Goal: Task Accomplishment & Management: Use online tool/utility

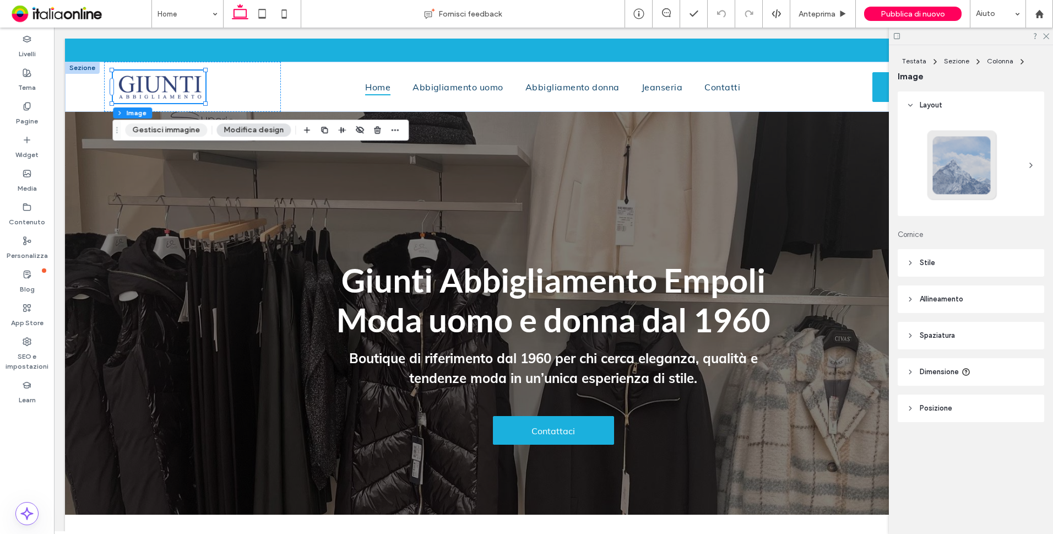
click at [158, 126] on button "Gestisci immagine" at bounding box center [166, 129] width 82 height 13
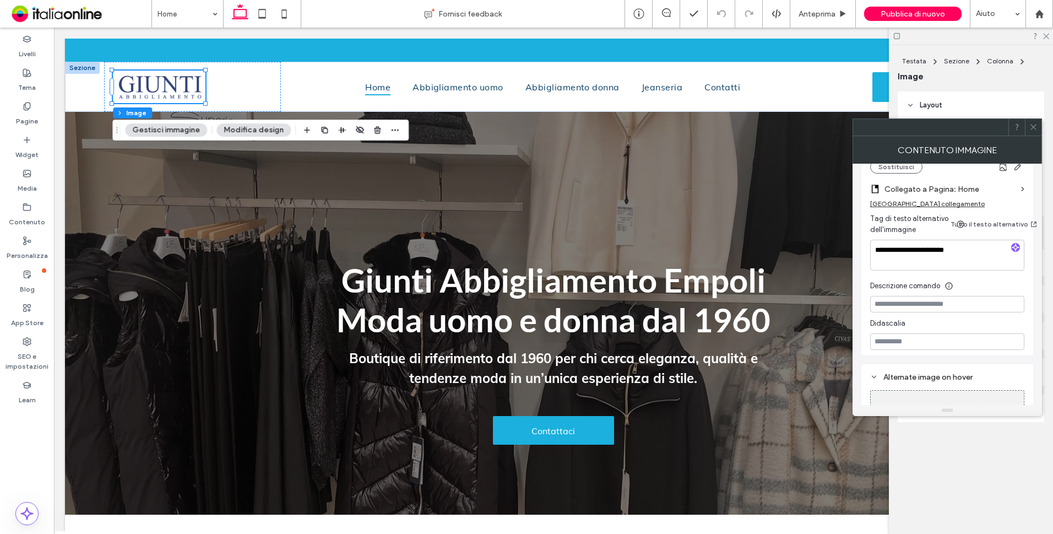
scroll to position [164, 0]
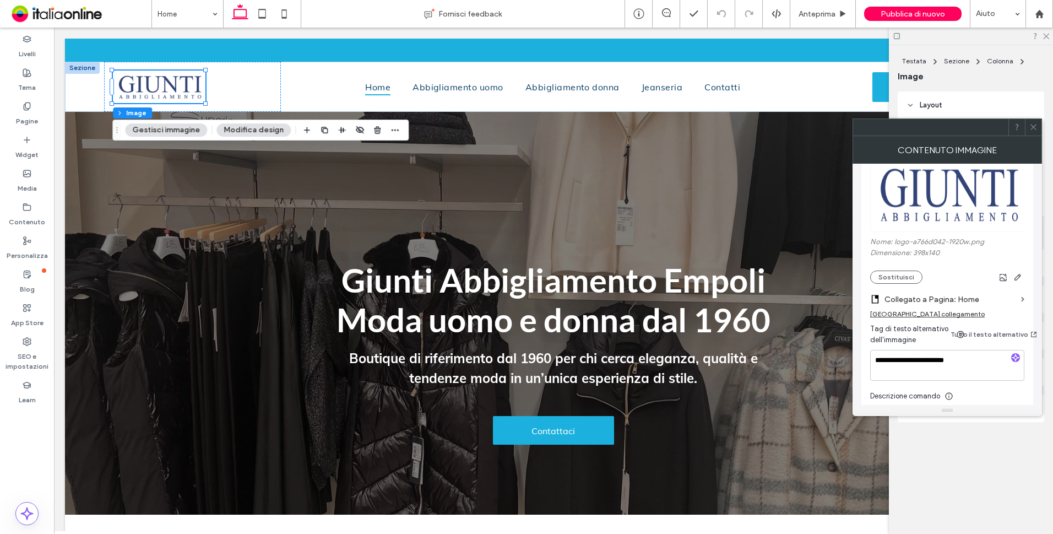
click at [1034, 124] on icon at bounding box center [1034, 127] width 8 height 8
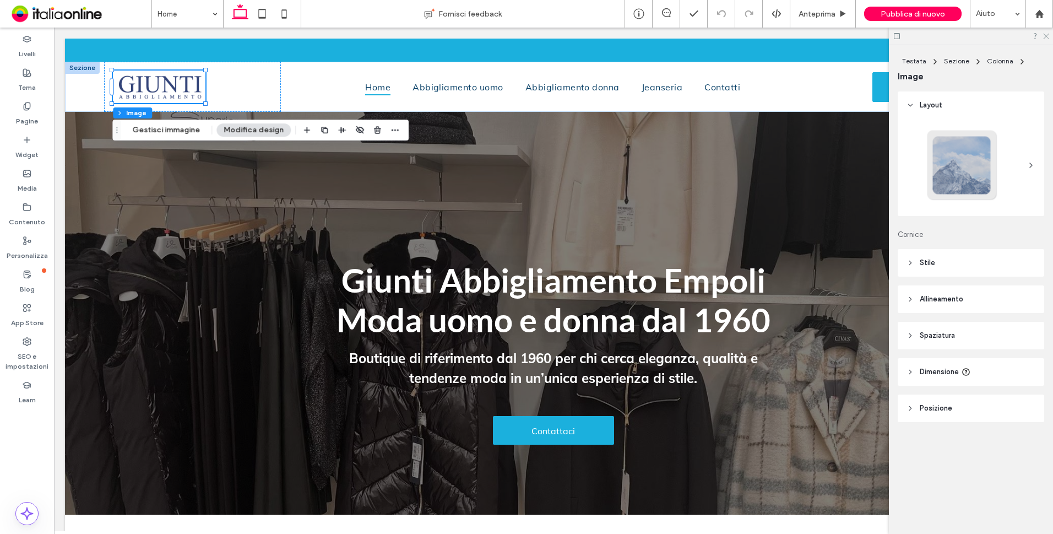
click at [1045, 38] on use at bounding box center [1047, 37] width 6 height 6
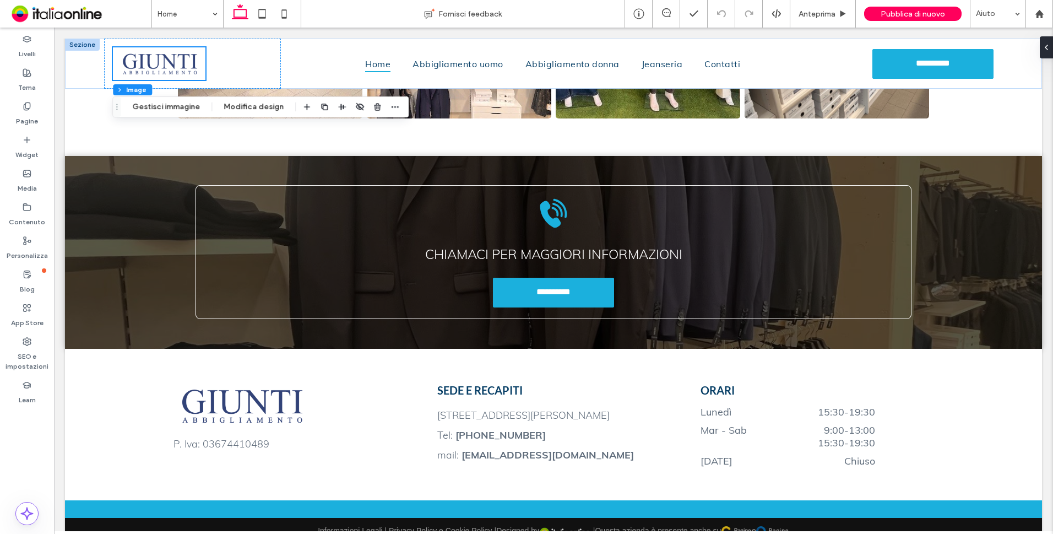
scroll to position [1499, 0]
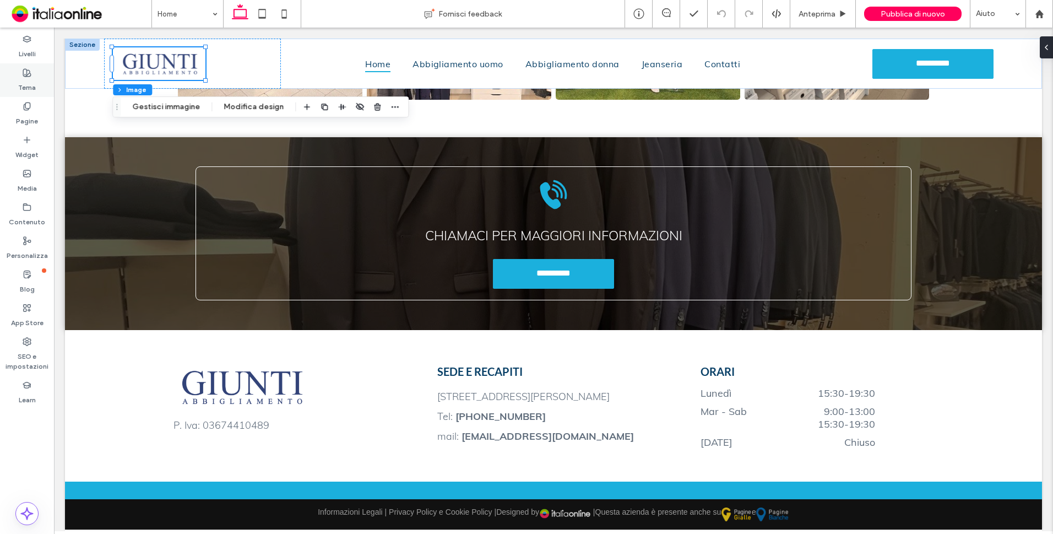
click at [34, 86] on label "Tema" at bounding box center [27, 84] width 18 height 15
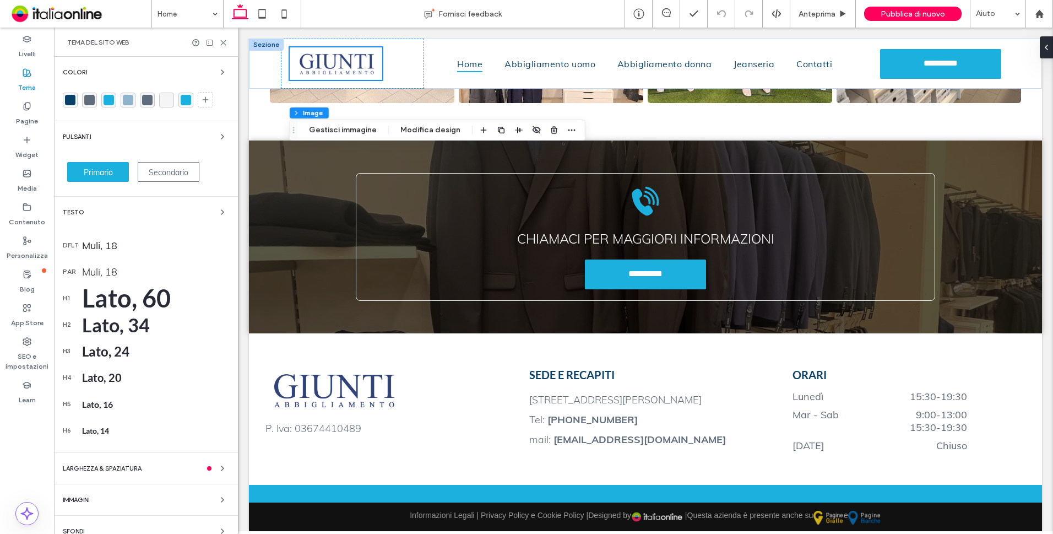
scroll to position [1477, 0]
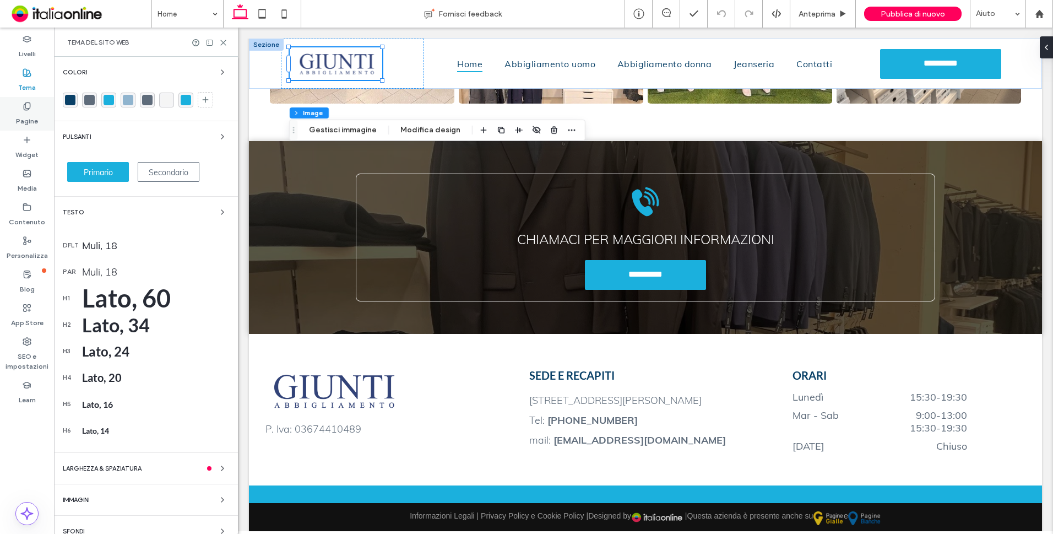
click at [30, 115] on label "Pagine" at bounding box center [27, 118] width 22 height 15
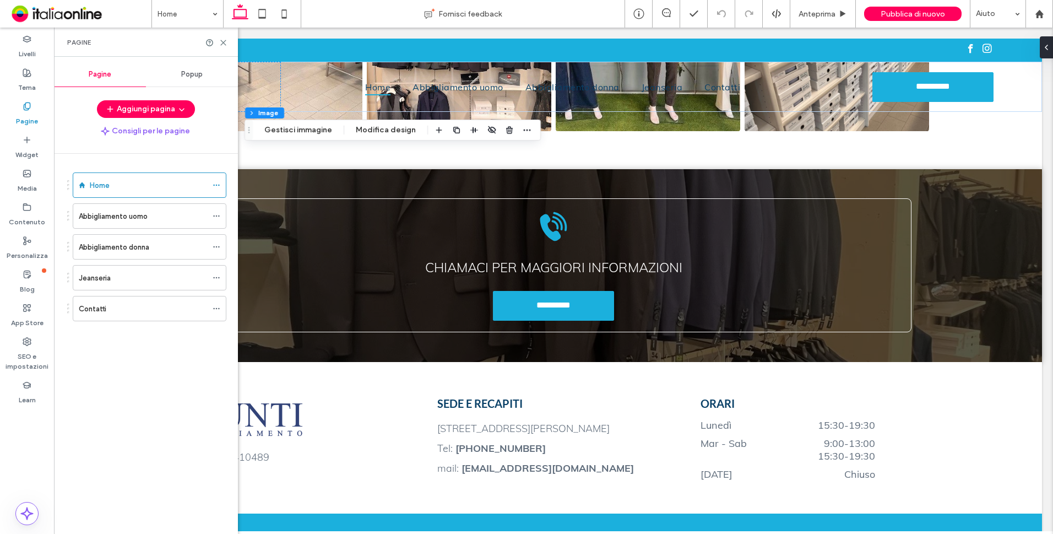
scroll to position [1493, 0]
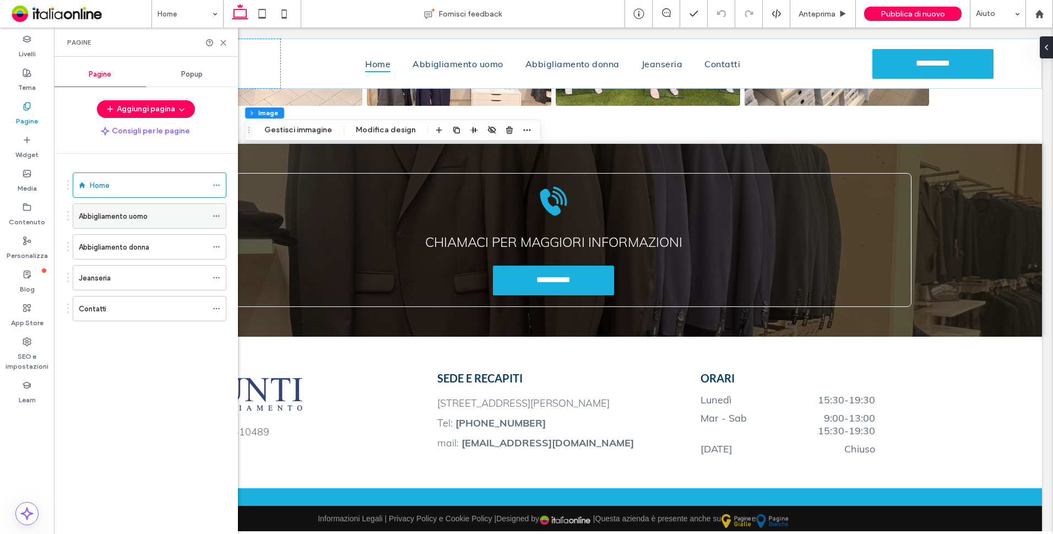
click at [107, 219] on label "Abbigliamento uomo" at bounding box center [113, 216] width 69 height 19
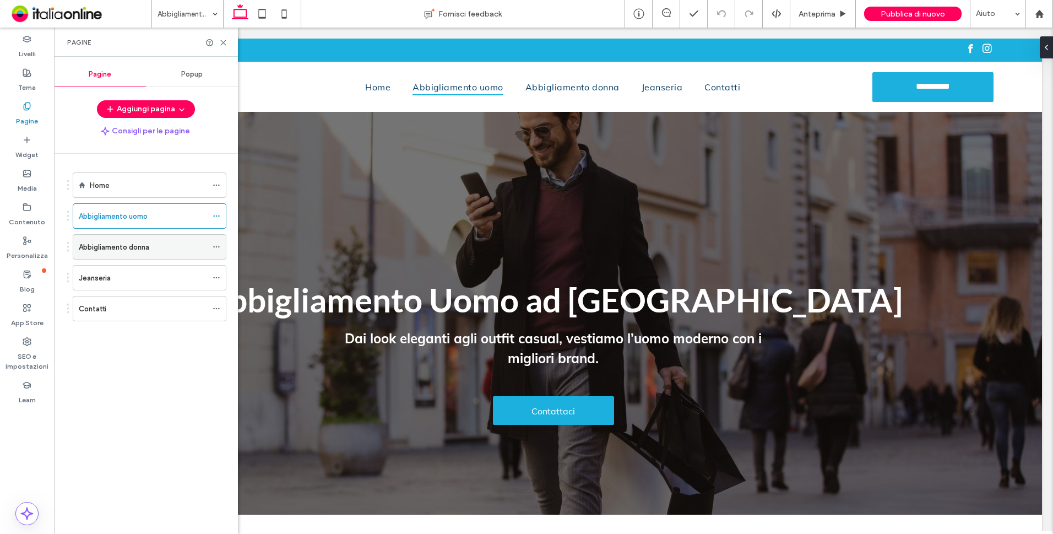
click at [102, 247] on label "Abbigliamento donna" at bounding box center [114, 246] width 71 height 19
click at [222, 41] on use at bounding box center [223, 42] width 5 height 5
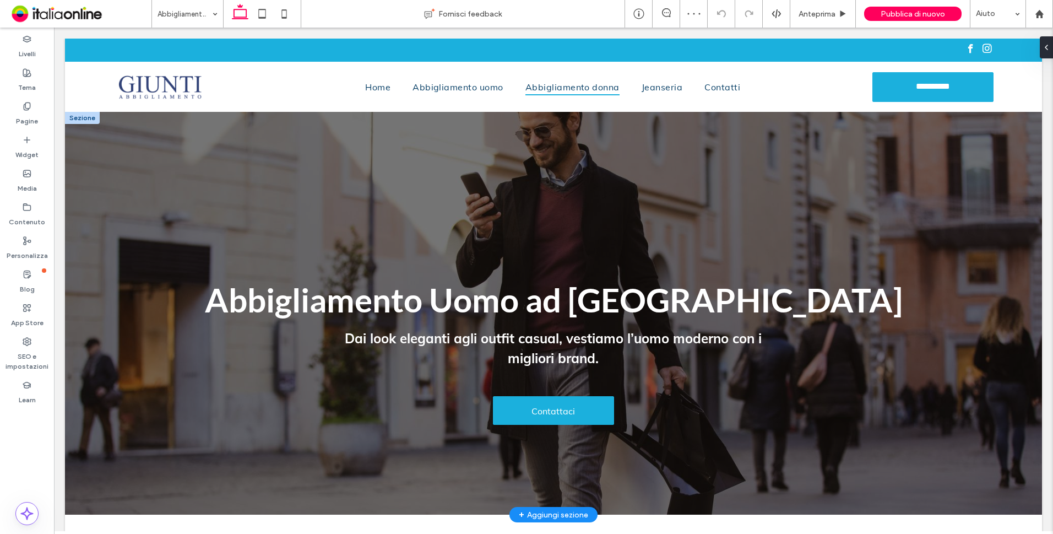
click at [80, 119] on div at bounding box center [82, 118] width 35 height 12
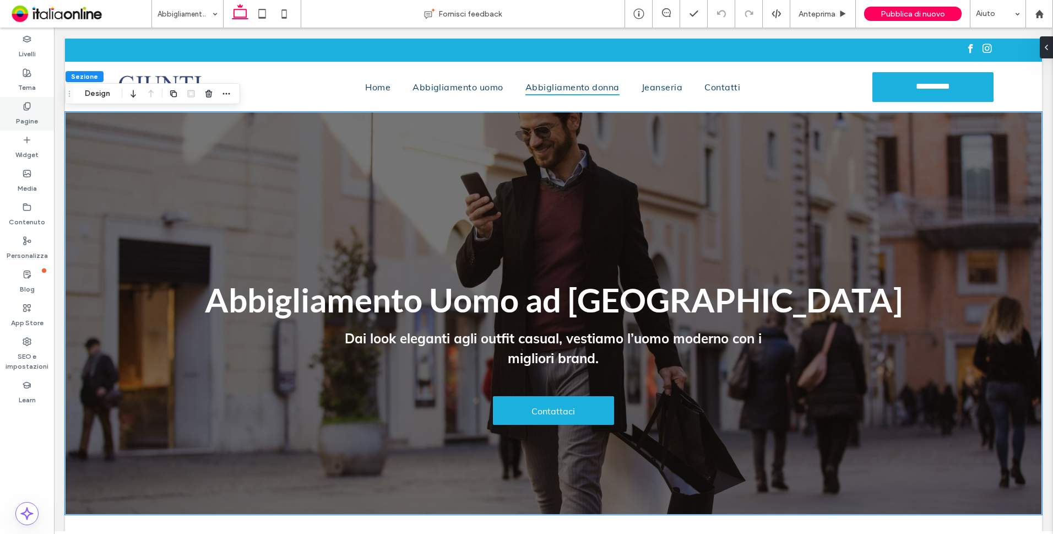
click at [29, 118] on label "Pagine" at bounding box center [27, 118] width 22 height 15
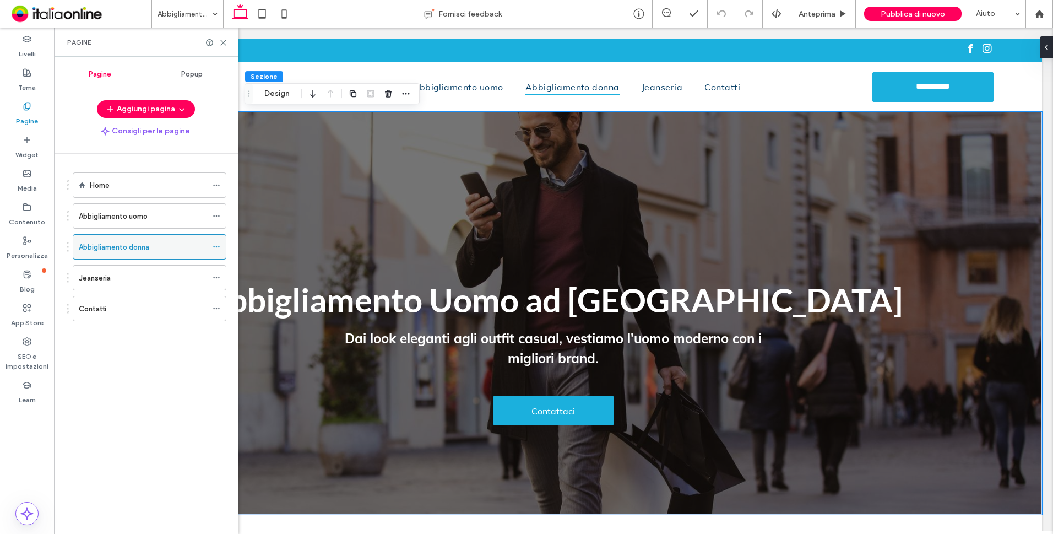
click at [218, 247] on icon at bounding box center [217, 247] width 8 height 8
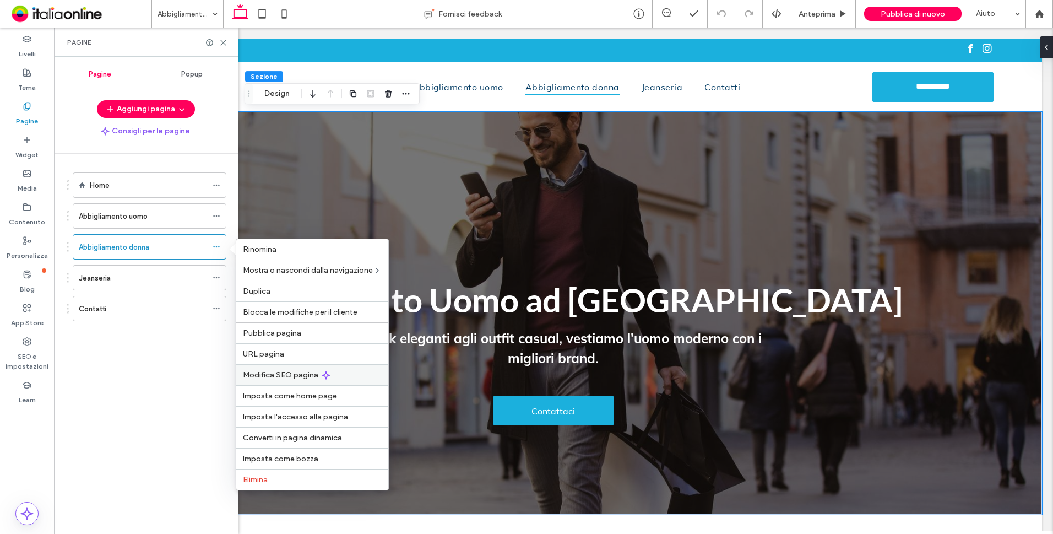
click at [274, 370] on span "Modifica SEO pagina" at bounding box center [280, 374] width 75 height 9
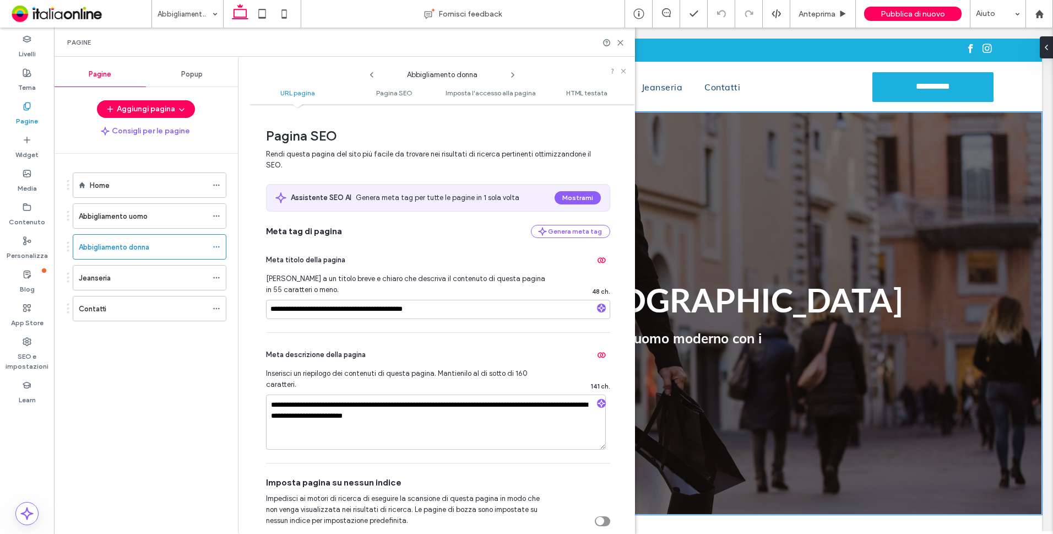
scroll to position [165, 0]
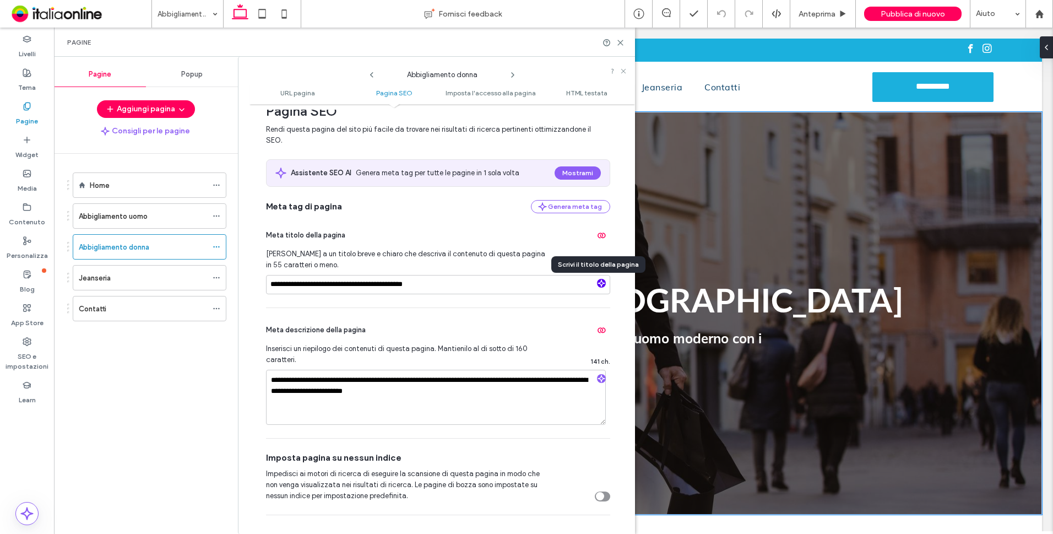
click at [599, 284] on icon "button" at bounding box center [602, 283] width 8 height 8
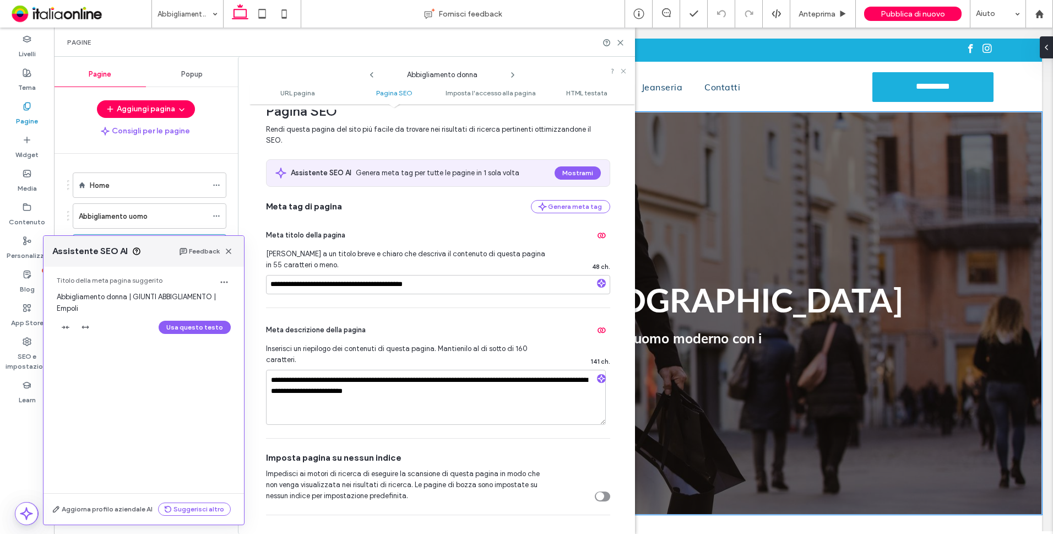
click at [192, 328] on button "Usa questo testo" at bounding box center [195, 327] width 72 height 13
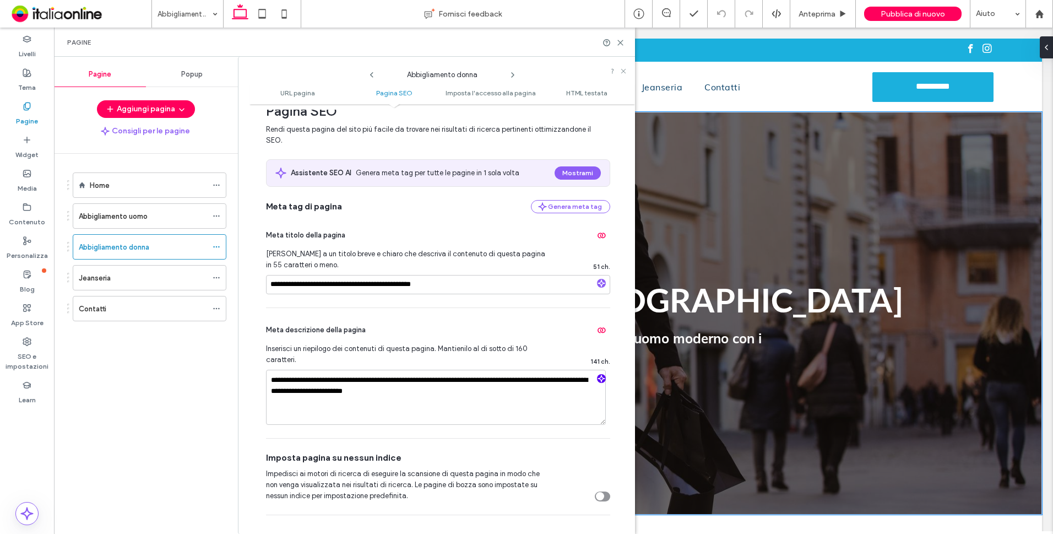
click at [598, 380] on icon "button" at bounding box center [602, 379] width 8 height 8
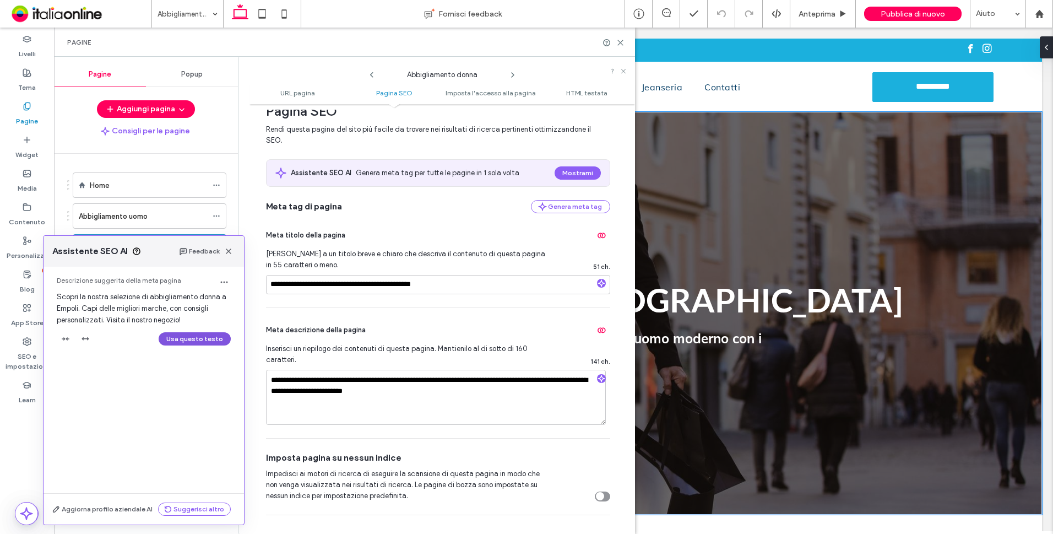
click at [191, 337] on button "Usa questo testo" at bounding box center [195, 338] width 72 height 13
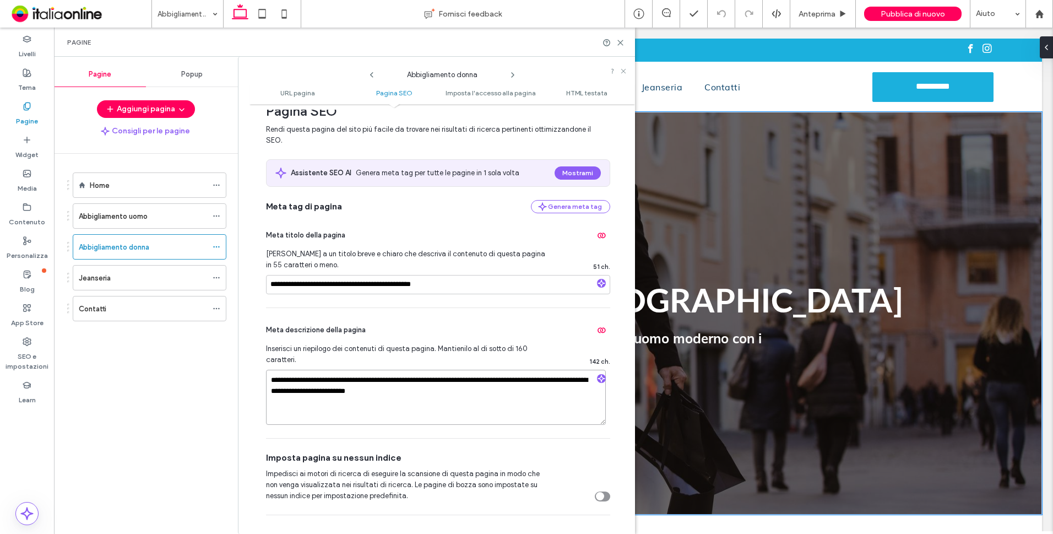
drag, startPoint x: 346, startPoint y: 390, endPoint x: 391, endPoint y: 392, distance: 44.7
click at [391, 392] on textarea "**********" at bounding box center [436, 397] width 340 height 55
type textarea "**********"
click at [483, 345] on span "Inserisci un riepilogo dei contenuti di questa pagina. Mantienilo al di sotto d…" at bounding box center [407, 354] width 283 height 22
click at [620, 42] on icon at bounding box center [621, 43] width 8 height 8
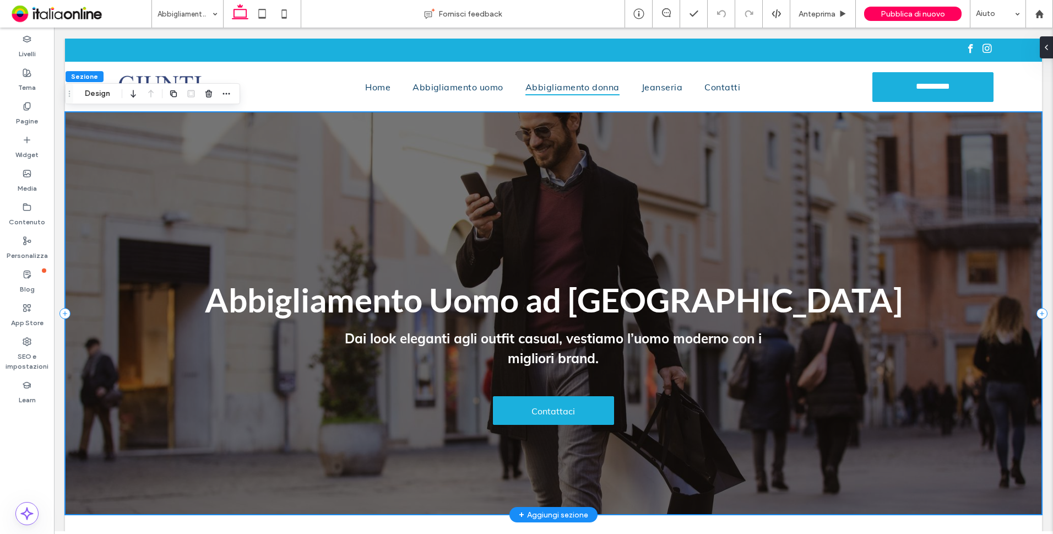
click at [80, 118] on div "Abbigliamento Uomo ad [GEOGRAPHIC_DATA] Dai look eleganti agli outfit casual, v…" at bounding box center [553, 313] width 977 height 403
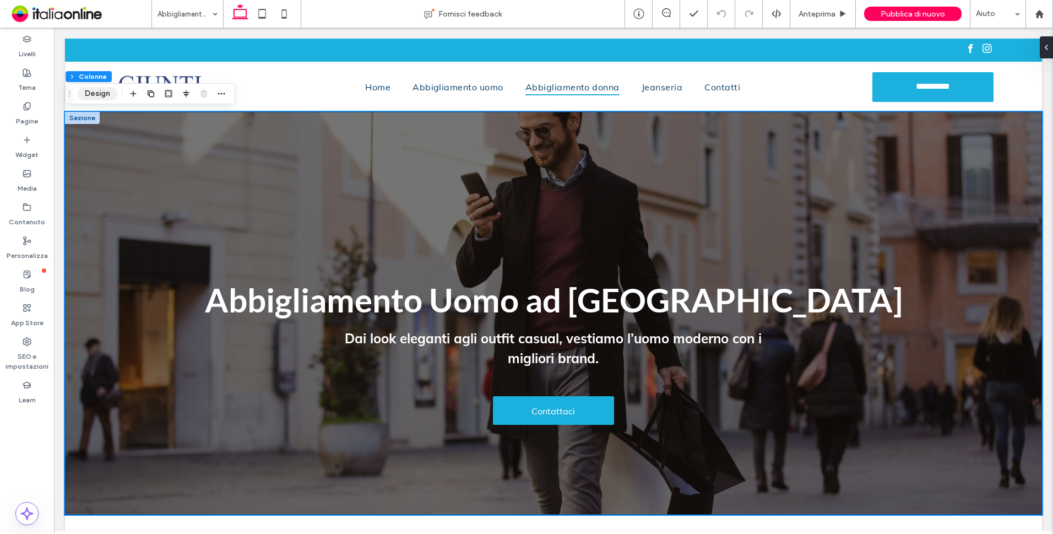
drag, startPoint x: 99, startPoint y: 93, endPoint x: 64, endPoint y: 79, distance: 36.8
click at [99, 93] on button "Design" at bounding box center [98, 93] width 40 height 13
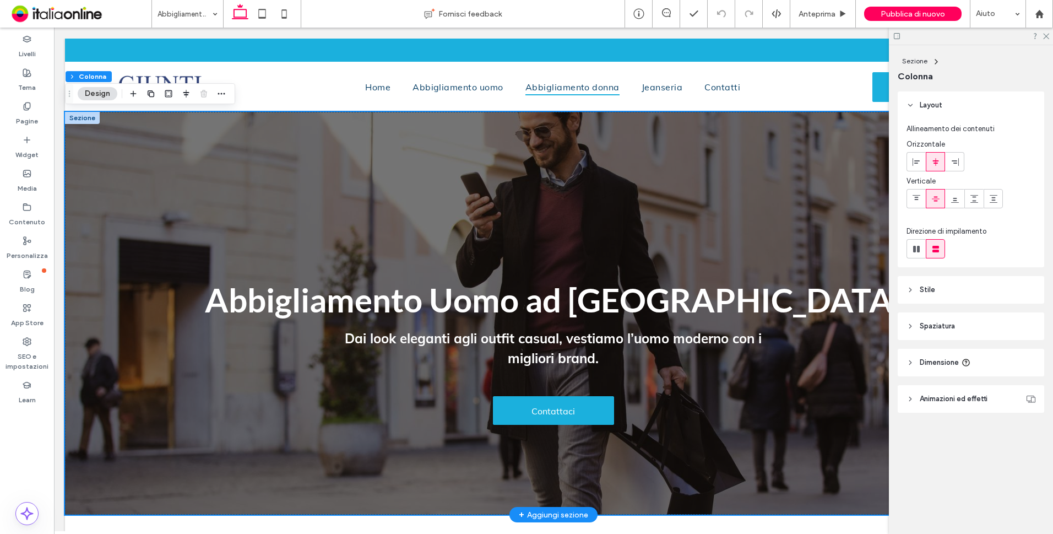
click at [78, 117] on div at bounding box center [82, 118] width 35 height 12
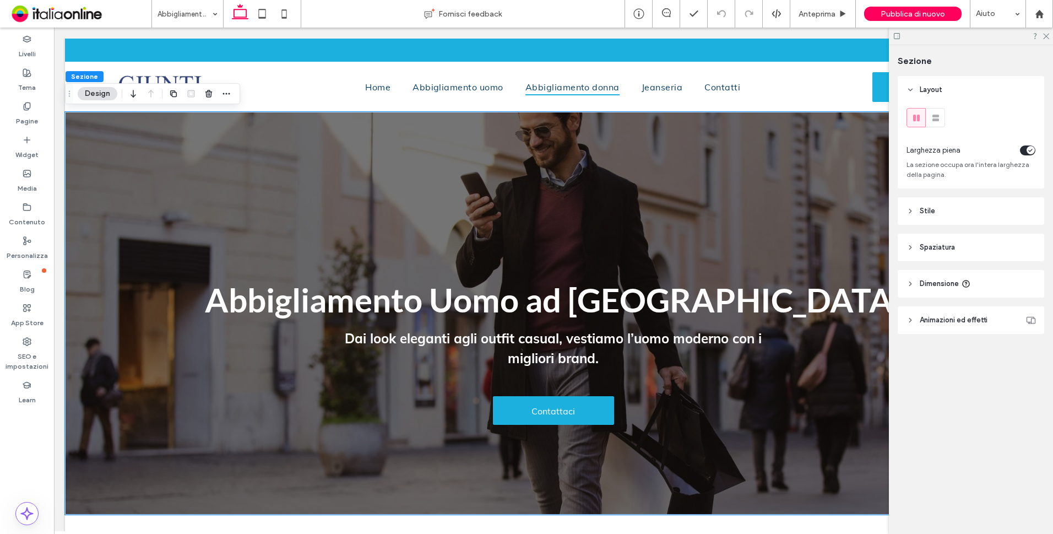
click at [931, 213] on span "Stile" at bounding box center [927, 211] width 15 height 11
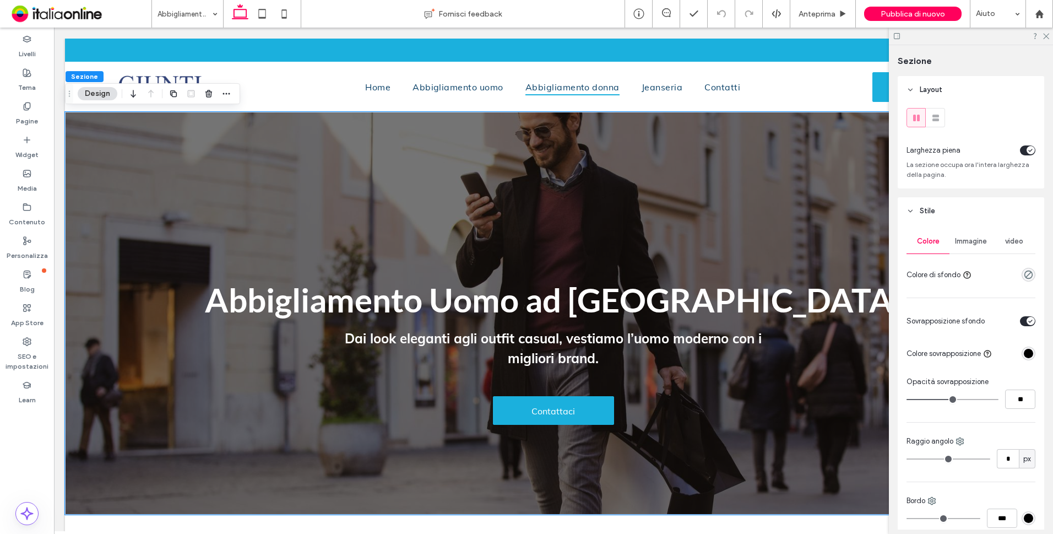
click at [972, 245] on span "Immagine" at bounding box center [971, 241] width 32 height 9
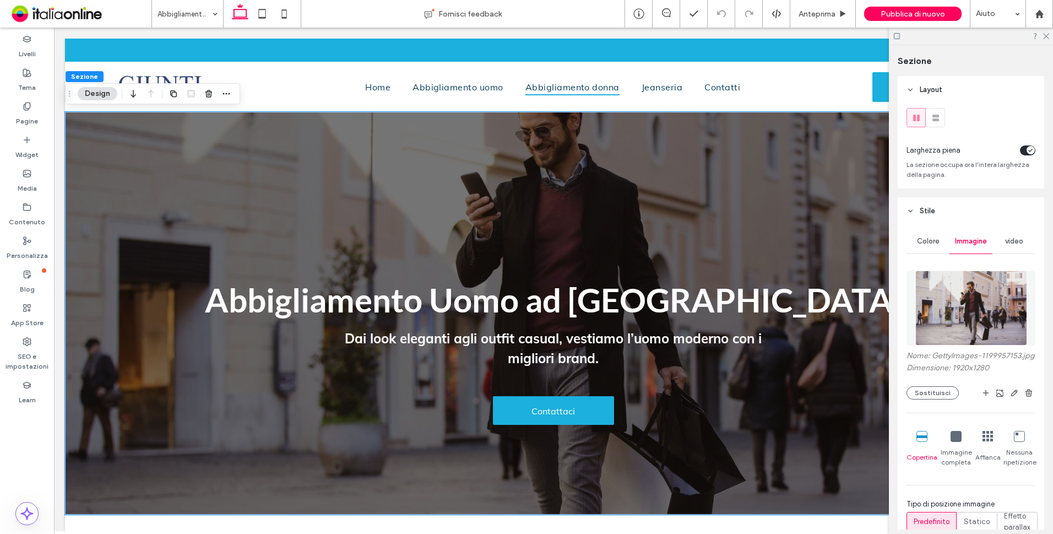
click at [975, 286] on img at bounding box center [972, 308] width 112 height 75
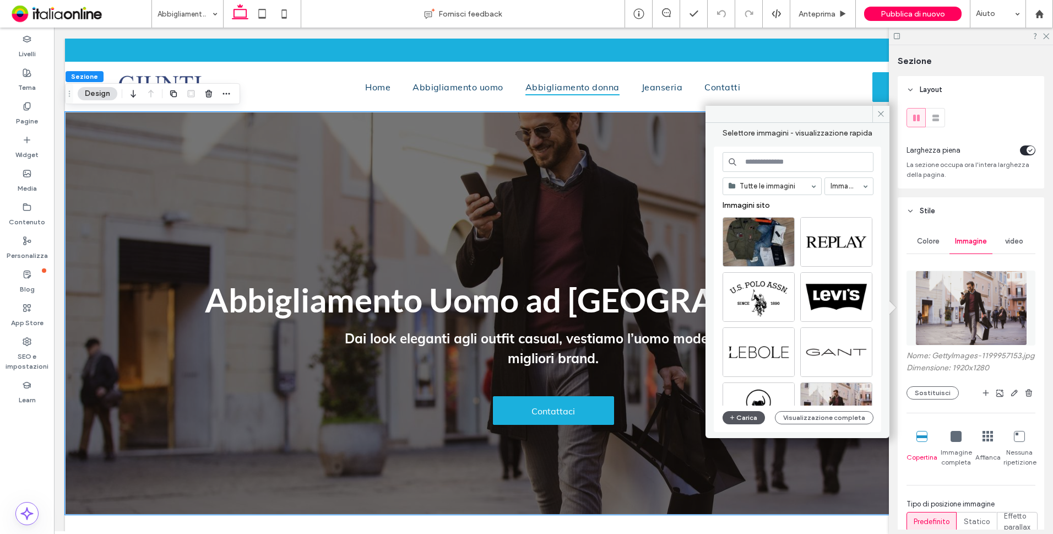
click at [744, 415] on button "Carica" at bounding box center [744, 417] width 43 height 13
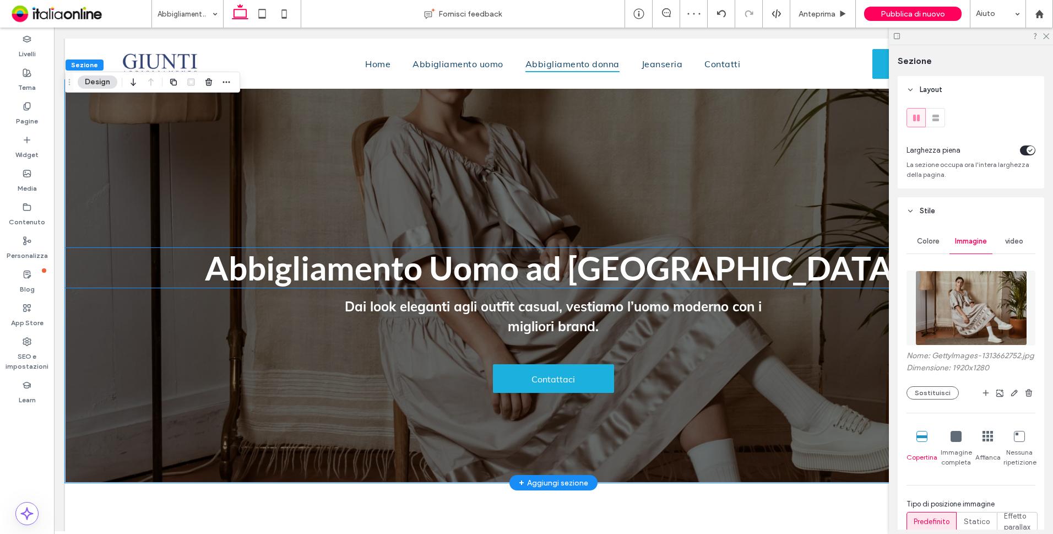
scroll to position [0, 0]
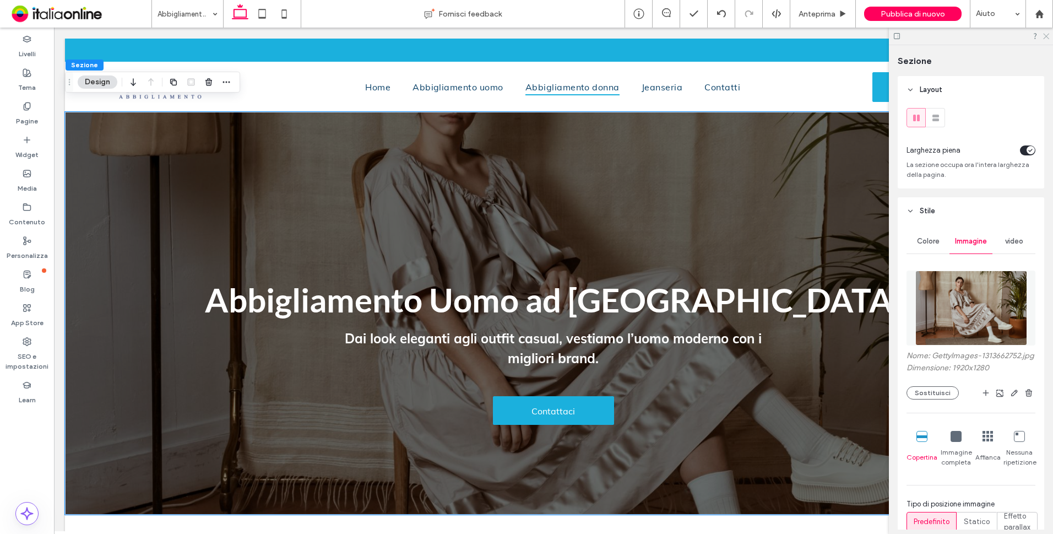
click at [1047, 37] on icon at bounding box center [1045, 35] width 7 height 7
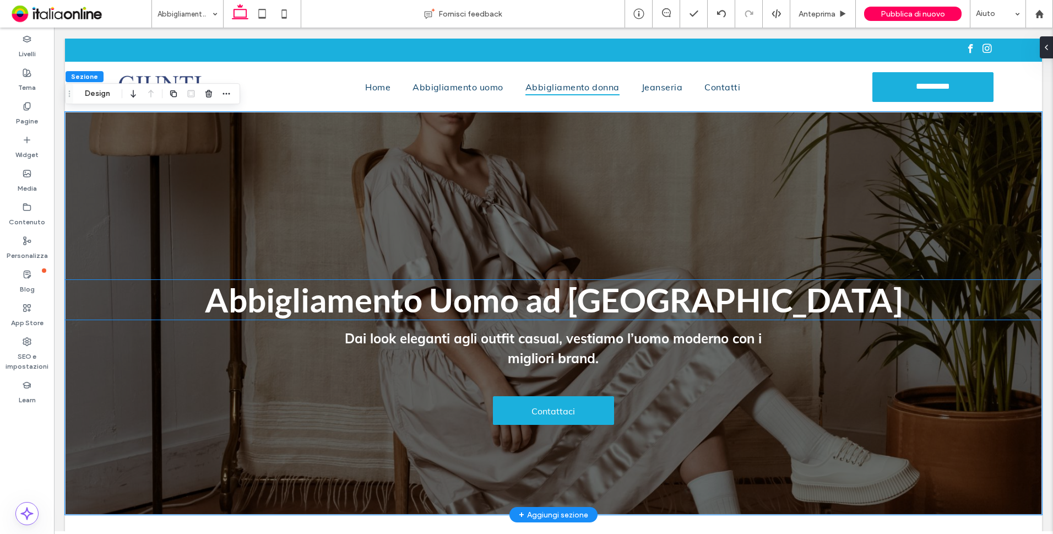
click at [670, 296] on span "Abbigliamento Uomo ad [GEOGRAPHIC_DATA]" at bounding box center [554, 300] width 698 height 40
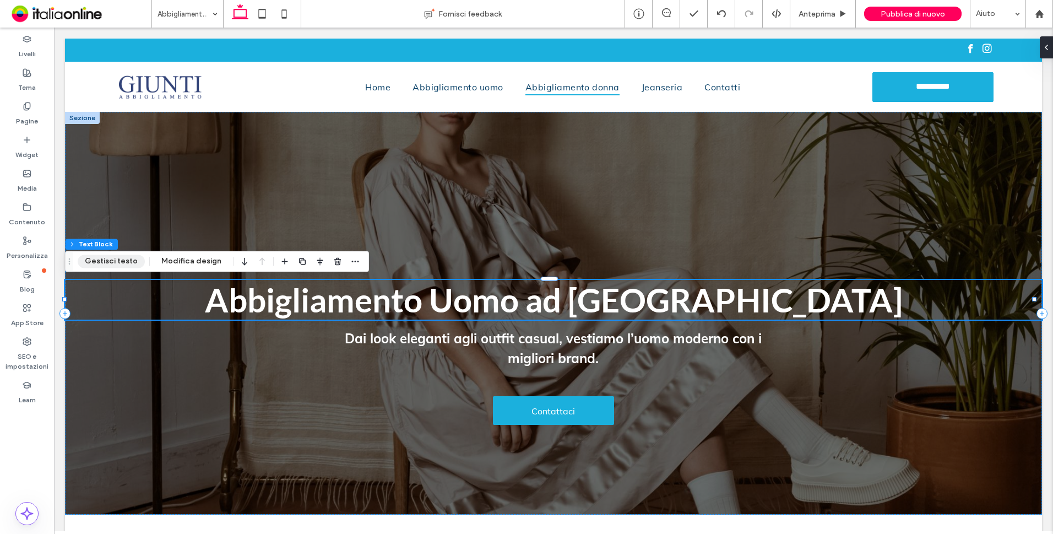
click at [103, 262] on button "Gestisci testo" at bounding box center [111, 261] width 67 height 13
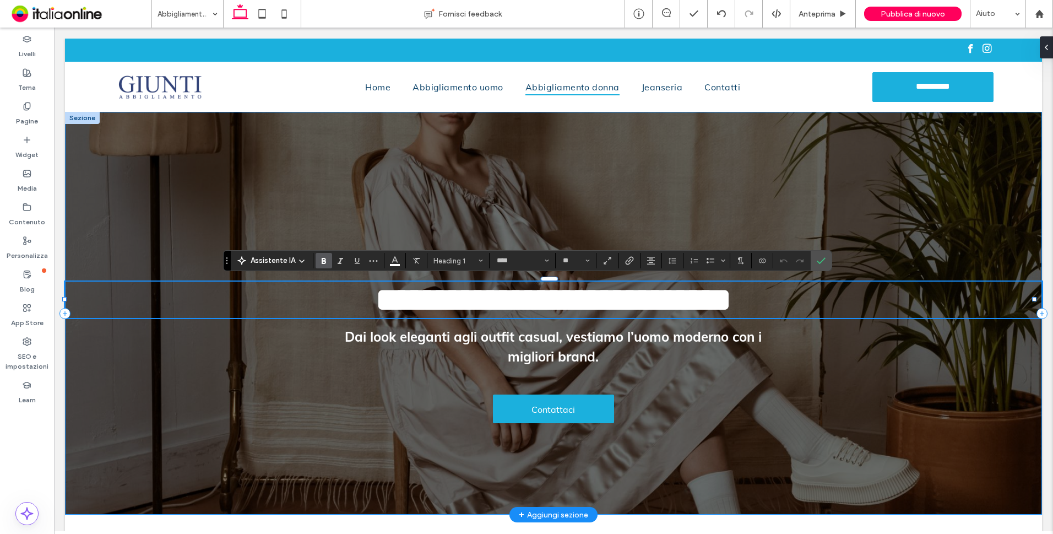
type input "****"
type input "**"
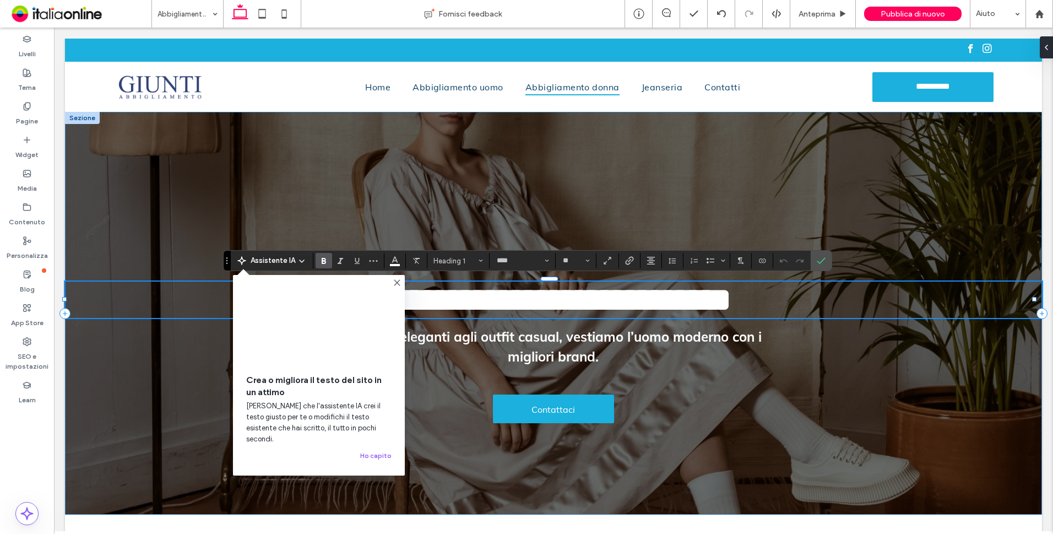
click at [397, 282] on icon at bounding box center [397, 282] width 9 height 9
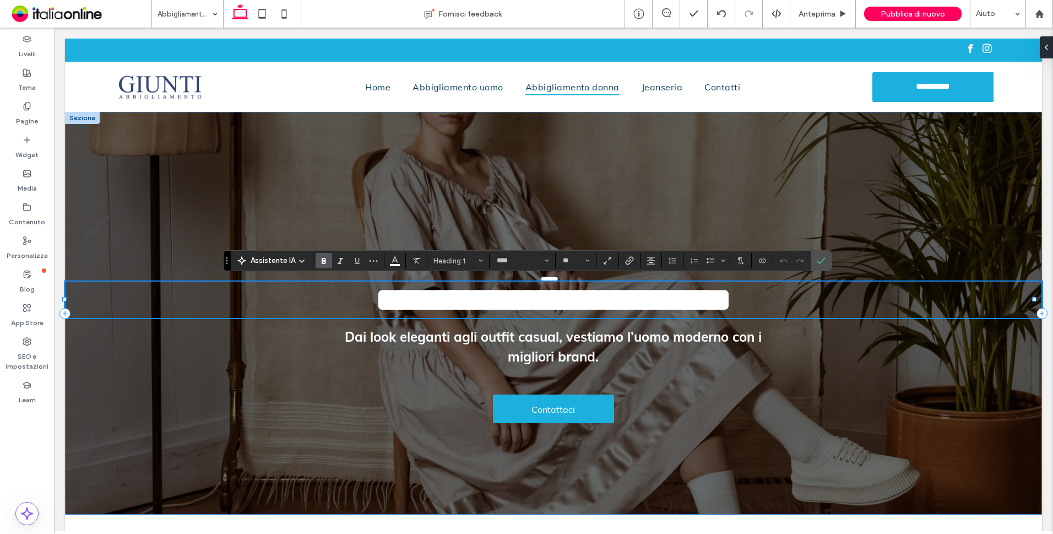
click at [289, 259] on span "Assistente IA" at bounding box center [273, 260] width 45 height 11
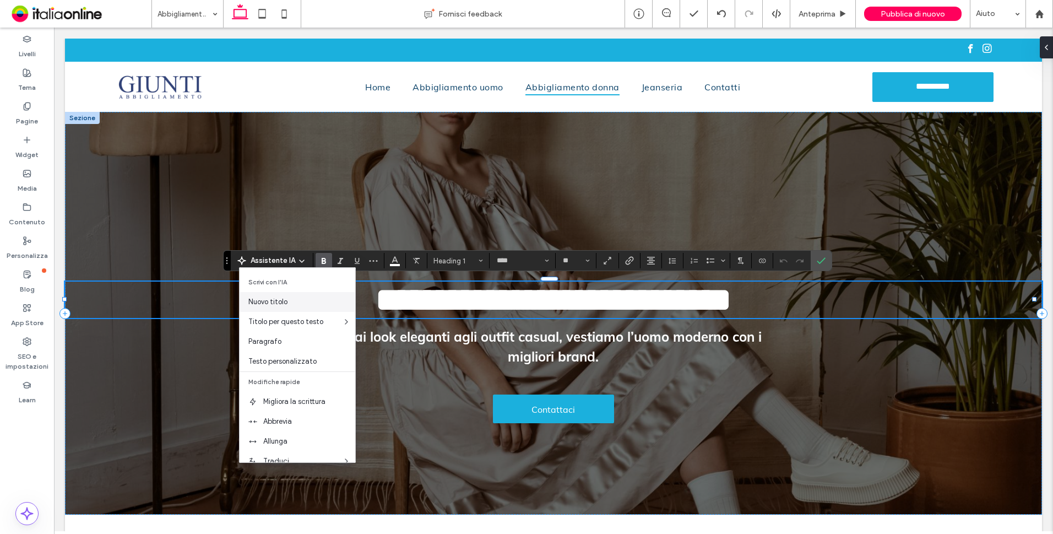
click at [295, 298] on span "Nuovo titolo" at bounding box center [301, 301] width 107 height 11
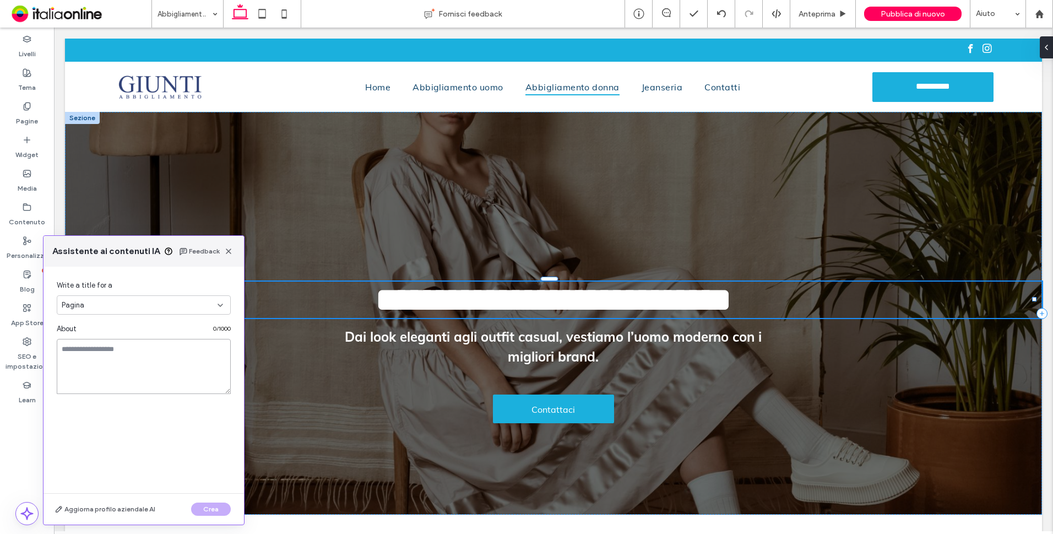
click at [144, 353] on textarea at bounding box center [144, 366] width 174 height 55
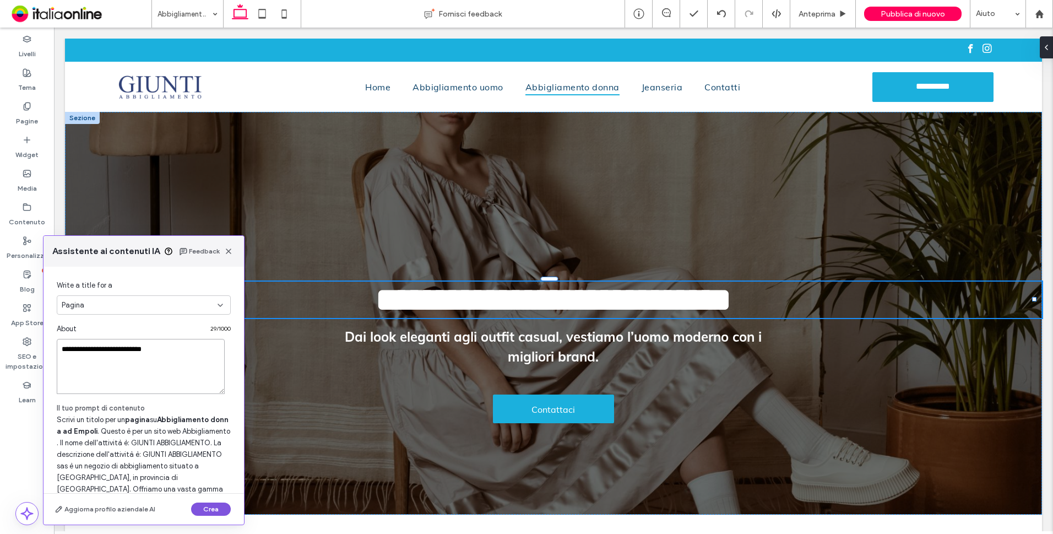
type textarea "**********"
click at [212, 510] on button "Crea" at bounding box center [211, 508] width 40 height 13
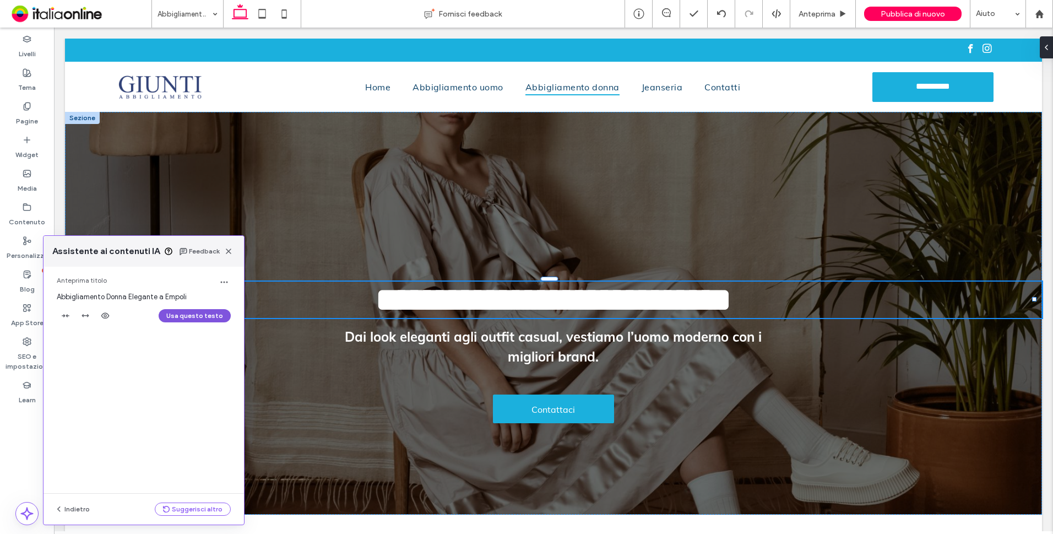
click at [182, 316] on button "Usa questo testo" at bounding box center [195, 315] width 72 height 13
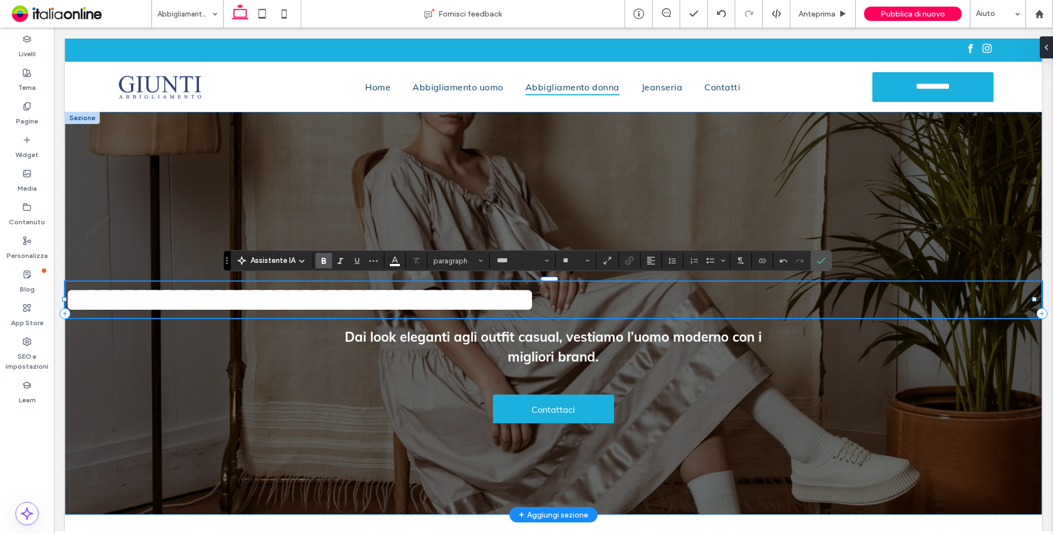
click at [535, 295] on span "**********" at bounding box center [300, 299] width 470 height 33
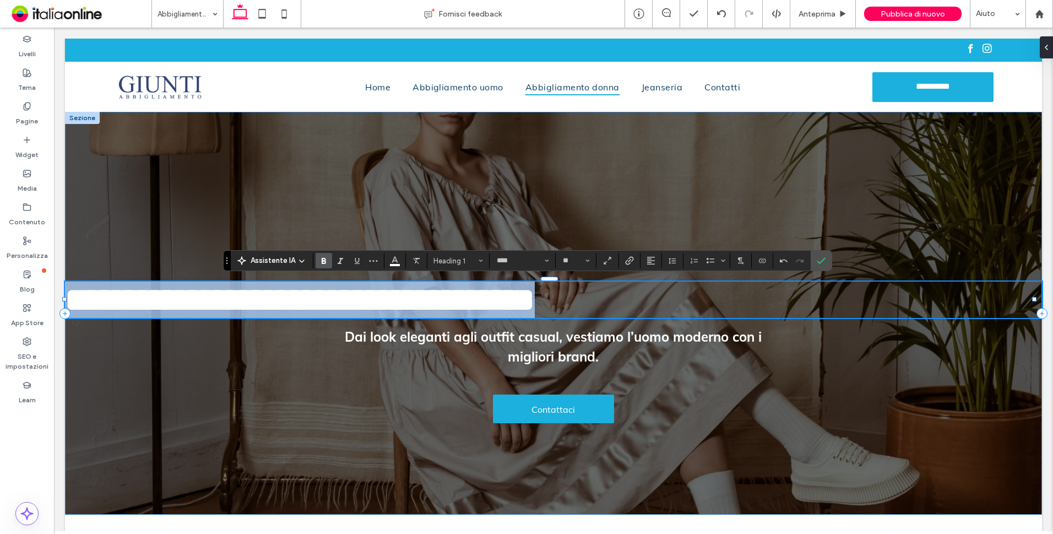
drag, startPoint x: 297, startPoint y: 299, endPoint x: -2, endPoint y: 296, distance: 299.2
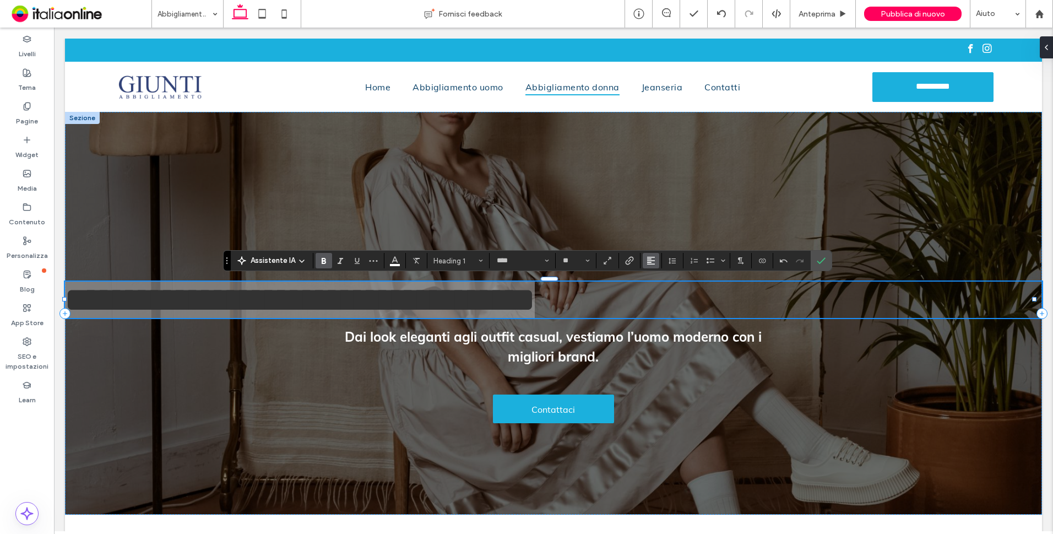
click at [649, 260] on use "Allineamento" at bounding box center [651, 261] width 8 height 8
click at [659, 293] on icon "ui.textEditor.alignment.center" at bounding box center [659, 294] width 9 height 9
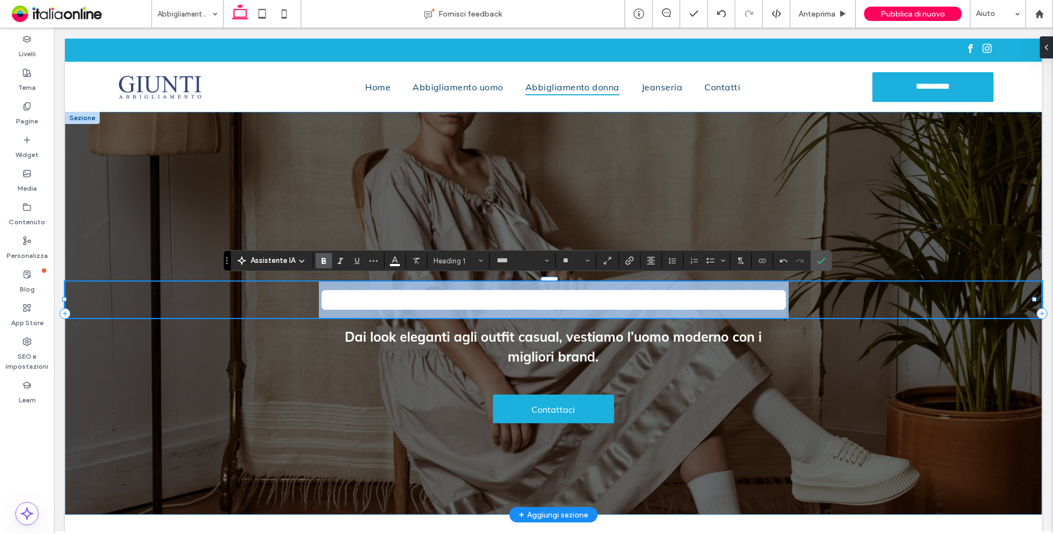
drag, startPoint x: 553, startPoint y: 293, endPoint x: 514, endPoint y: 293, distance: 38.6
click at [553, 293] on span "**********" at bounding box center [554, 299] width 470 height 33
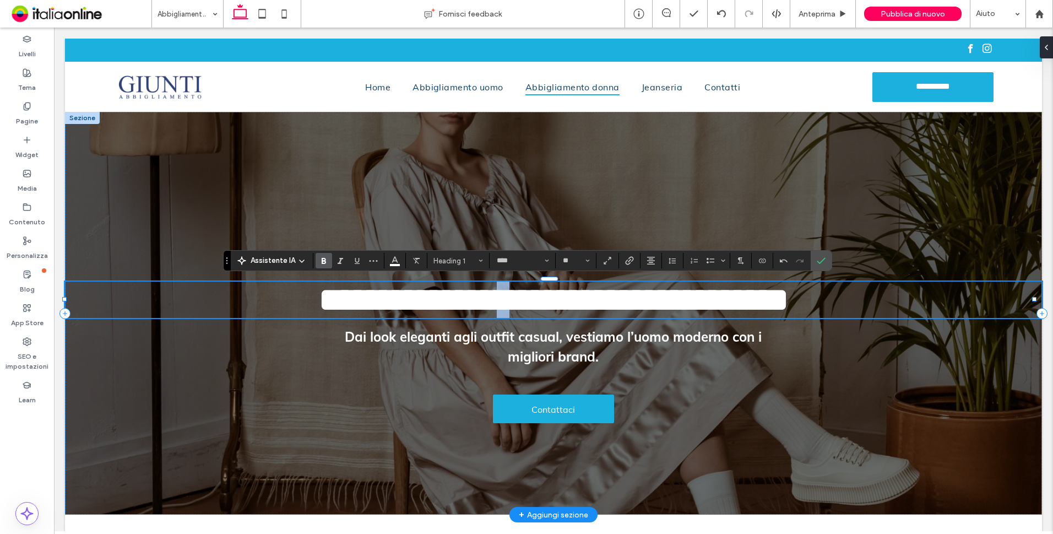
click at [505, 299] on span "**********" at bounding box center [554, 299] width 470 height 33
drag, startPoint x: 588, startPoint y: 300, endPoint x: 715, endPoint y: 300, distance: 126.2
click at [715, 300] on span "**********" at bounding box center [554, 299] width 470 height 33
click at [661, 300] on span "**********" at bounding box center [554, 299] width 356 height 33
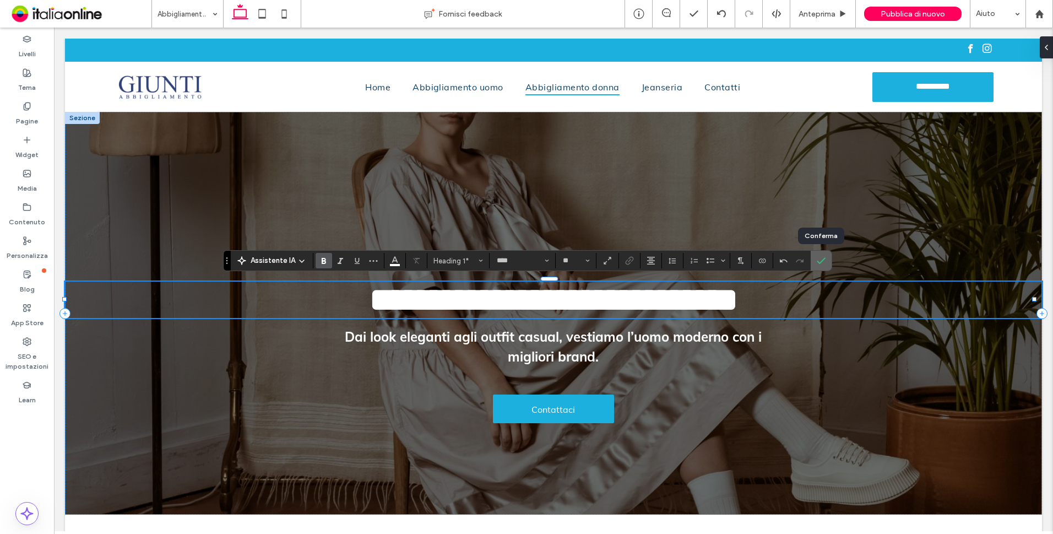
click at [819, 259] on icon "Conferma" at bounding box center [821, 260] width 9 height 9
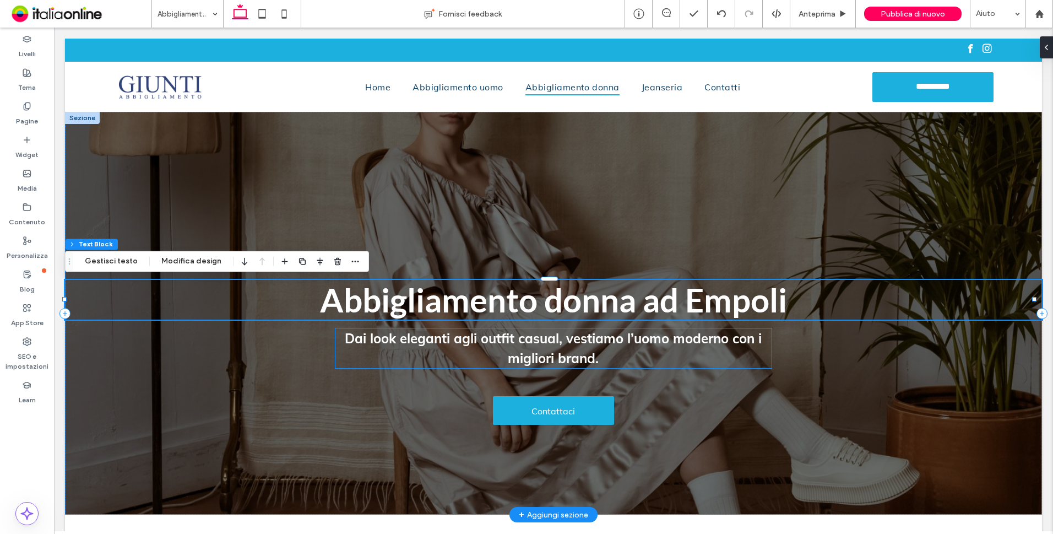
click at [485, 346] on strong "Dai look eleganti agli outfit casual, vestiamo l’uomo moderno con i migliori br…" at bounding box center [553, 348] width 417 height 36
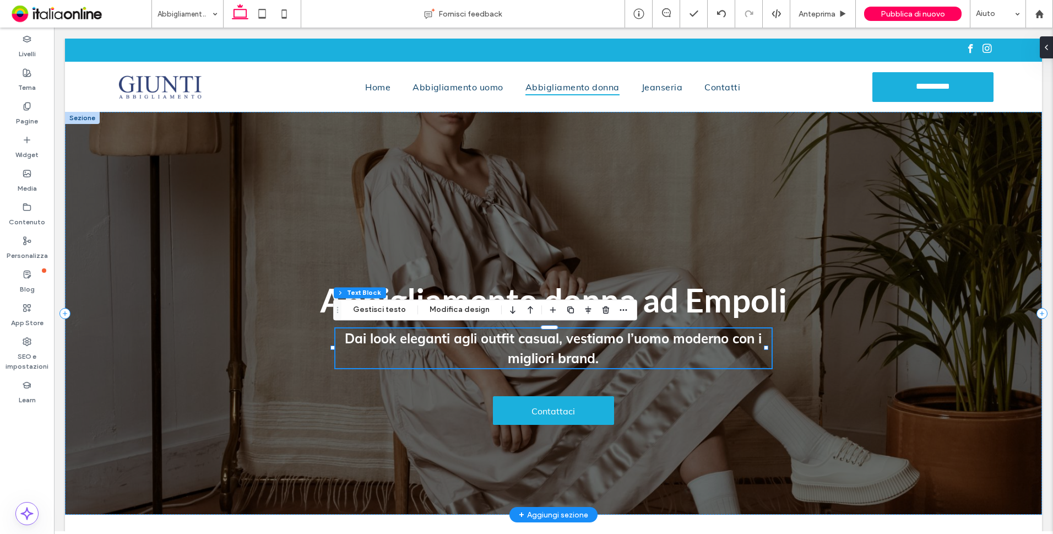
click at [485, 345] on strong "Dai look eleganti agli outfit casual, vestiamo l’uomo moderno con i migliori br…" at bounding box center [553, 348] width 417 height 36
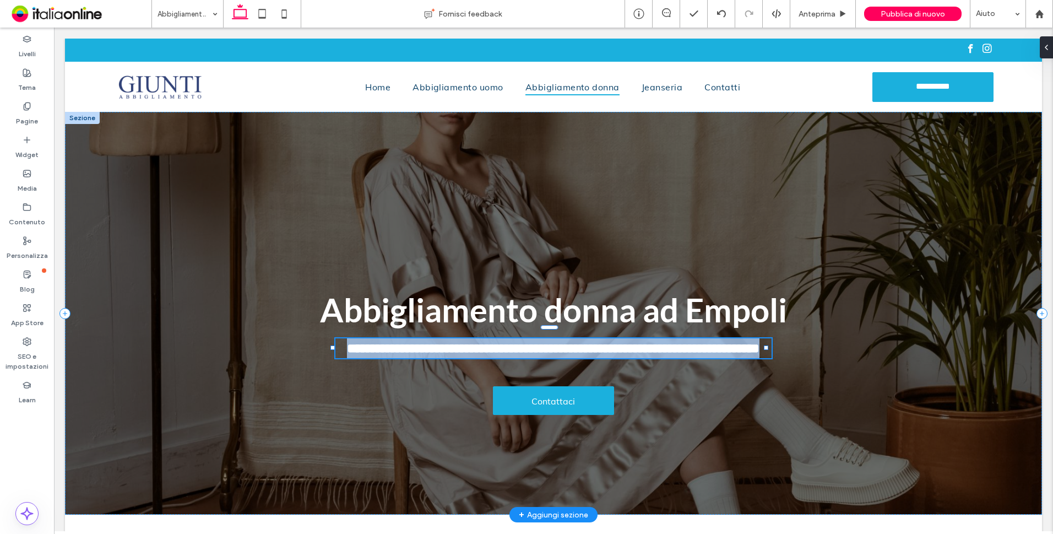
type input "****"
type input "**"
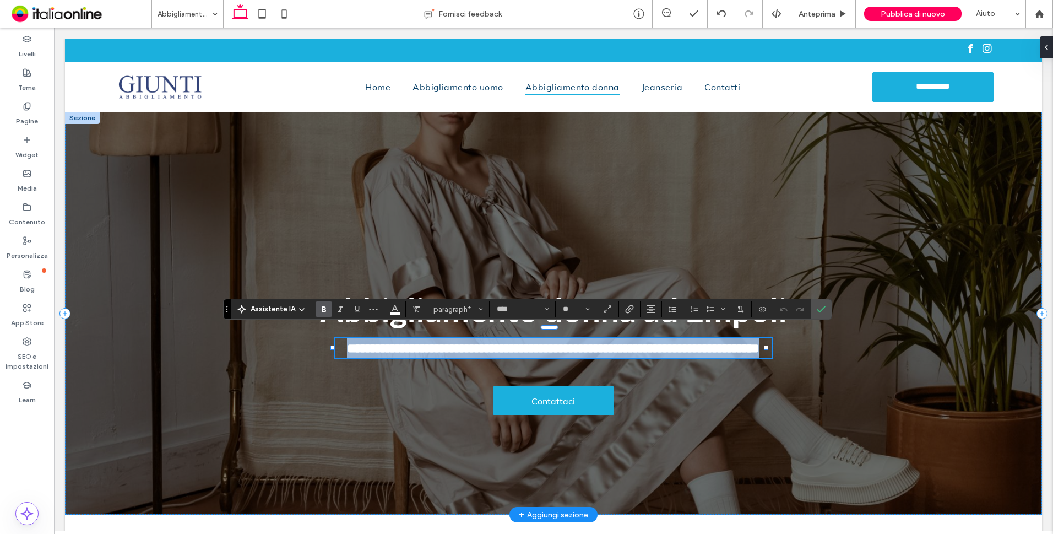
paste div
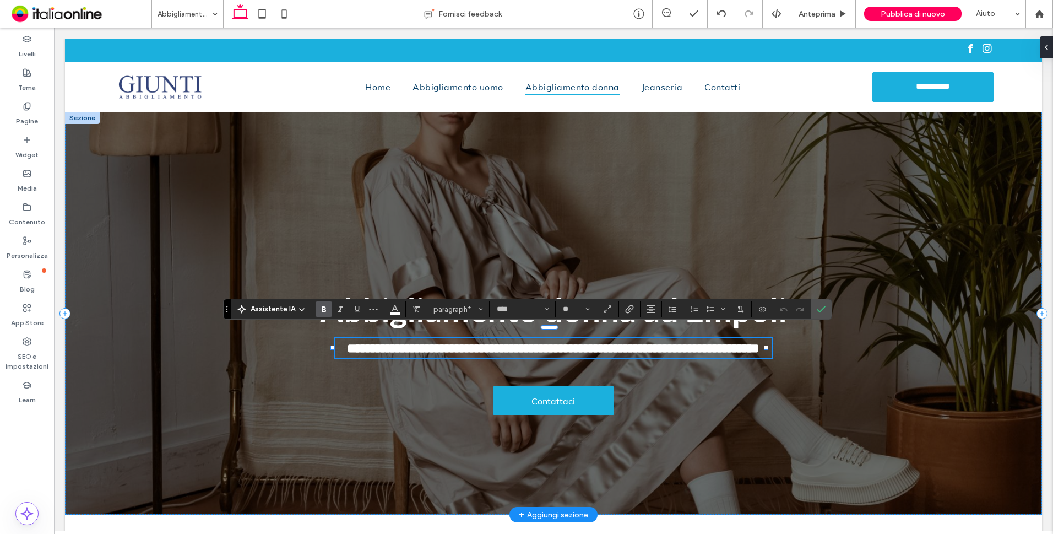
type input "**"
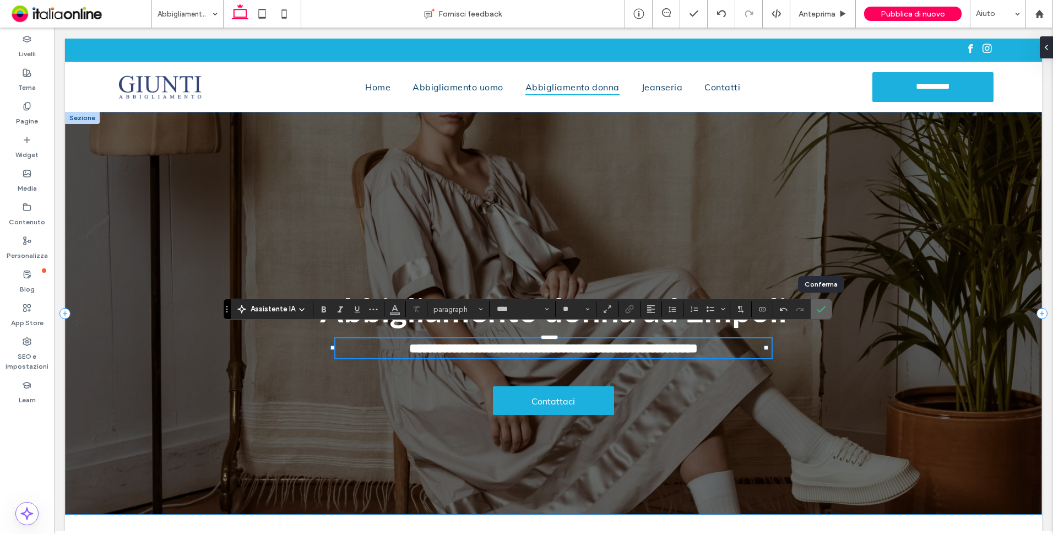
drag, startPoint x: 787, startPoint y: 277, endPoint x: 824, endPoint y: 310, distance: 49.6
click at [824, 310] on icon "Conferma" at bounding box center [821, 309] width 9 height 9
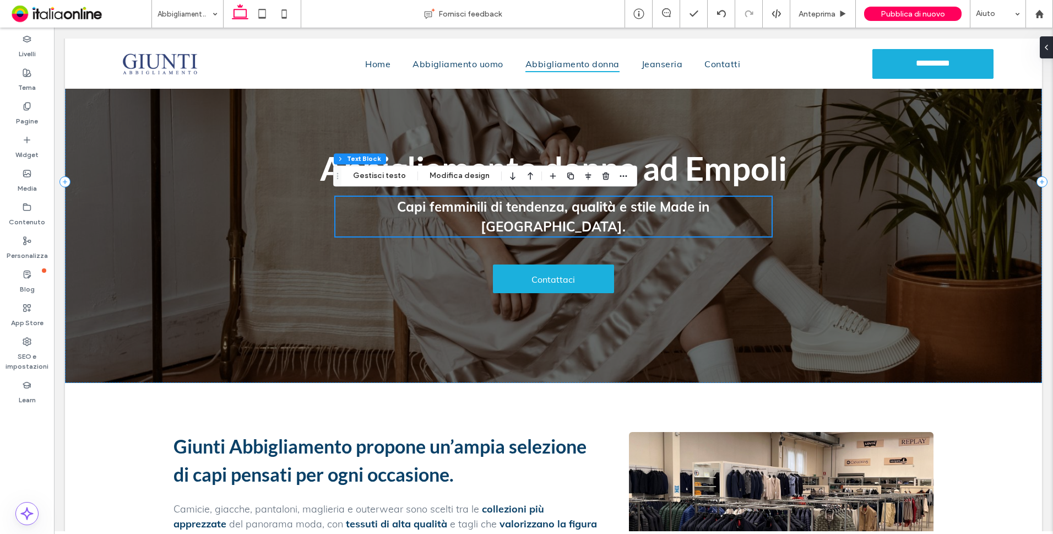
scroll to position [87, 0]
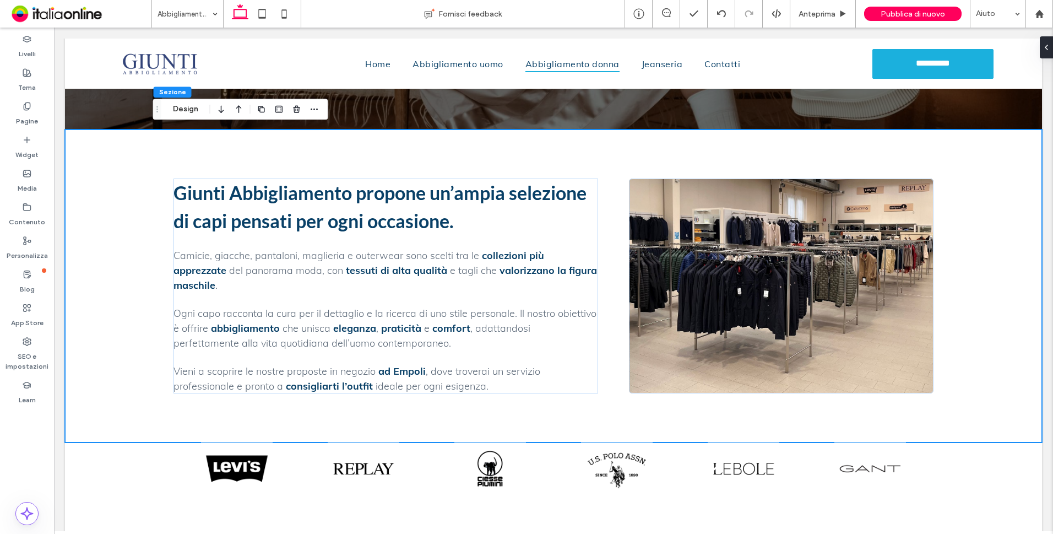
scroll to position [359, 0]
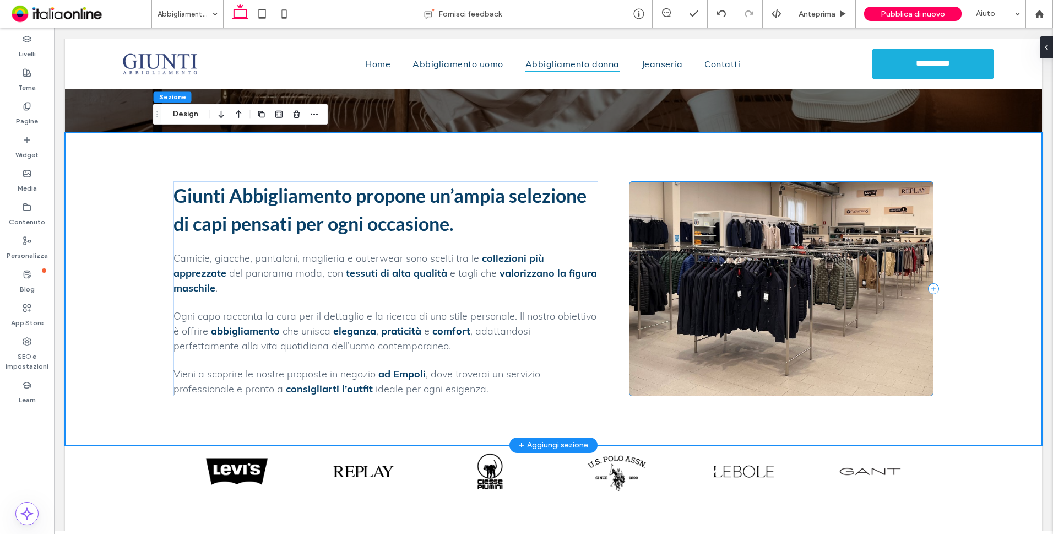
click at [675, 363] on div at bounding box center [781, 288] width 305 height 215
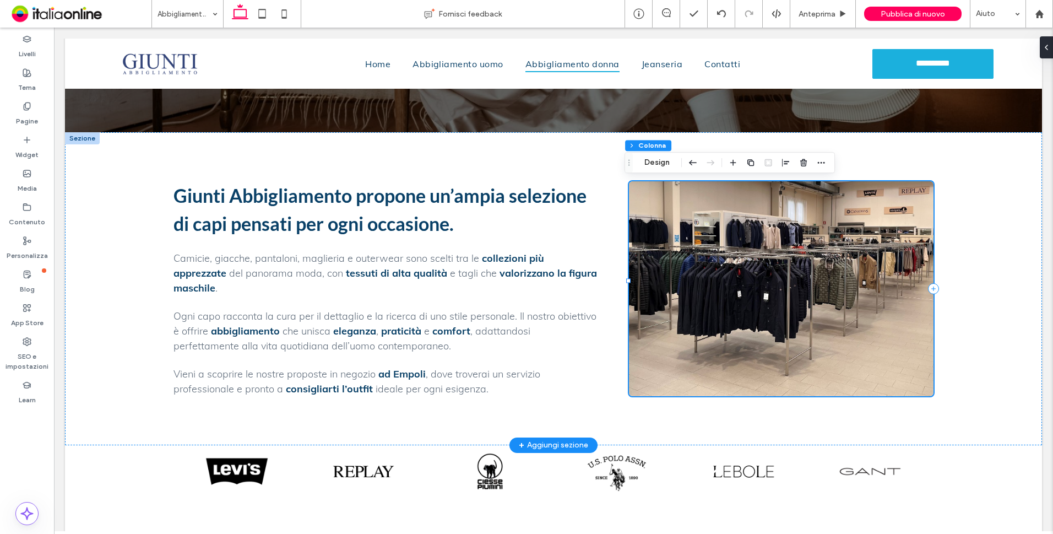
click at [673, 206] on div at bounding box center [781, 288] width 305 height 215
click at [664, 166] on button "Design" at bounding box center [657, 162] width 40 height 13
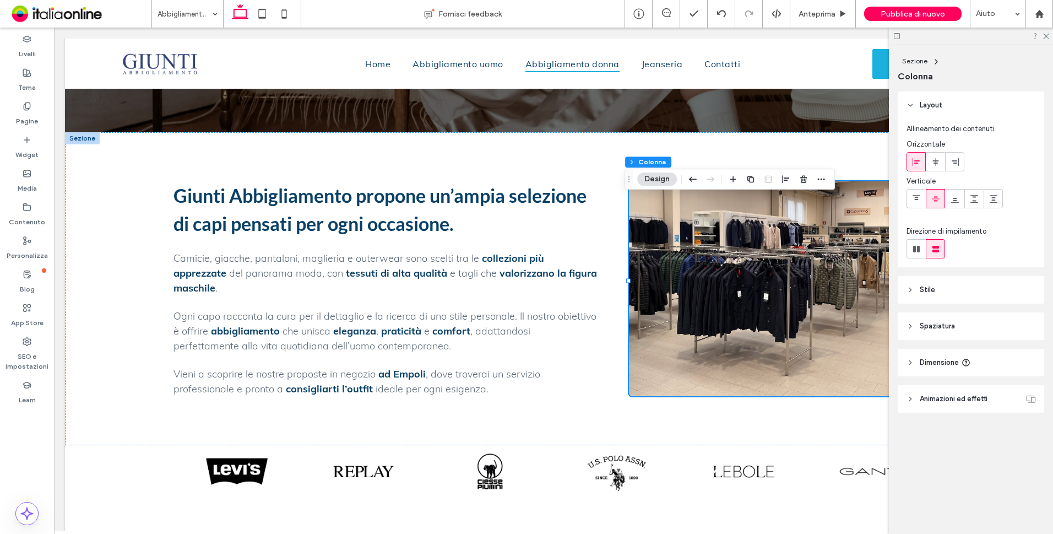
click at [930, 298] on header "Stile" at bounding box center [971, 290] width 147 height 28
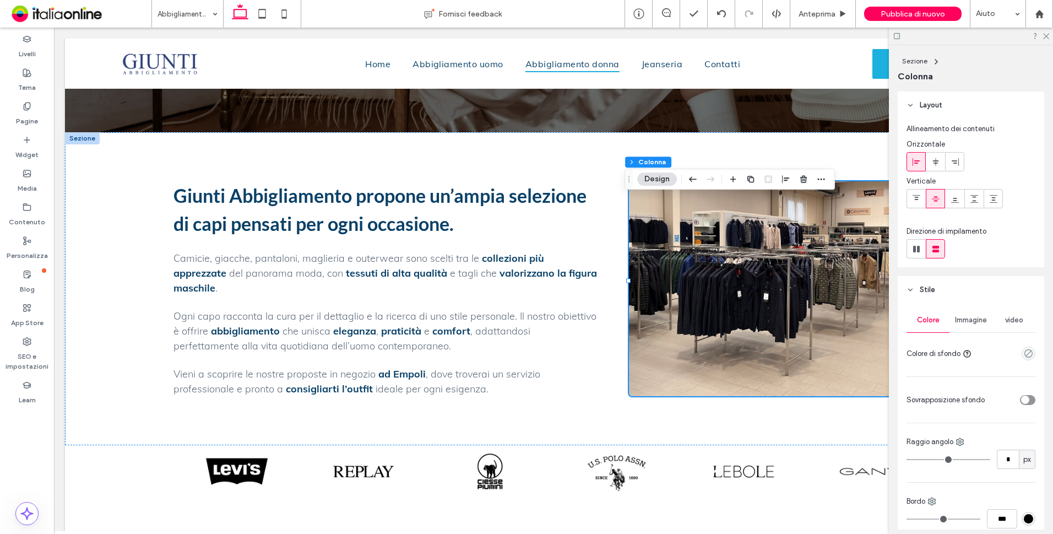
click at [967, 323] on span "Immagine" at bounding box center [971, 320] width 32 height 9
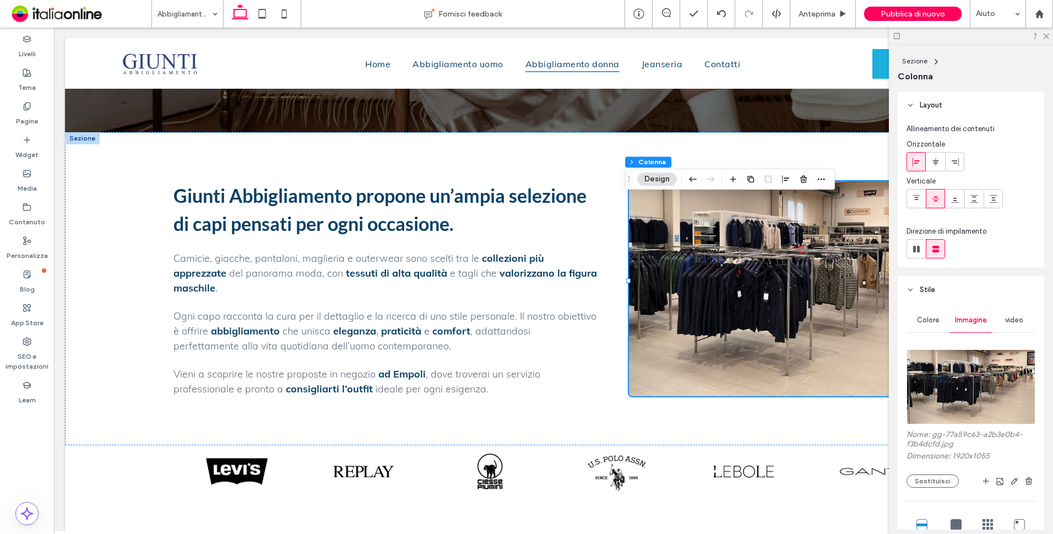
click at [964, 369] on img at bounding box center [971, 386] width 129 height 75
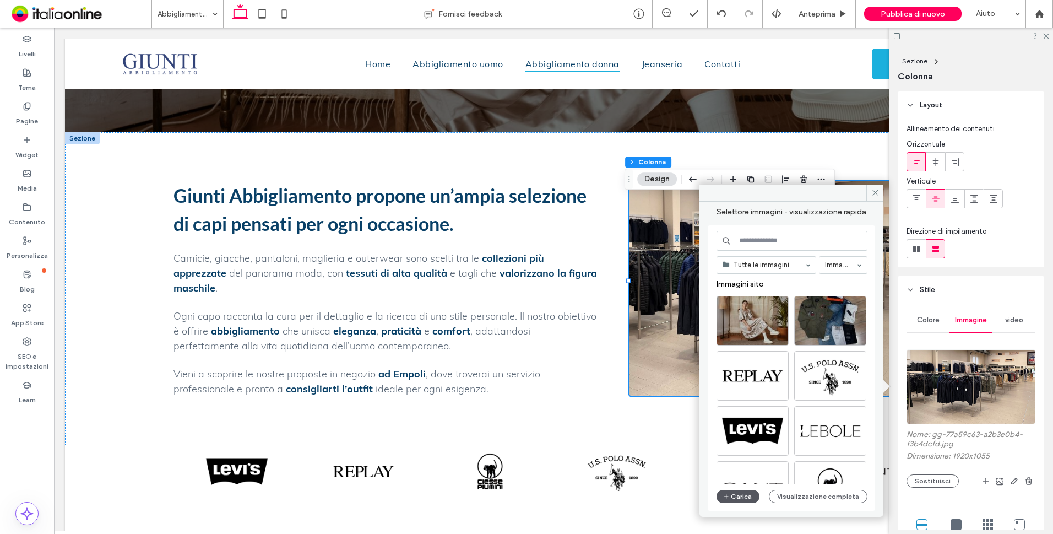
click at [737, 492] on button "Carica" at bounding box center [738, 496] width 43 height 13
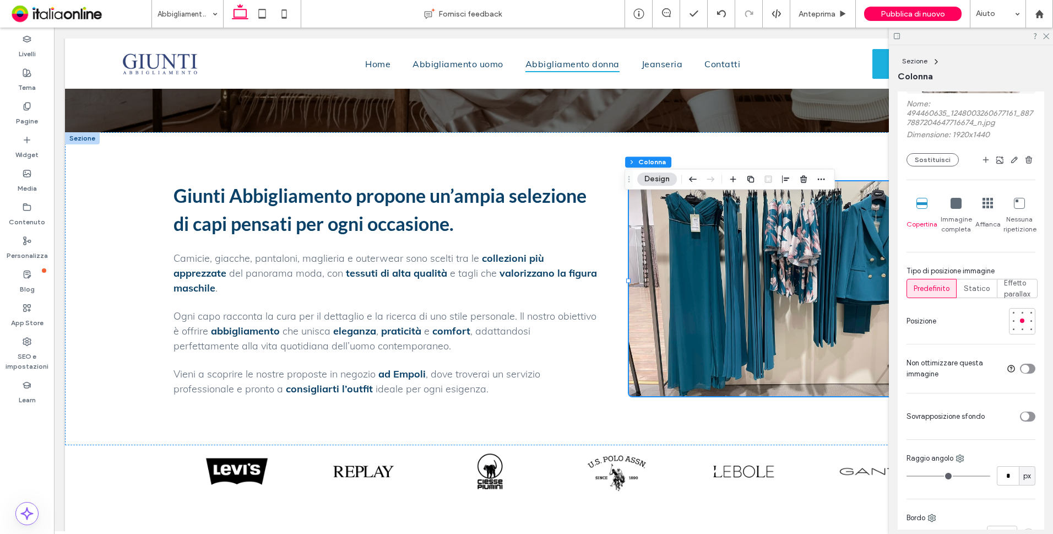
scroll to position [496, 0]
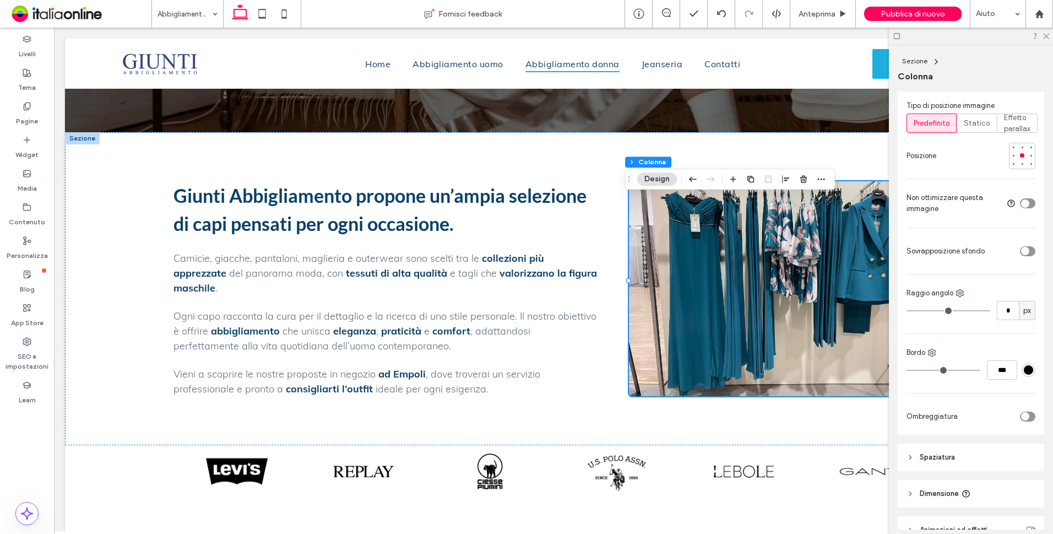
drag, startPoint x: 1047, startPoint y: 35, endPoint x: 775, endPoint y: 169, distance: 304.1
click at [1047, 35] on icon at bounding box center [1045, 35] width 7 height 7
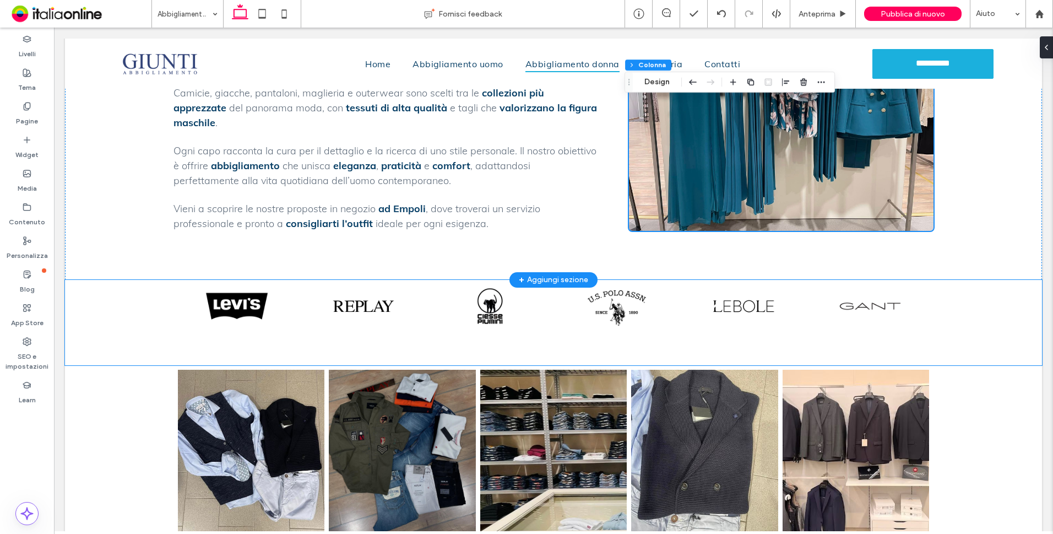
scroll to position [359, 0]
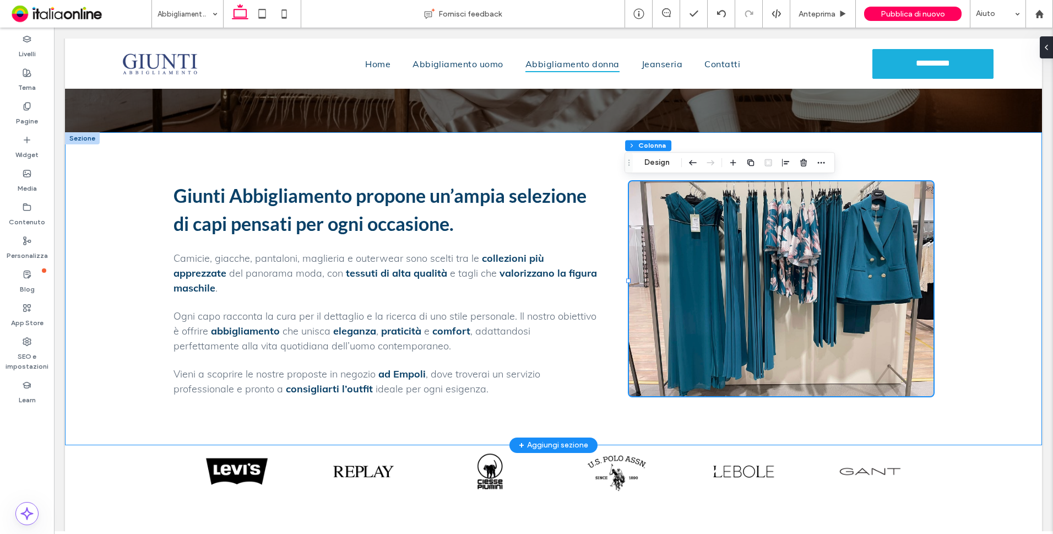
click at [1006, 262] on div "Giunti Abbigliamento propone un’ampia selezione di capi pensati per ogni occasi…" at bounding box center [553, 288] width 977 height 312
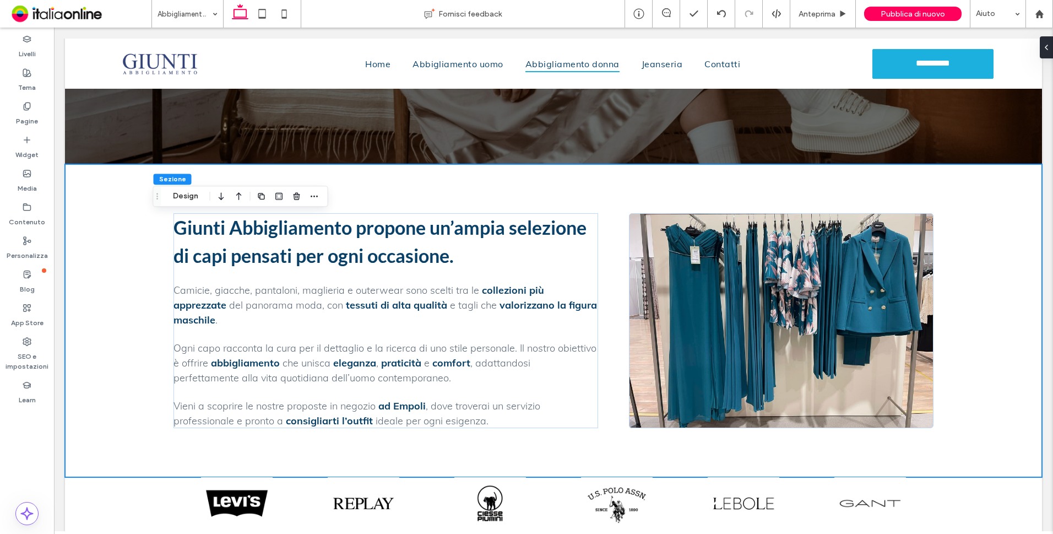
scroll to position [336, 0]
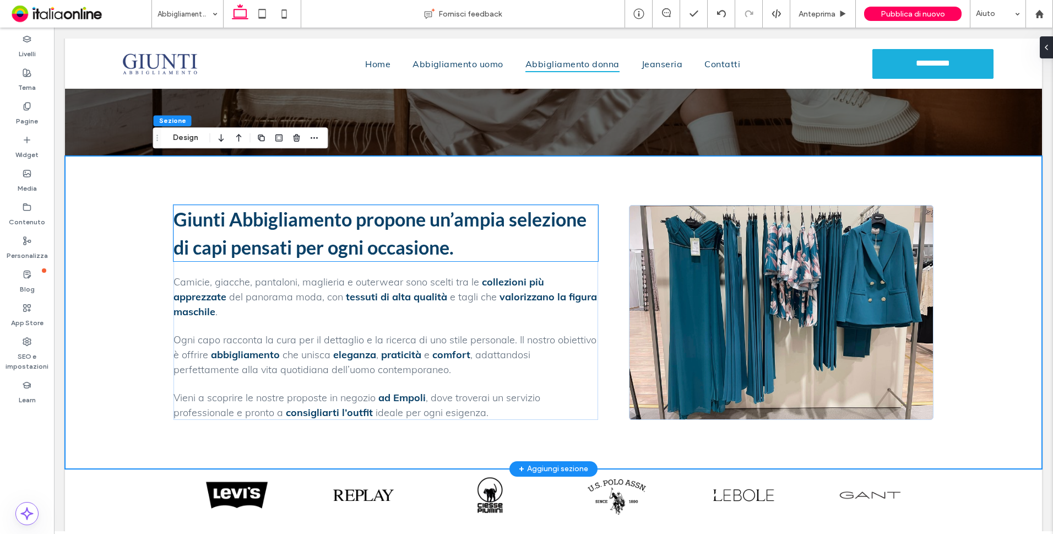
click at [360, 218] on span "Giunti Abbigliamento propone un’ampia selezione di capi pensati per ogni occasi…" at bounding box center [380, 233] width 413 height 51
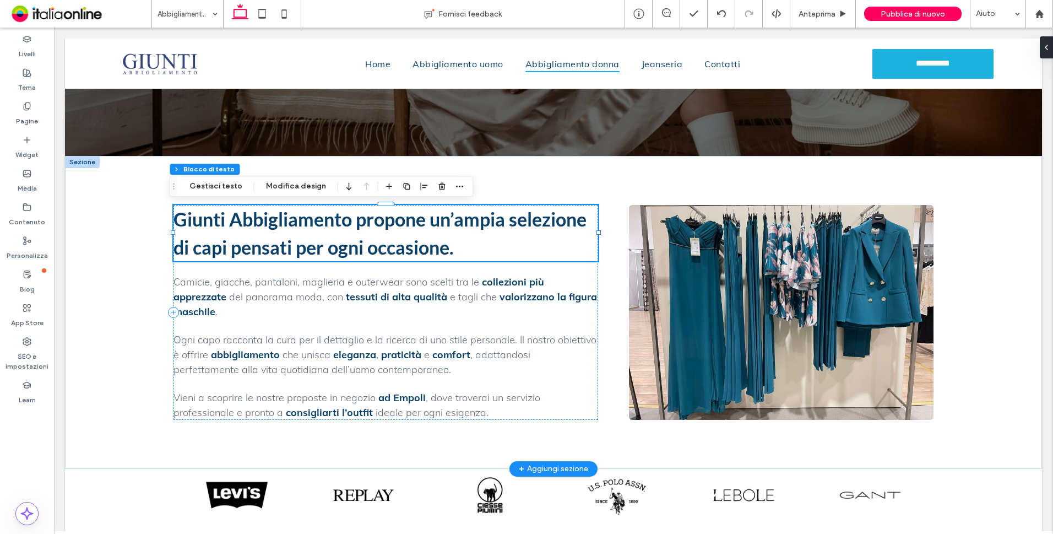
click at [359, 221] on span "Giunti Abbigliamento propone un’ampia selezione di capi pensati per ogni occasi…" at bounding box center [380, 233] width 413 height 51
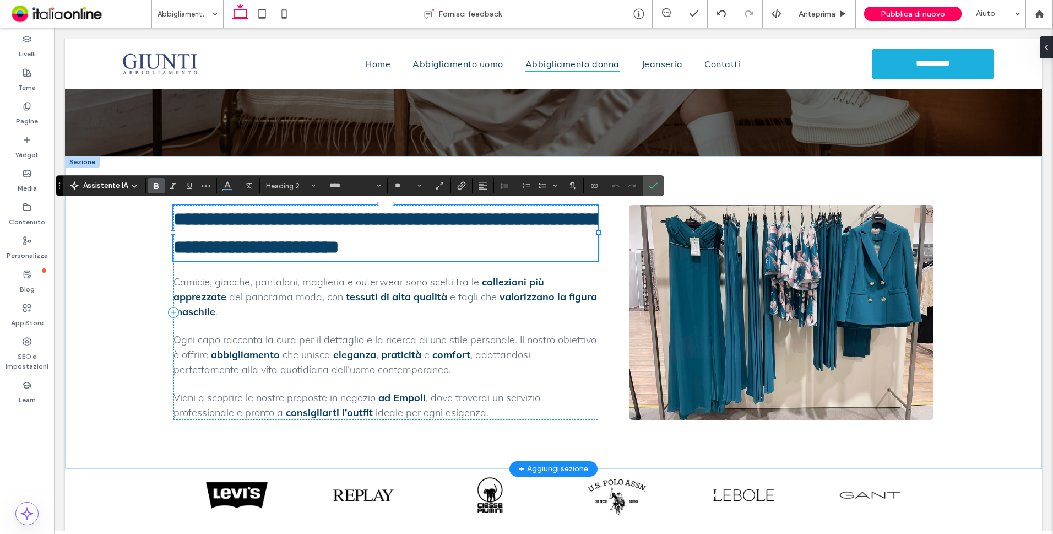
paste div
type input "****"
type input "**"
type input "****"
type input "**"
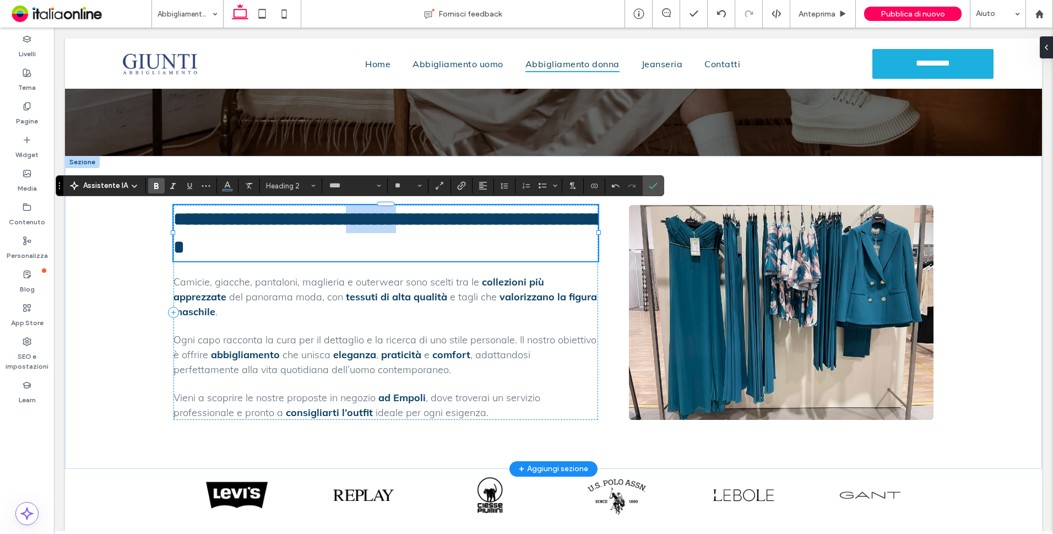
drag, startPoint x: 372, startPoint y: 218, endPoint x: 434, endPoint y: 218, distance: 61.2
click at [434, 218] on span "**********" at bounding box center [393, 232] width 438 height 47
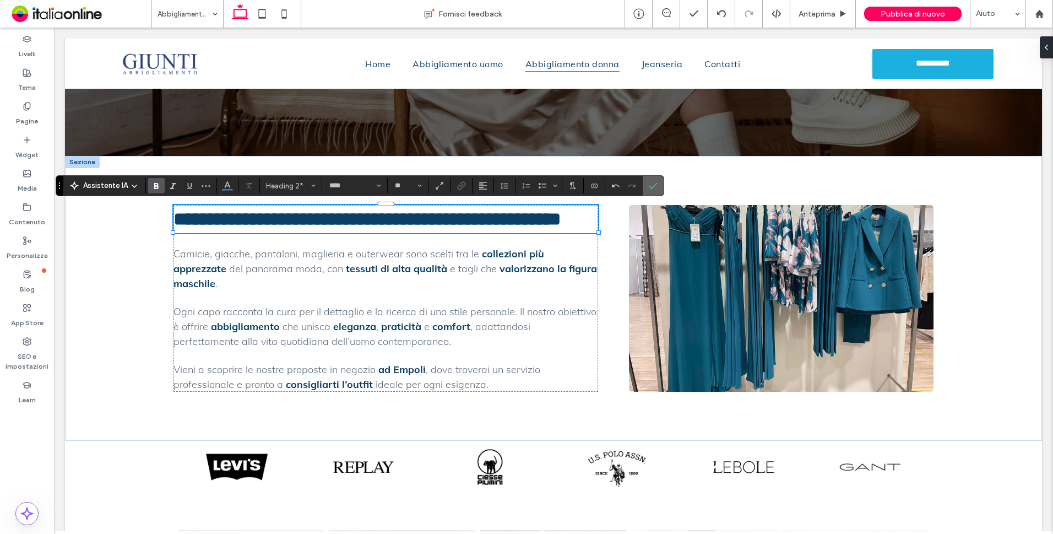
click at [655, 187] on icon "Conferma" at bounding box center [653, 185] width 9 height 9
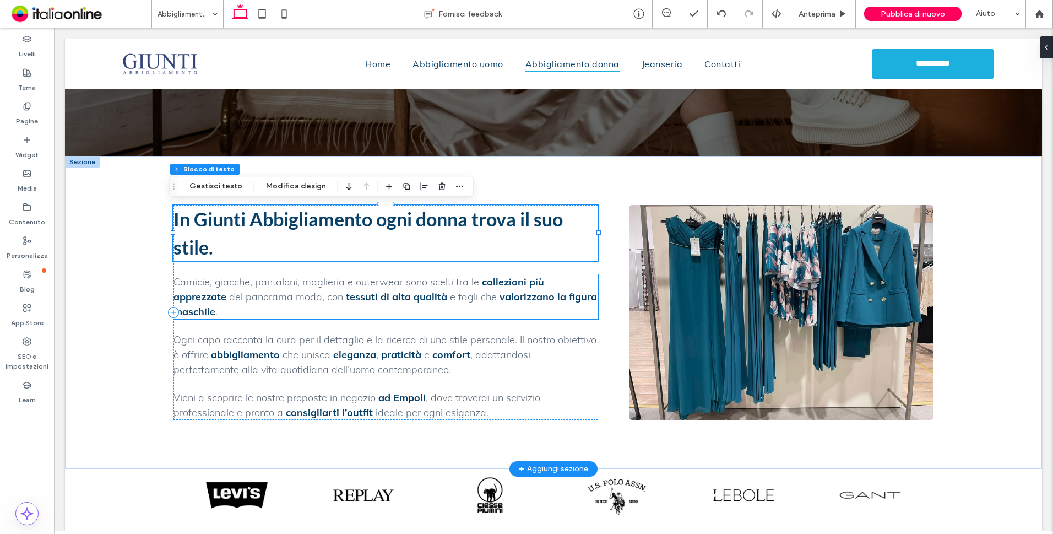
click at [280, 287] on span "Camicie, giacche, pantaloni, maglieria e outerwear sono scelti tra le" at bounding box center [327, 281] width 306 height 13
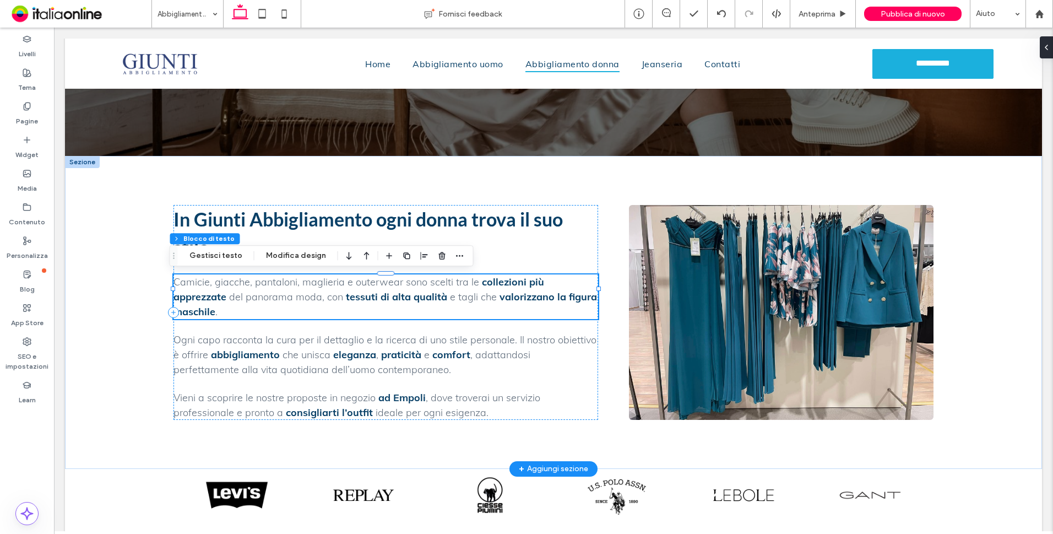
click at [583, 298] on p "Camicie, giacche, pantaloni, maglieria e outerwear sono scelti tra le collezion…" at bounding box center [386, 296] width 425 height 45
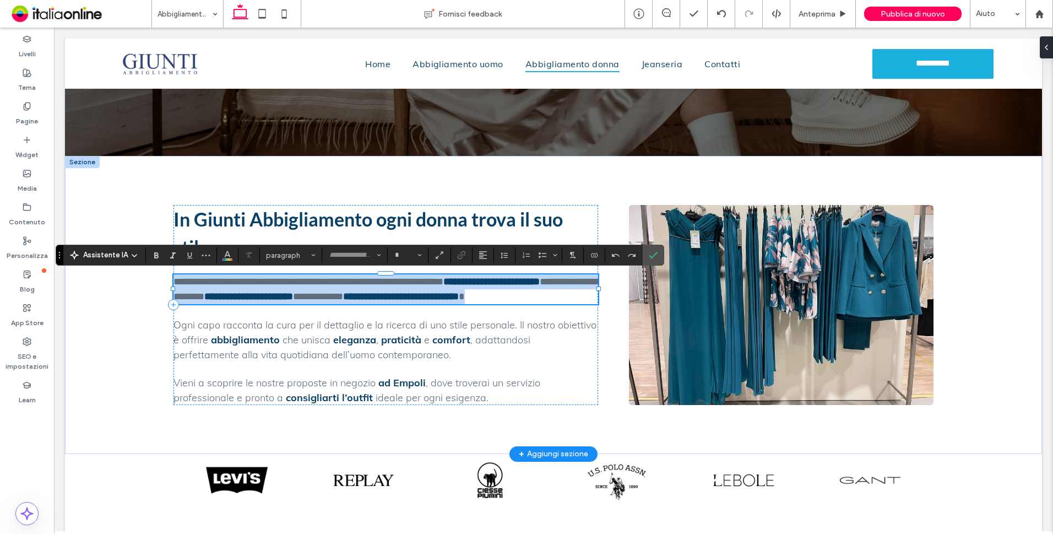
type input "****"
type input "**"
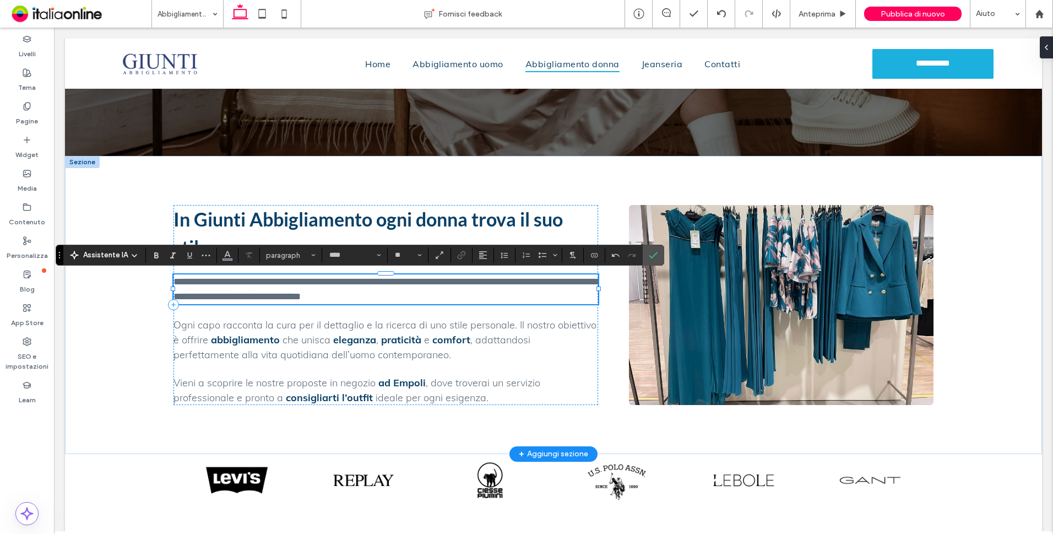
click at [286, 280] on span "**********" at bounding box center [386, 289] width 424 height 25
drag, startPoint x: 370, startPoint y: 280, endPoint x: 393, endPoint y: 280, distance: 23.1
click at [393, 280] on span "**********" at bounding box center [386, 289] width 424 height 25
drag, startPoint x: 318, startPoint y: 281, endPoint x: 368, endPoint y: 283, distance: 49.6
click at [368, 283] on span "**********" at bounding box center [386, 289] width 424 height 25
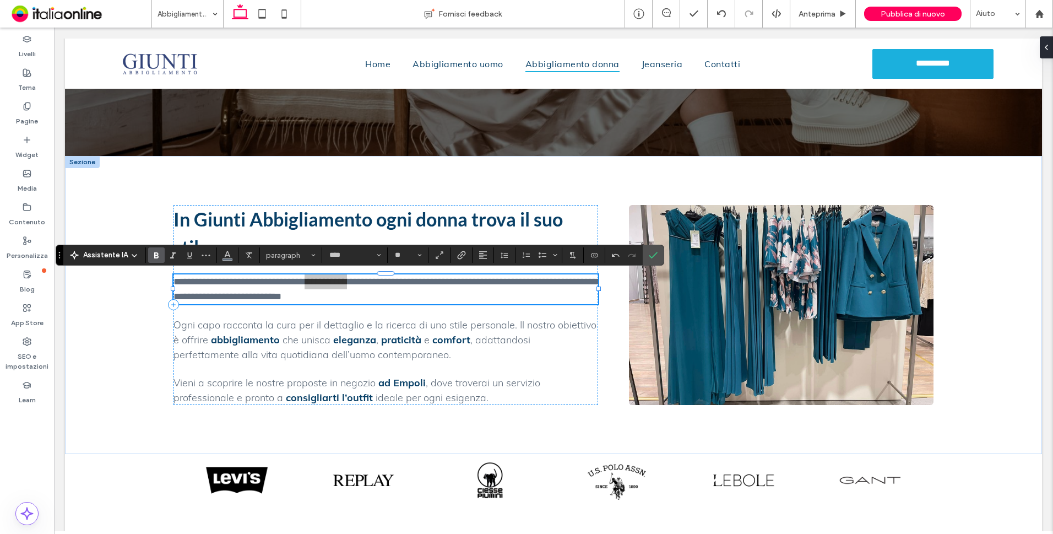
click at [156, 255] on icon "Grassetto" at bounding box center [156, 255] width 9 height 9
click at [228, 256] on icon "Colore" at bounding box center [227, 254] width 9 height 9
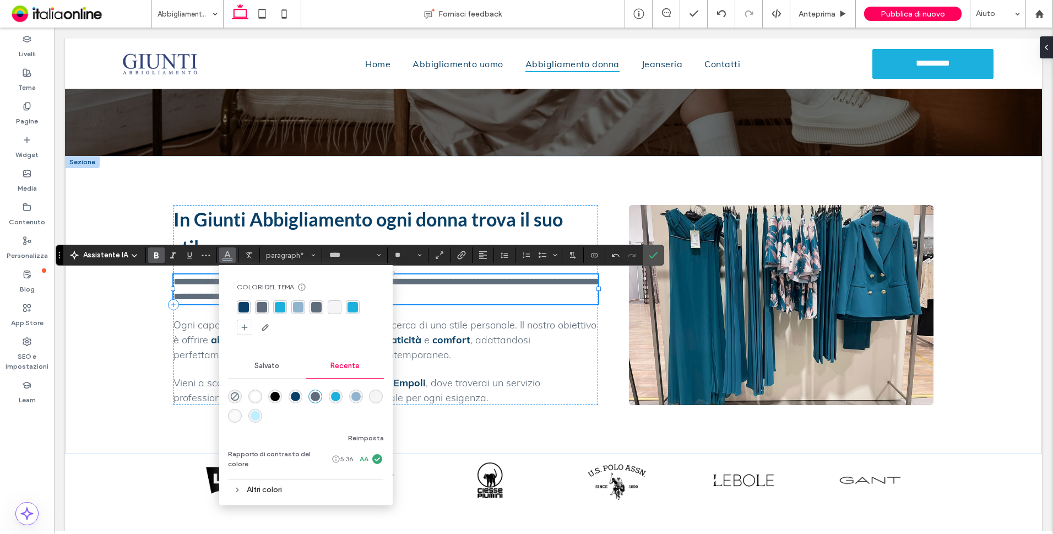
click at [245, 304] on div "rgba(9, 64, 103, 1)" at bounding box center [244, 307] width 10 height 10
click at [425, 279] on span "**********" at bounding box center [388, 289] width 428 height 25
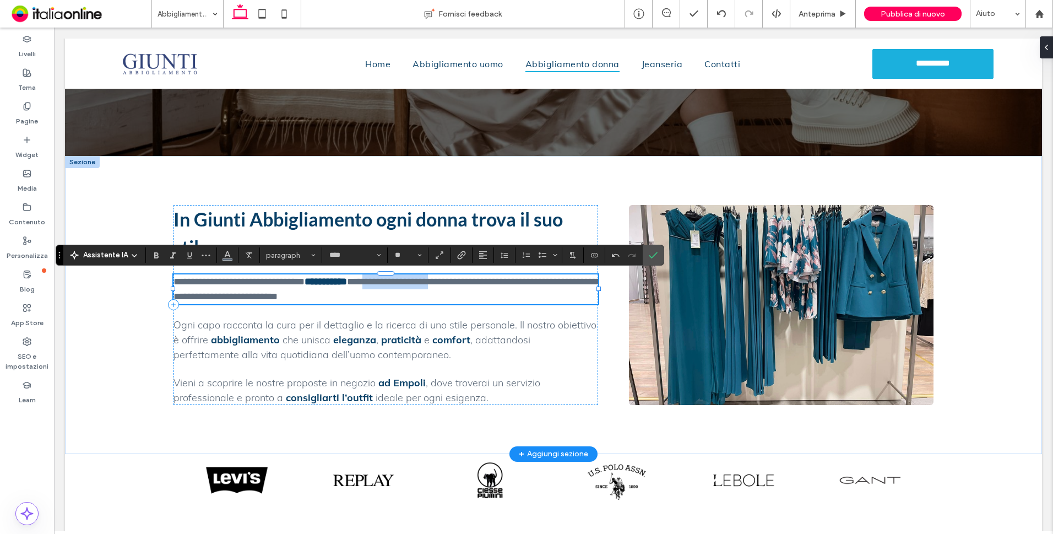
drag, startPoint x: 385, startPoint y: 281, endPoint x: 449, endPoint y: 284, distance: 64.0
click at [458, 283] on span "**********" at bounding box center [388, 289] width 428 height 25
click at [152, 257] on icon "Grassetto" at bounding box center [156, 255] width 9 height 9
click at [227, 256] on use "Colore" at bounding box center [228, 254] width 6 height 6
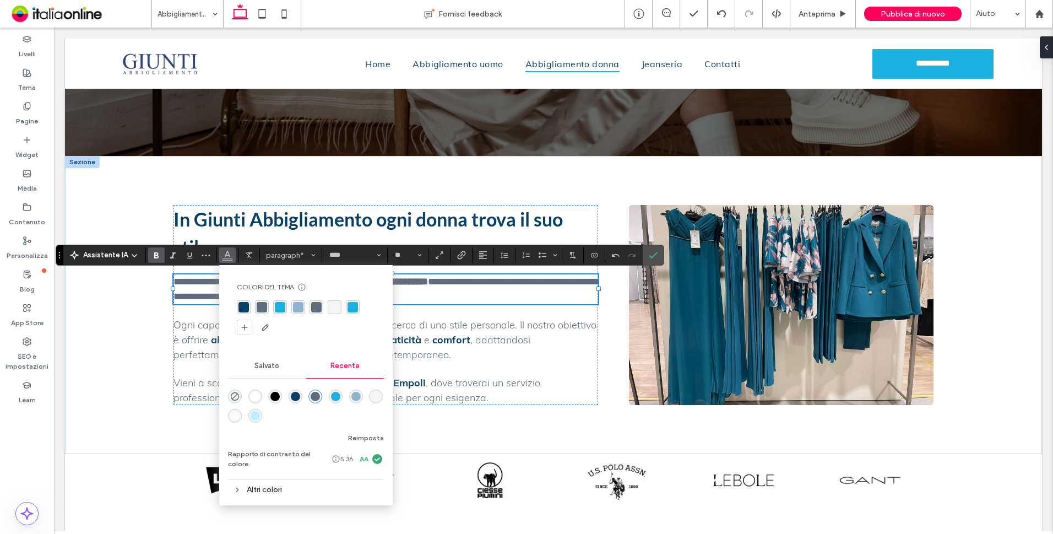
click at [241, 304] on div "rgba(9, 64, 103, 1)" at bounding box center [244, 307] width 10 height 10
click at [512, 284] on span "**********" at bounding box center [388, 289] width 428 height 25
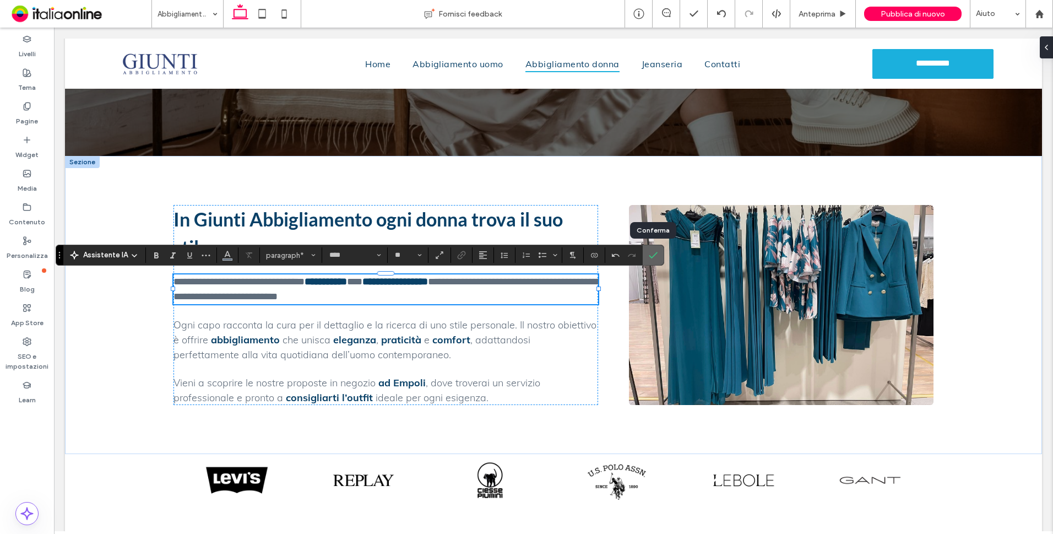
click at [653, 255] on icon "Conferma" at bounding box center [653, 255] width 9 height 9
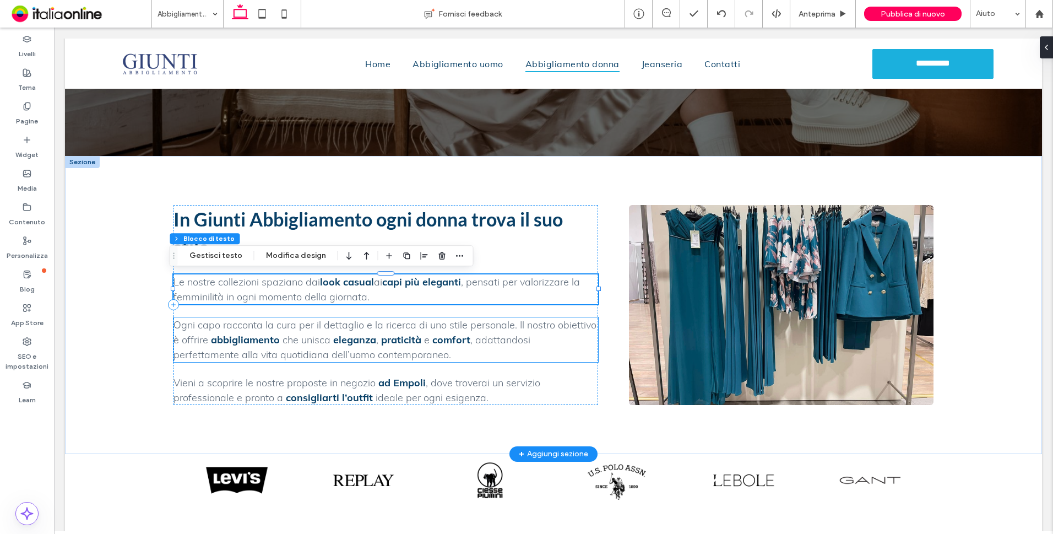
click at [341, 328] on span "Ogni capo racconta la cura per il dettaglio e la ricerca di uno stile personale…" at bounding box center [385, 332] width 423 height 28
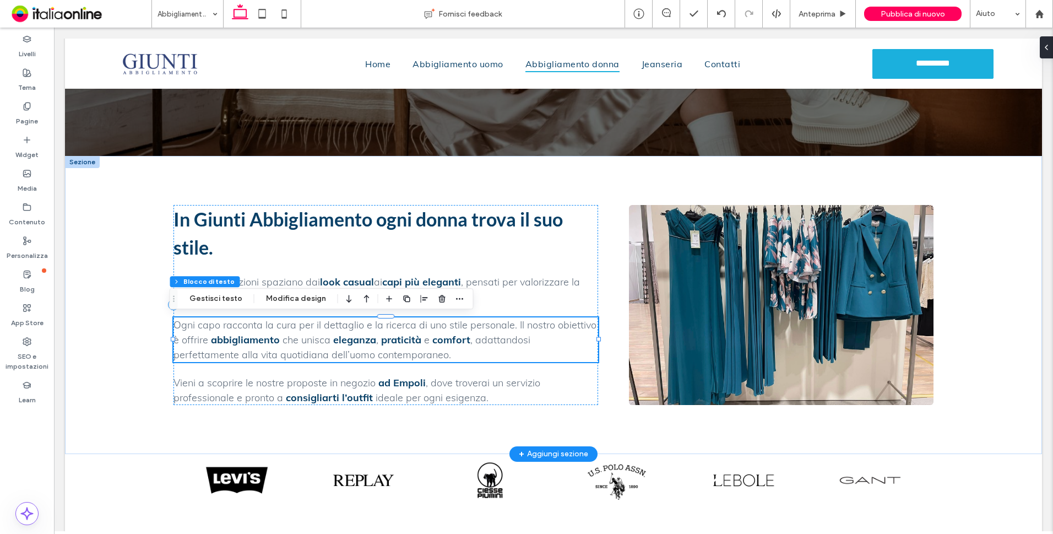
click at [321, 330] on span "Ogni capo racconta la cura per il dettaglio e la ricerca di uno stile personale…" at bounding box center [385, 332] width 423 height 28
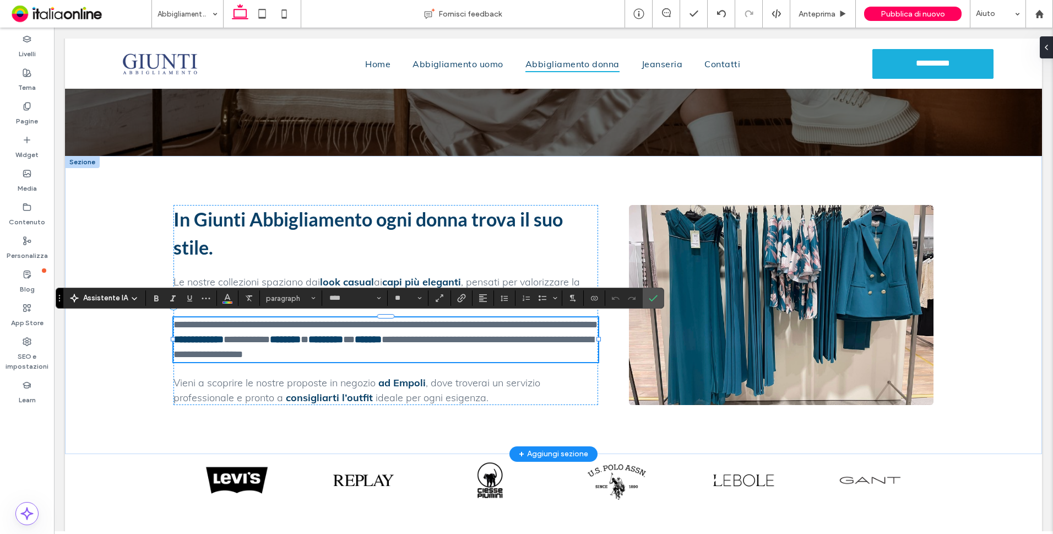
paste div
drag, startPoint x: 301, startPoint y: 325, endPoint x: 319, endPoint y: 325, distance: 18.2
click at [319, 325] on span "**********" at bounding box center [386, 340] width 424 height 40
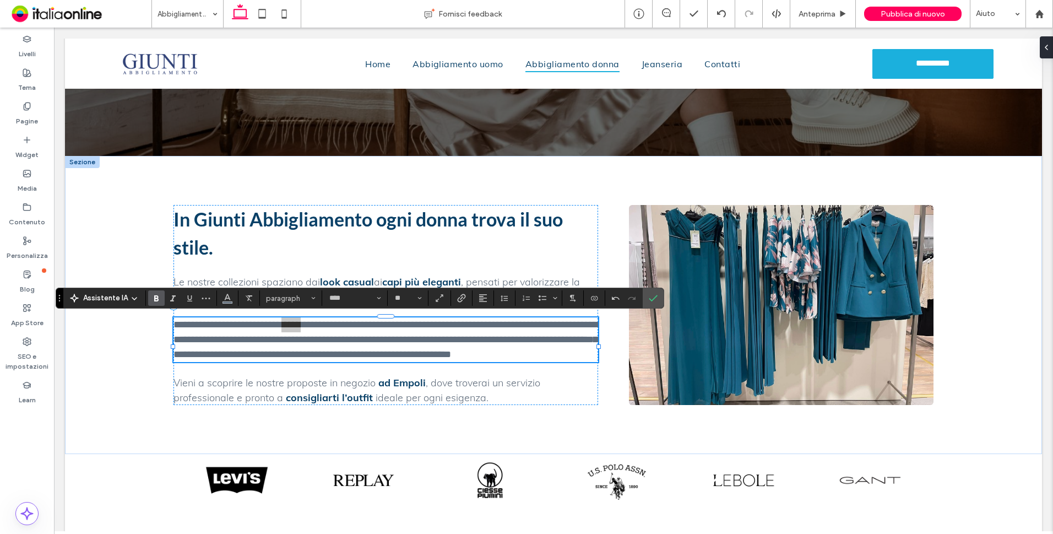
click at [153, 296] on icon "Grassetto" at bounding box center [156, 298] width 9 height 9
click at [228, 300] on icon "Colore" at bounding box center [227, 297] width 9 height 9
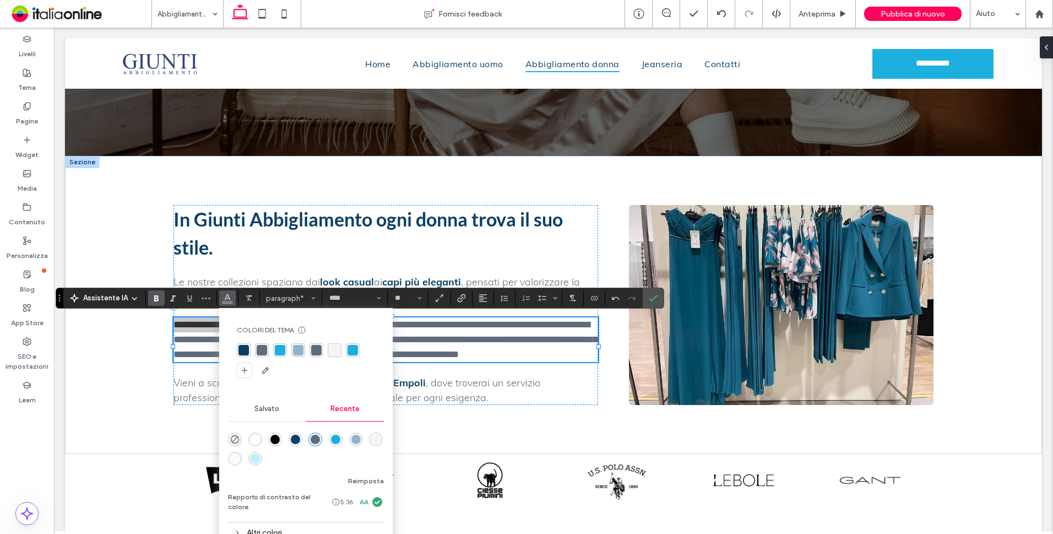
drag, startPoint x: 241, startPoint y: 349, endPoint x: 309, endPoint y: 336, distance: 68.9
click at [241, 349] on div "rgba(9, 64, 103, 1)" at bounding box center [244, 350] width 10 height 10
drag, startPoint x: 399, startPoint y: 323, endPoint x: 388, endPoint y: 323, distance: 11.0
click at [399, 323] on span "**********" at bounding box center [386, 340] width 424 height 40
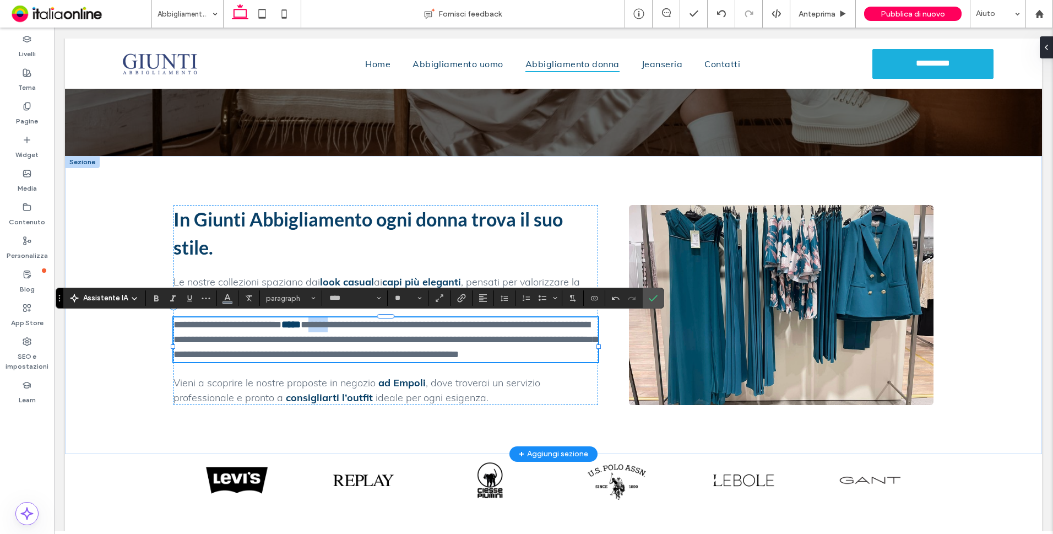
drag, startPoint x: 326, startPoint y: 325, endPoint x: 348, endPoint y: 327, distance: 22.1
click at [351, 327] on span "**********" at bounding box center [386, 340] width 424 height 40
click at [159, 296] on icon "Grassetto" at bounding box center [156, 298] width 9 height 9
click at [229, 302] on span "Colore" at bounding box center [227, 297] width 9 height 14
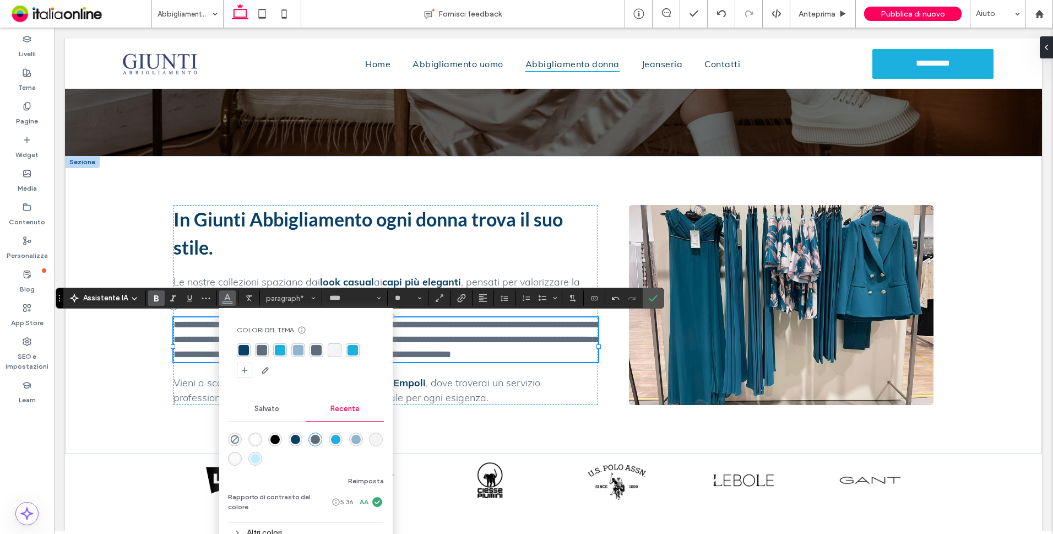
click at [242, 349] on div "rgba(9, 64, 103, 1)" at bounding box center [244, 350] width 10 height 10
click at [419, 324] on span "**********" at bounding box center [386, 340] width 424 height 40
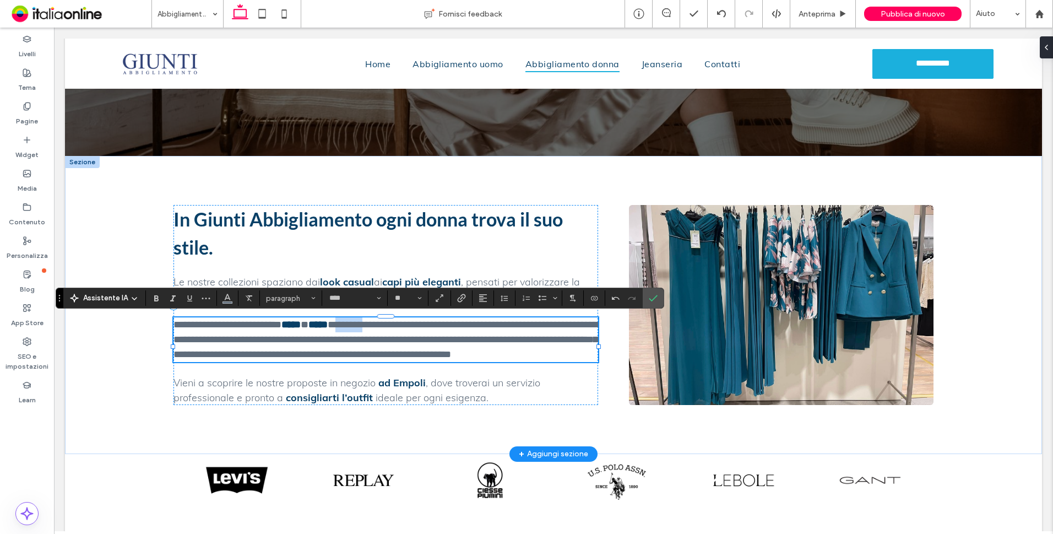
drag, startPoint x: 361, startPoint y: 324, endPoint x: 379, endPoint y: 326, distance: 18.3
click at [394, 325] on span "**********" at bounding box center [386, 340] width 424 height 40
click at [159, 297] on icon "Grassetto" at bounding box center [156, 298] width 9 height 9
click at [217, 301] on section at bounding box center [227, 297] width 21 height 15
click at [223, 300] on icon "Colore" at bounding box center [227, 297] width 9 height 9
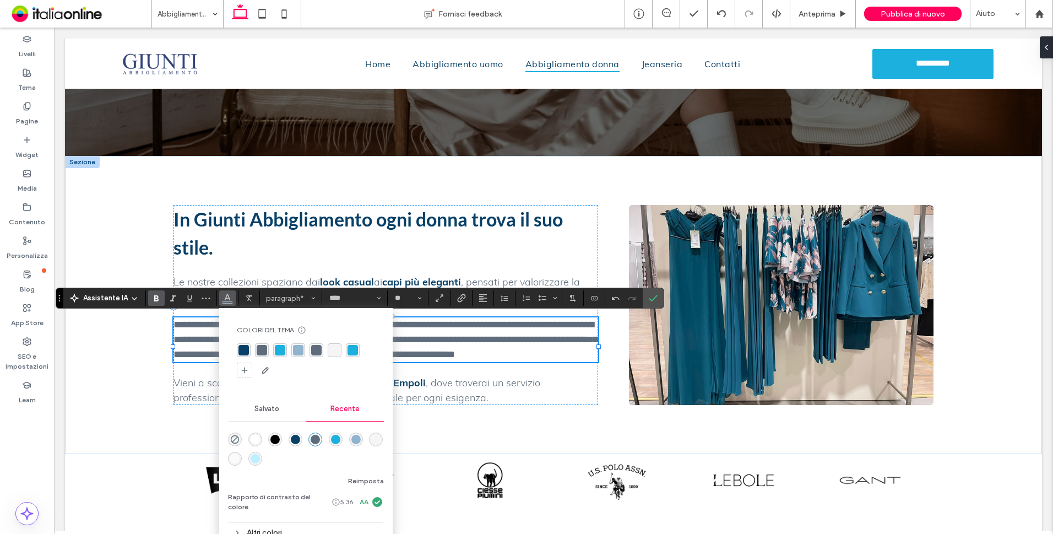
click at [241, 347] on div "rgba(9, 64, 103, 1)" at bounding box center [244, 350] width 10 height 10
drag, startPoint x: 425, startPoint y: 327, endPoint x: 417, endPoint y: 325, distance: 8.7
click at [425, 327] on span "**********" at bounding box center [386, 340] width 424 height 40
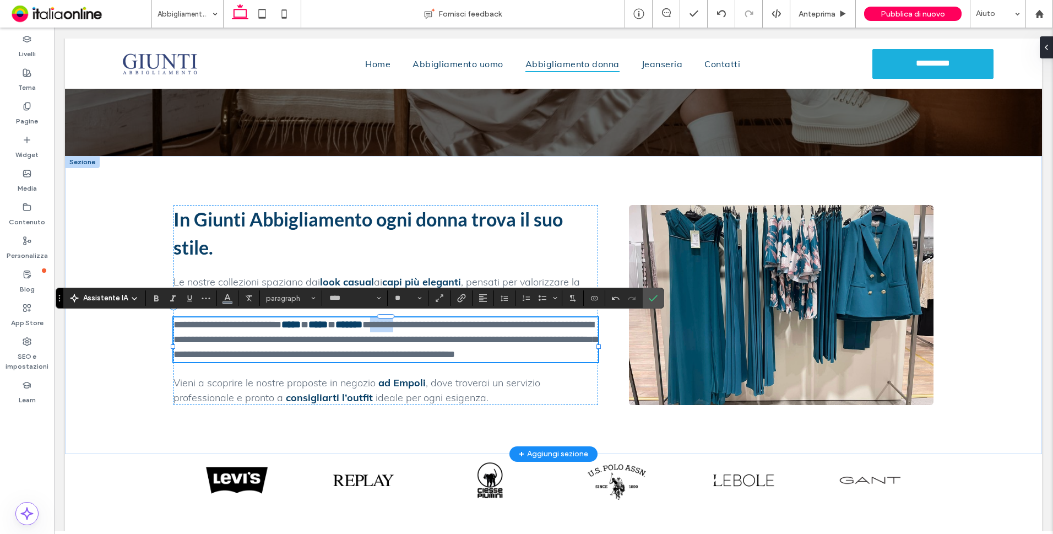
drag, startPoint x: 400, startPoint y: 323, endPoint x: 427, endPoint y: 325, distance: 27.1
click at [427, 325] on span "**********" at bounding box center [386, 340] width 424 height 40
drag, startPoint x: 396, startPoint y: 324, endPoint x: 427, endPoint y: 325, distance: 31.4
click at [427, 325] on span "**********" at bounding box center [386, 340] width 424 height 40
click at [439, 327] on span "**********" at bounding box center [386, 340] width 424 height 40
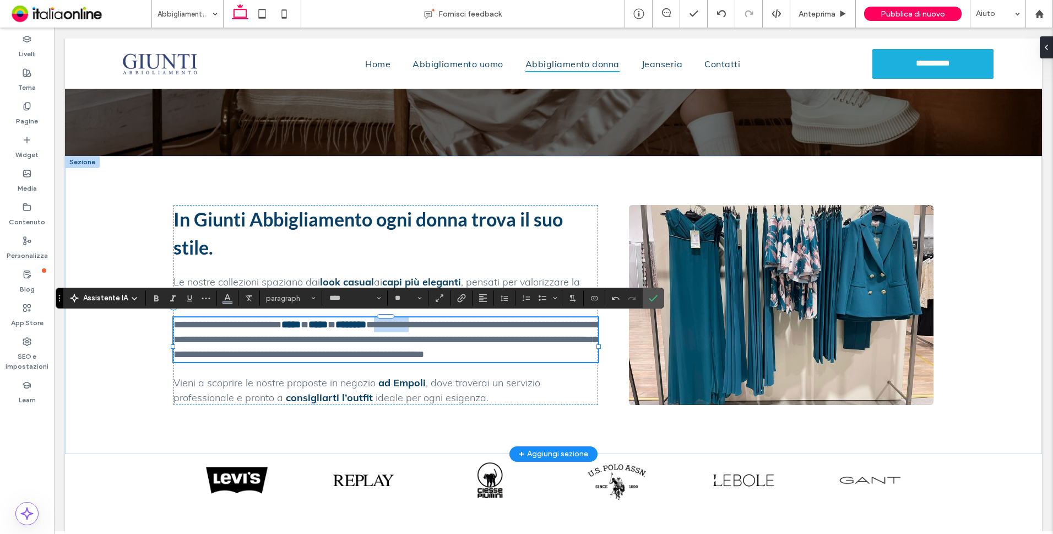
drag, startPoint x: 407, startPoint y: 325, endPoint x: 448, endPoint y: 324, distance: 40.8
click at [448, 324] on span "**********" at bounding box center [386, 340] width 424 height 40
click at [161, 297] on label "Grassetto" at bounding box center [156, 297] width 17 height 15
click at [227, 299] on icon "Colore" at bounding box center [227, 297] width 9 height 9
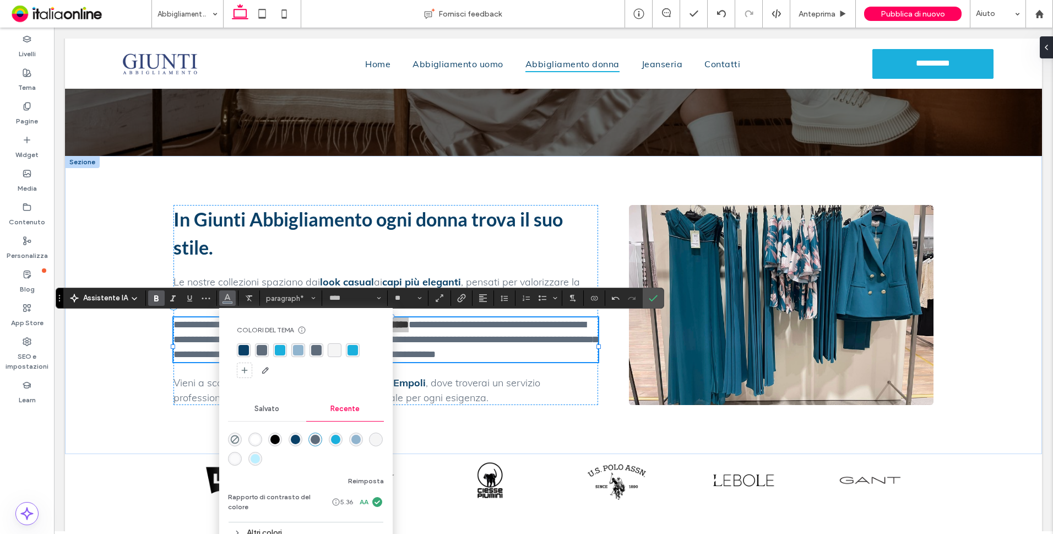
click at [243, 345] on div "rgba(9, 64, 103, 1)" at bounding box center [244, 350] width 10 height 10
click at [500, 333] on span "**********" at bounding box center [386, 340] width 424 height 40
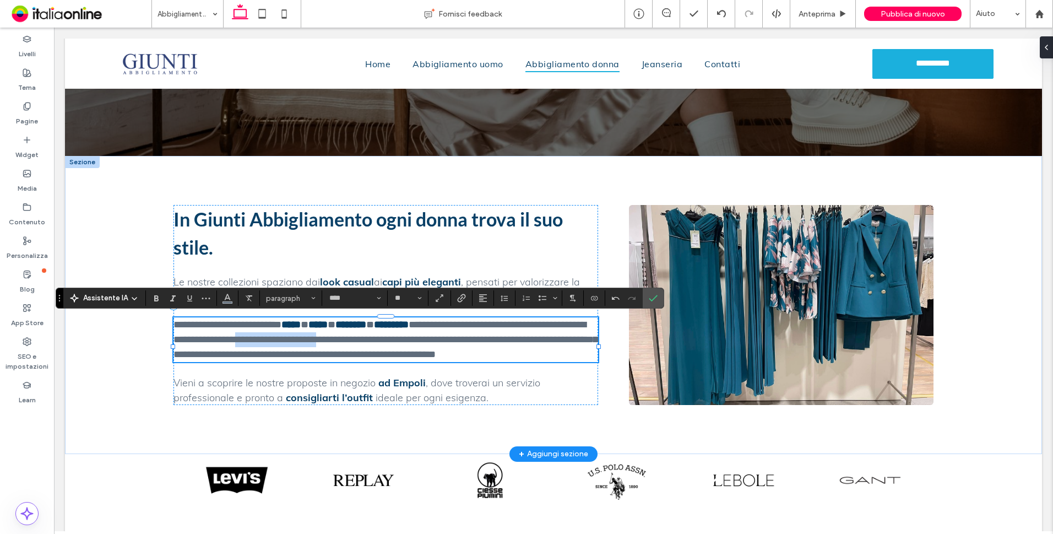
drag, startPoint x: 290, startPoint y: 341, endPoint x: 366, endPoint y: 341, distance: 75.5
click at [378, 339] on span "**********" at bounding box center [386, 340] width 424 height 40
click at [226, 303] on span "Colore" at bounding box center [227, 297] width 9 height 14
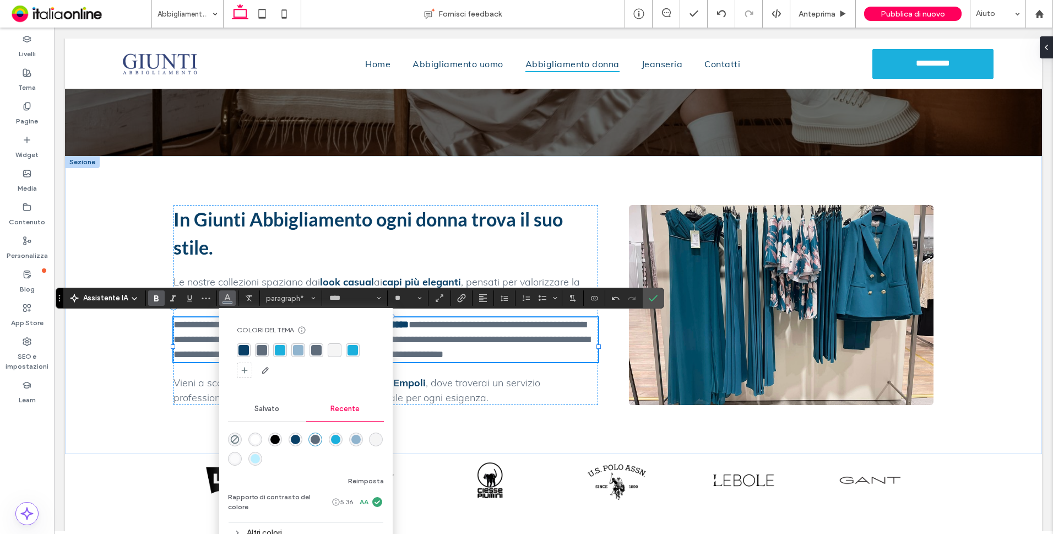
click at [242, 345] on div "rgba(9, 64, 103, 1)" at bounding box center [244, 350] width 10 height 10
click at [449, 339] on span "**********" at bounding box center [382, 346] width 417 height 25
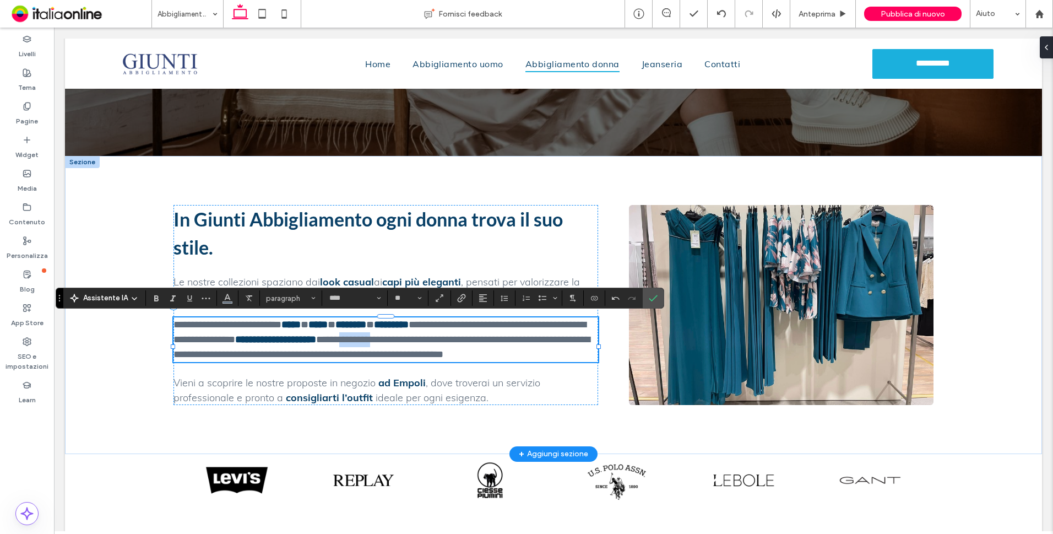
drag, startPoint x: 401, startPoint y: 339, endPoint x: 437, endPoint y: 339, distance: 36.4
click at [437, 339] on span "**********" at bounding box center [382, 346] width 417 height 25
drag, startPoint x: 402, startPoint y: 338, endPoint x: 493, endPoint y: 341, distance: 91.0
click at [493, 341] on span "**********" at bounding box center [382, 346] width 417 height 25
click at [158, 296] on icon "Grassetto" at bounding box center [156, 298] width 9 height 9
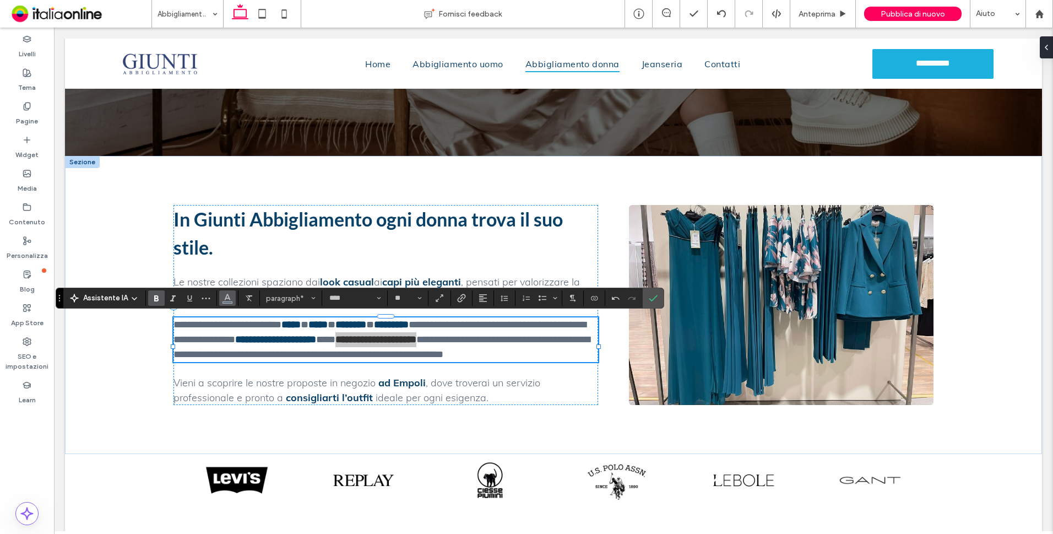
click at [223, 302] on span "Colore" at bounding box center [227, 297] width 9 height 14
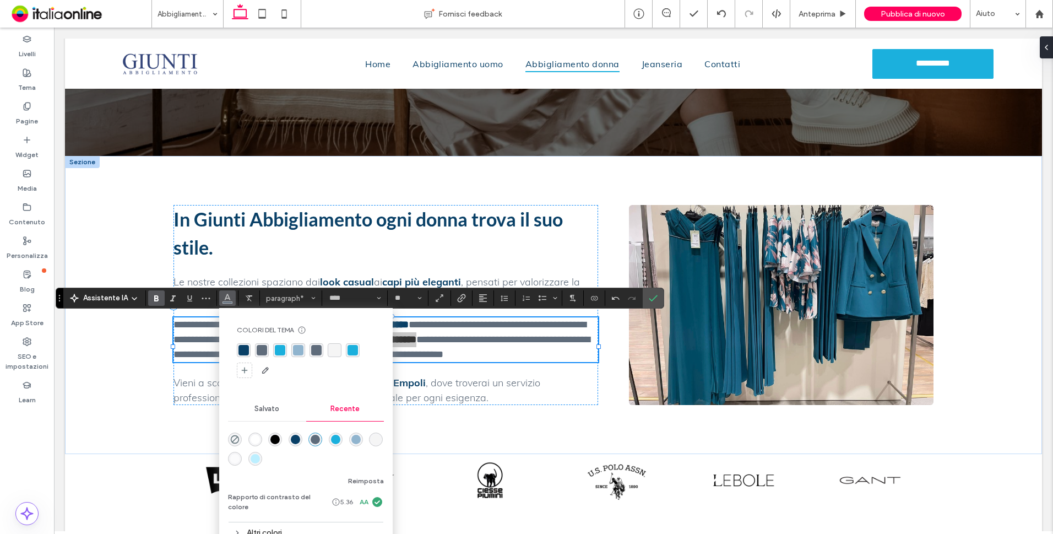
click at [243, 348] on div "rgba(9, 64, 103, 1)" at bounding box center [244, 350] width 10 height 10
click at [525, 335] on span "**********" at bounding box center [382, 346] width 417 height 25
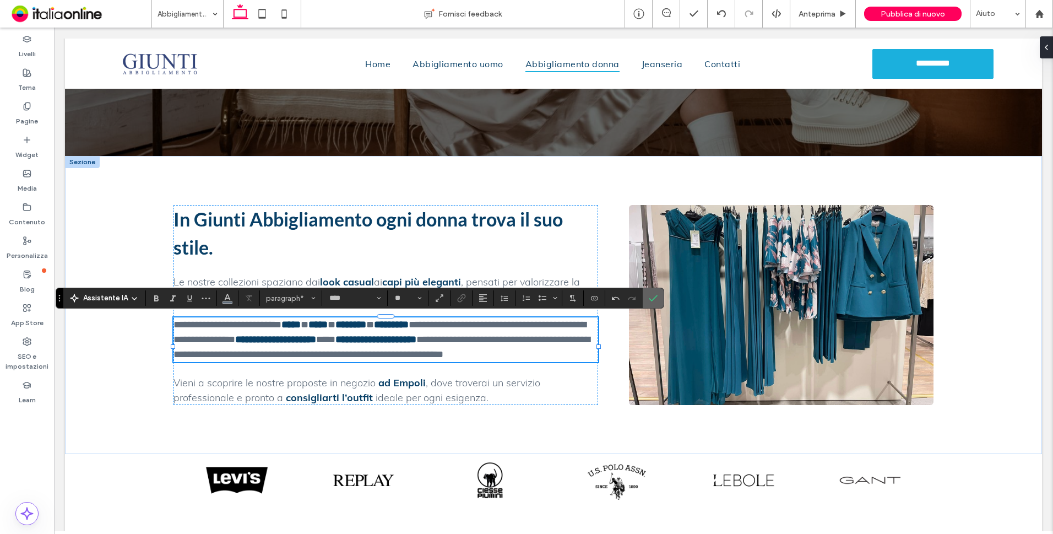
click at [655, 300] on icon "Conferma" at bounding box center [653, 298] width 9 height 9
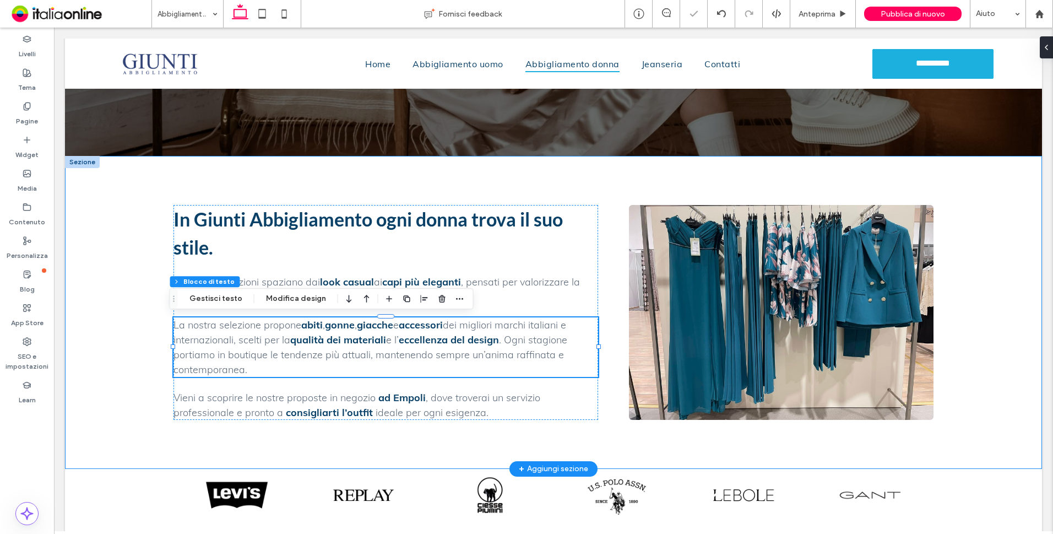
click at [995, 338] on div "In Giunti Abbigliamento ogni donna trova il suo stile. Le nostre collezioni spa…" at bounding box center [553, 312] width 977 height 312
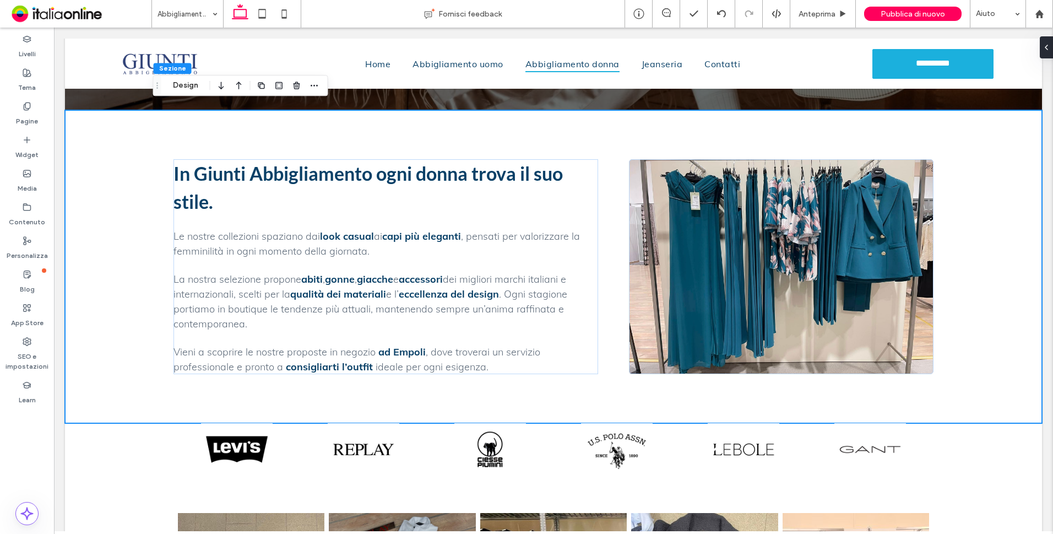
scroll to position [388, 0]
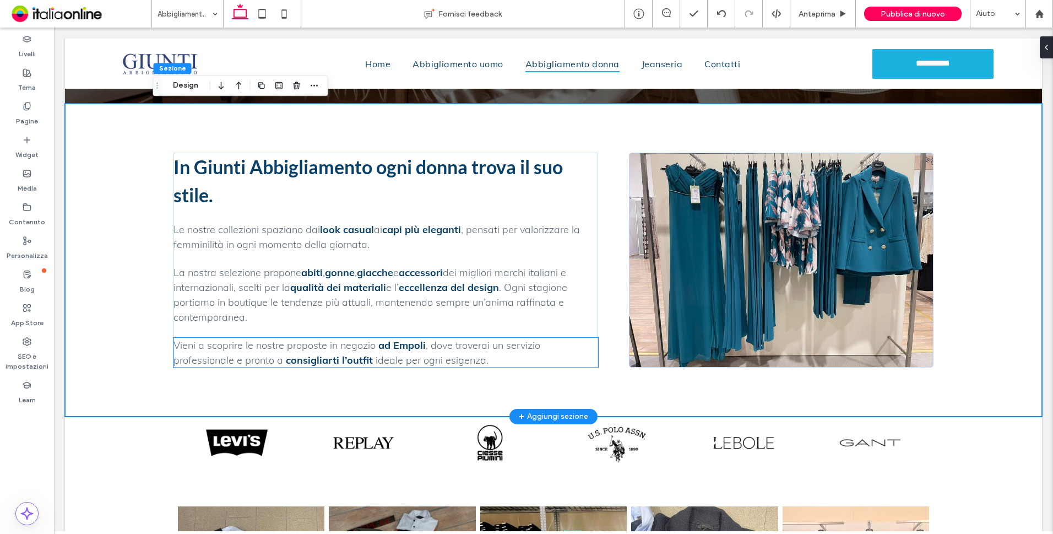
click at [245, 348] on span "Vieni a scoprire le nostre proposte in negozio" at bounding box center [275, 345] width 202 height 13
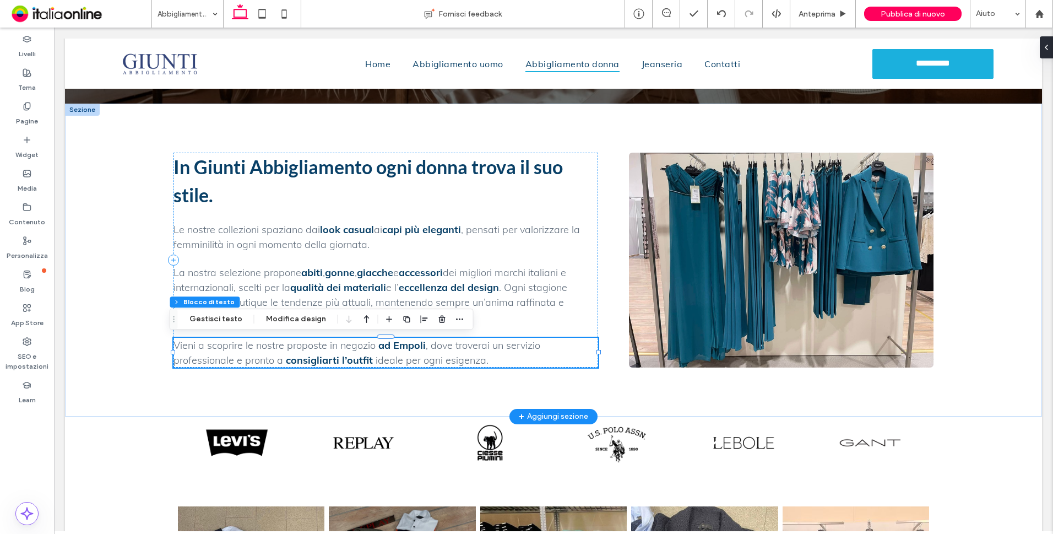
click at [489, 363] on p "Vieni a scoprire le nostre proposte in negozio ad [GEOGRAPHIC_DATA] , dove trov…" at bounding box center [386, 353] width 425 height 30
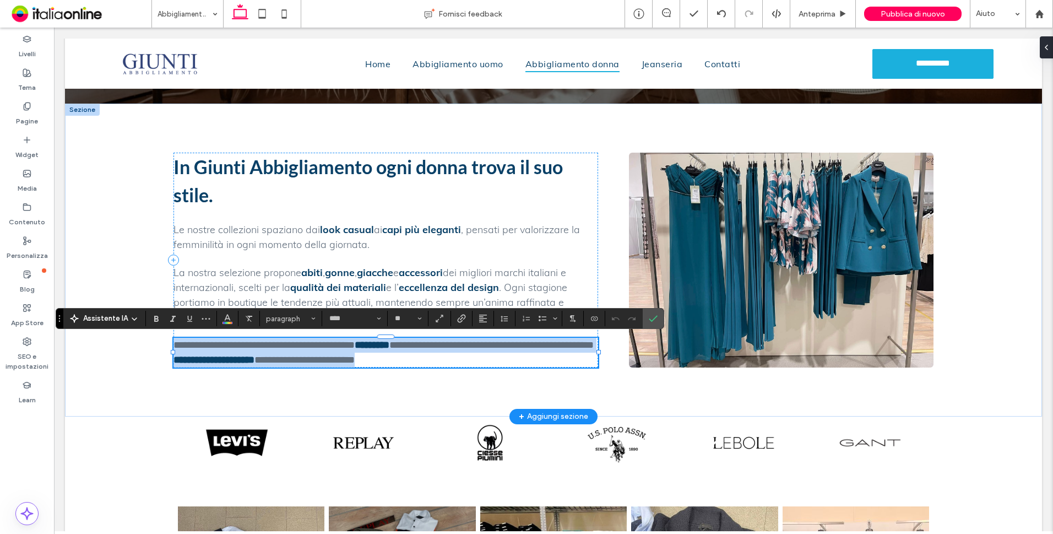
paste div
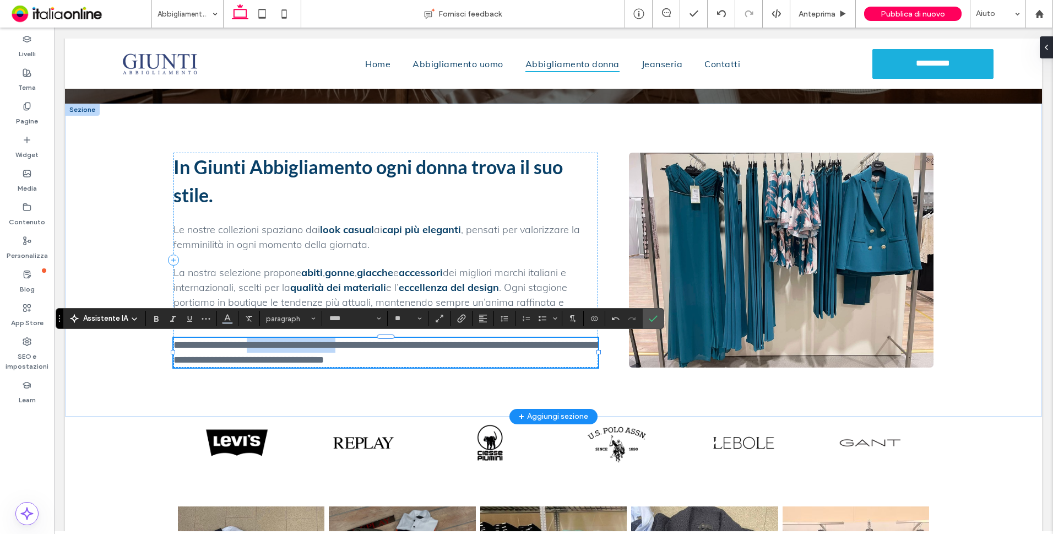
drag, startPoint x: 239, startPoint y: 345, endPoint x: 343, endPoint y: 345, distance: 103.6
click at [351, 345] on span "**********" at bounding box center [386, 352] width 424 height 25
click at [152, 320] on icon "Grassetto" at bounding box center [156, 318] width 9 height 9
click at [223, 319] on icon "Colore" at bounding box center [227, 317] width 9 height 9
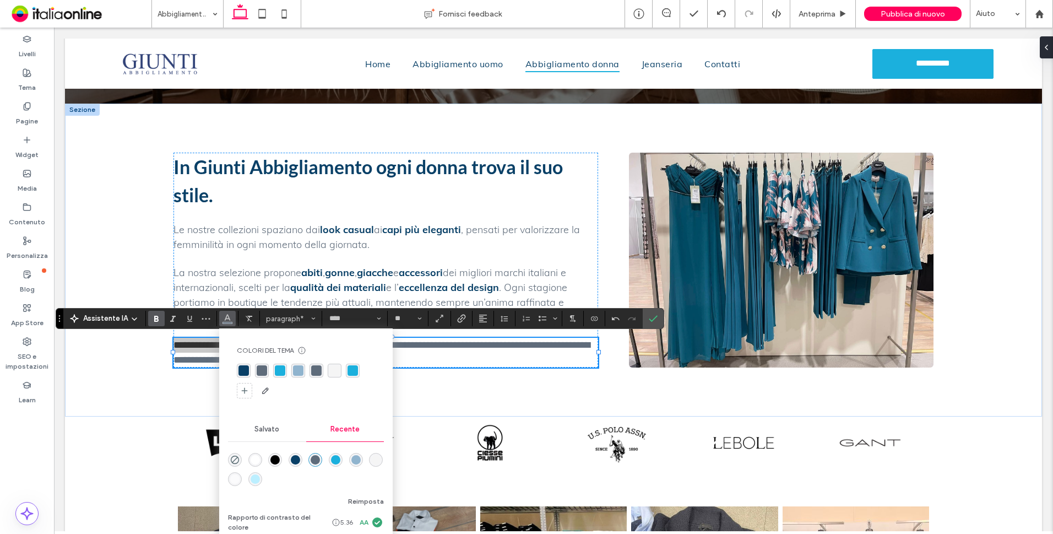
click at [240, 367] on div "rgba(9, 64, 103, 1)" at bounding box center [244, 370] width 10 height 10
click at [471, 345] on span "**********" at bounding box center [382, 352] width 417 height 25
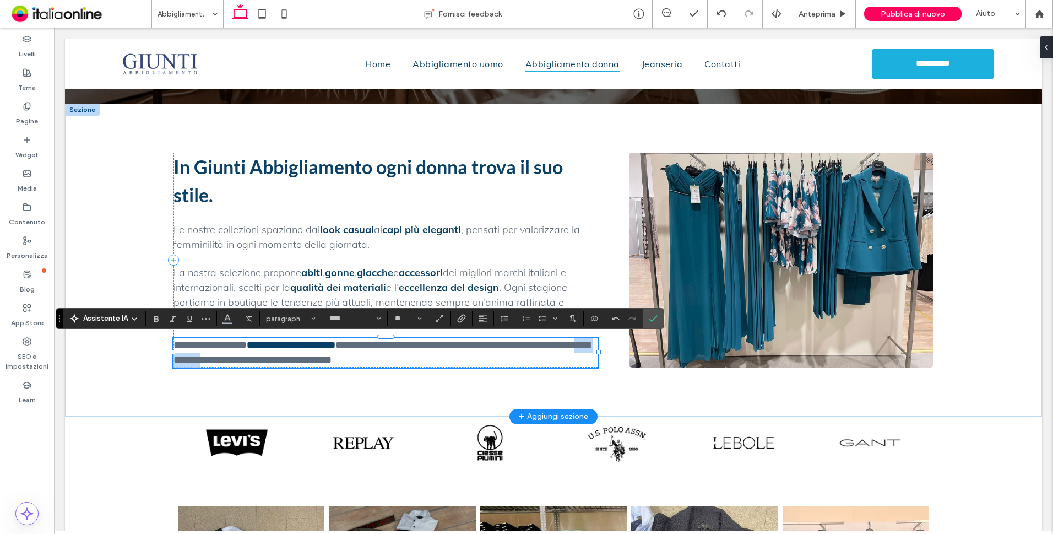
drag, startPoint x: 234, startPoint y: 361, endPoint x: 271, endPoint y: 362, distance: 36.4
click at [291, 361] on span "**********" at bounding box center [382, 352] width 417 height 25
drag, startPoint x: 187, startPoint y: 361, endPoint x: 176, endPoint y: 360, distance: 11.1
click at [187, 361] on span "**********" at bounding box center [382, 352] width 417 height 25
drag, startPoint x: 170, startPoint y: 359, endPoint x: 320, endPoint y: 359, distance: 149.9
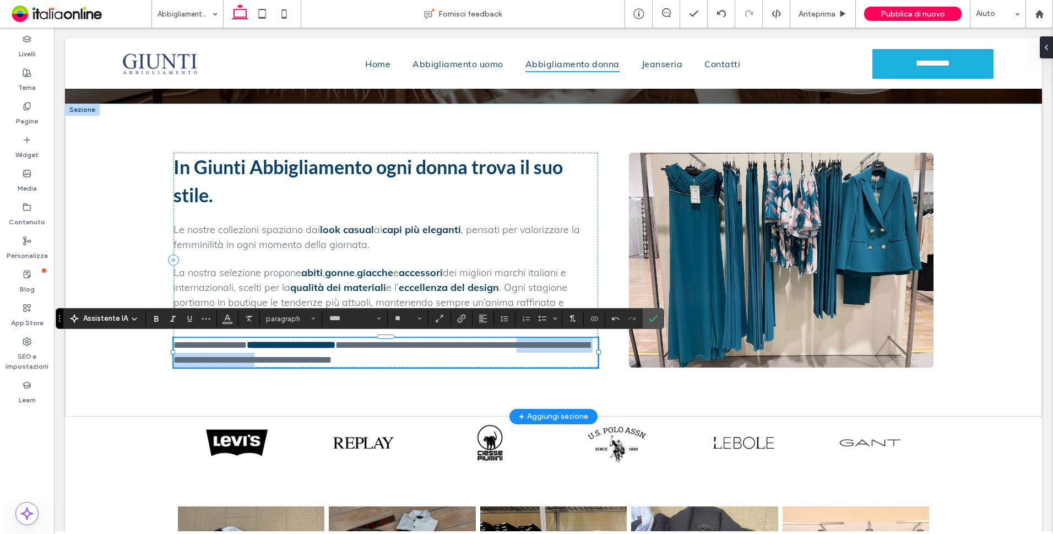
click at [345, 359] on span "**********" at bounding box center [382, 352] width 417 height 25
drag, startPoint x: 158, startPoint y: 320, endPoint x: 175, endPoint y: 321, distance: 17.6
click at [158, 320] on use "Grassetto" at bounding box center [156, 319] width 4 height 6
click at [231, 320] on icon "Colore" at bounding box center [227, 317] width 9 height 9
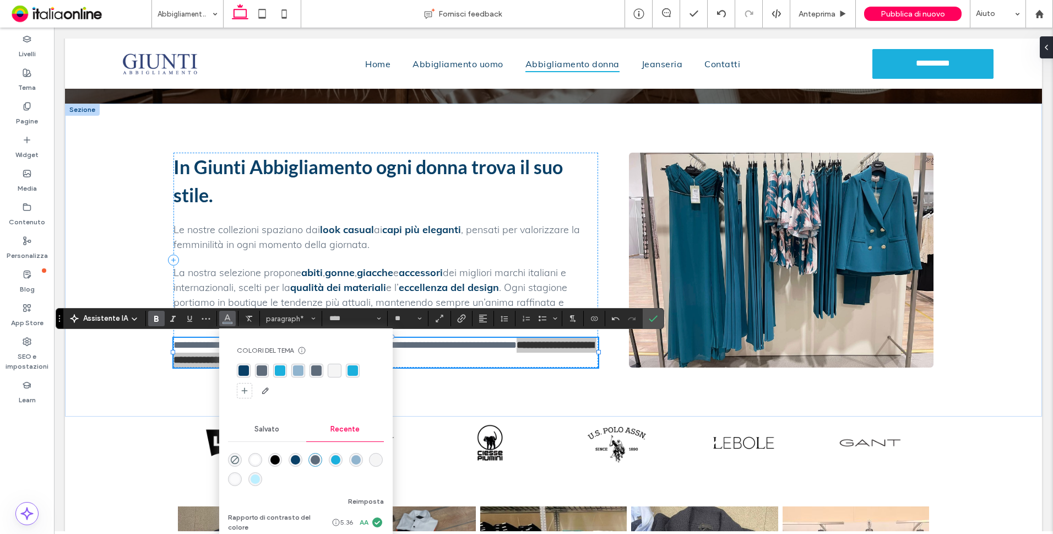
drag, startPoint x: 241, startPoint y: 366, endPoint x: 255, endPoint y: 361, distance: 14.6
click at [241, 366] on div "rgba(9, 64, 103, 1)" at bounding box center [244, 370] width 10 height 10
click at [651, 317] on icon "Conferma" at bounding box center [653, 318] width 9 height 9
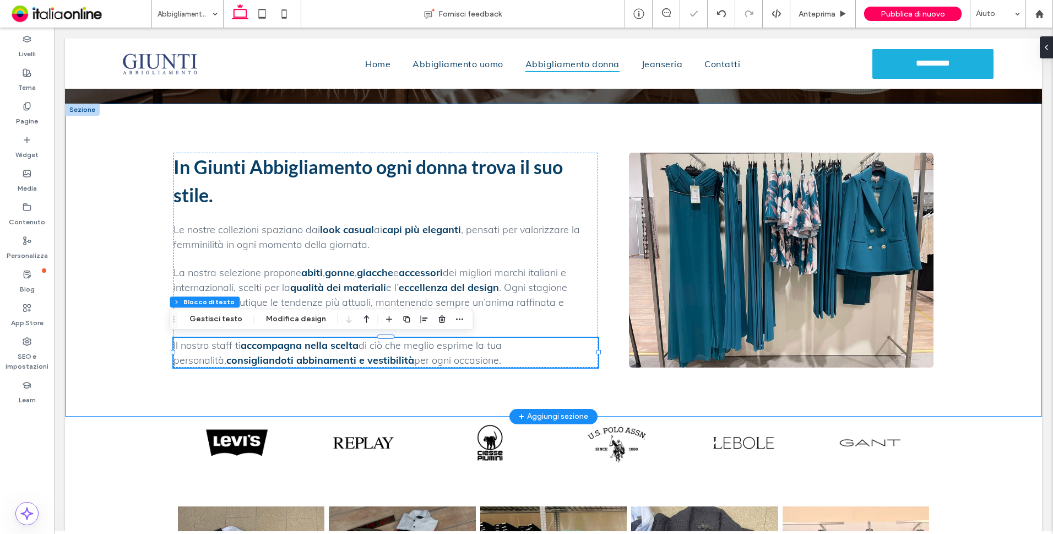
click at [943, 325] on div "In Giunti Abbigliamento ogni donna trova il suo stile. Le nostre collezioni spa…" at bounding box center [553, 260] width 793 height 312
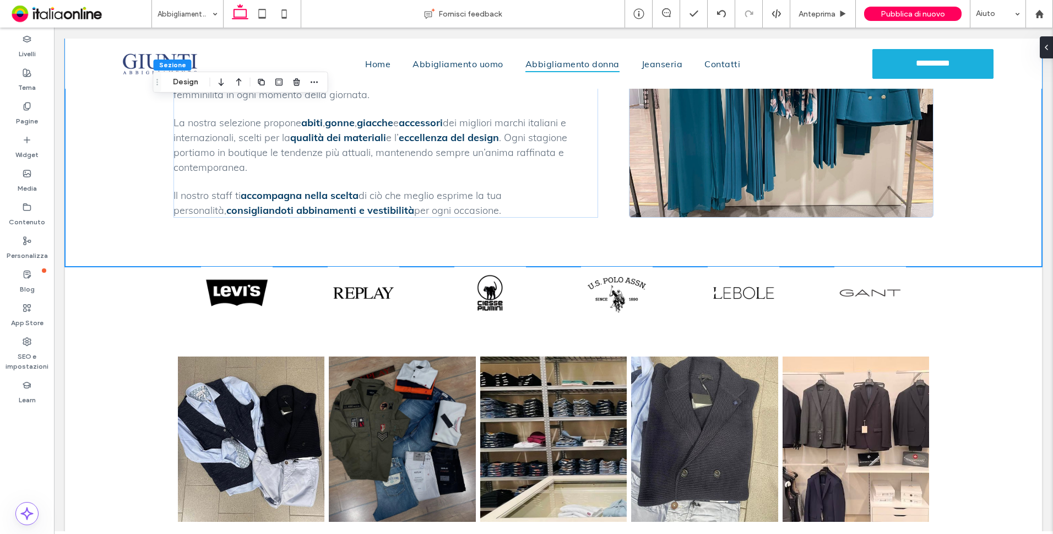
scroll to position [538, 0]
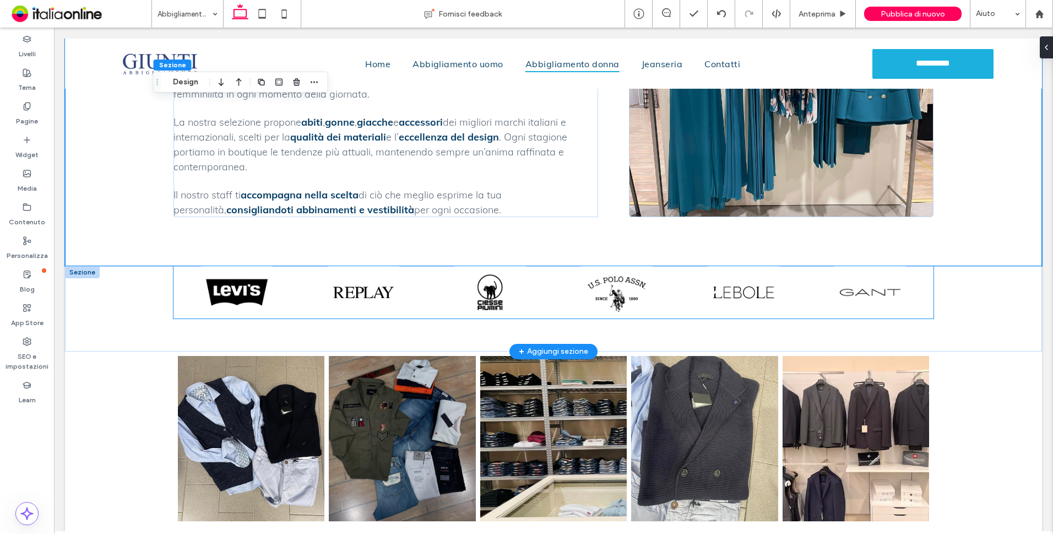
click at [343, 283] on link at bounding box center [363, 292] width 127 height 52
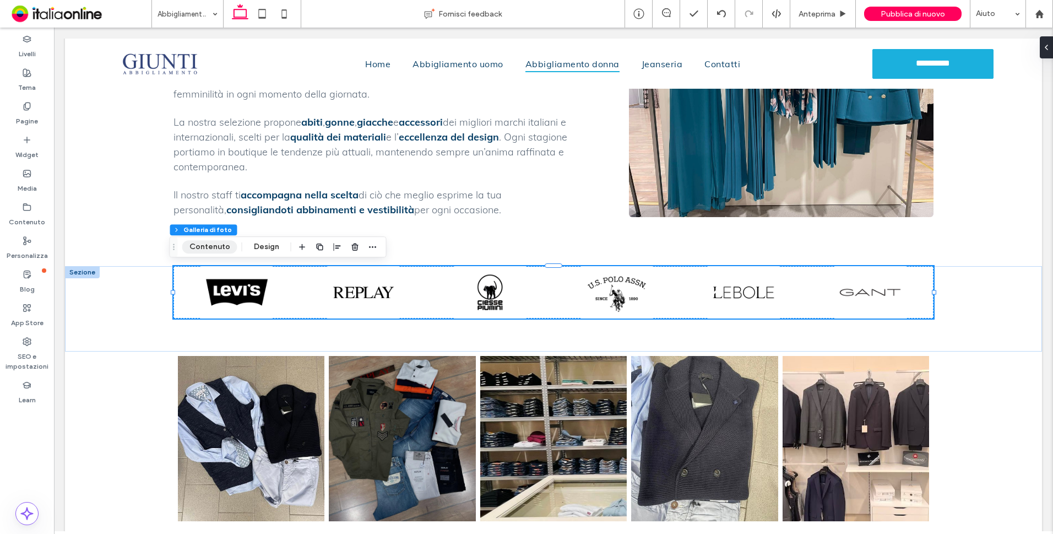
click at [215, 249] on button "Contenuto" at bounding box center [209, 246] width 55 height 13
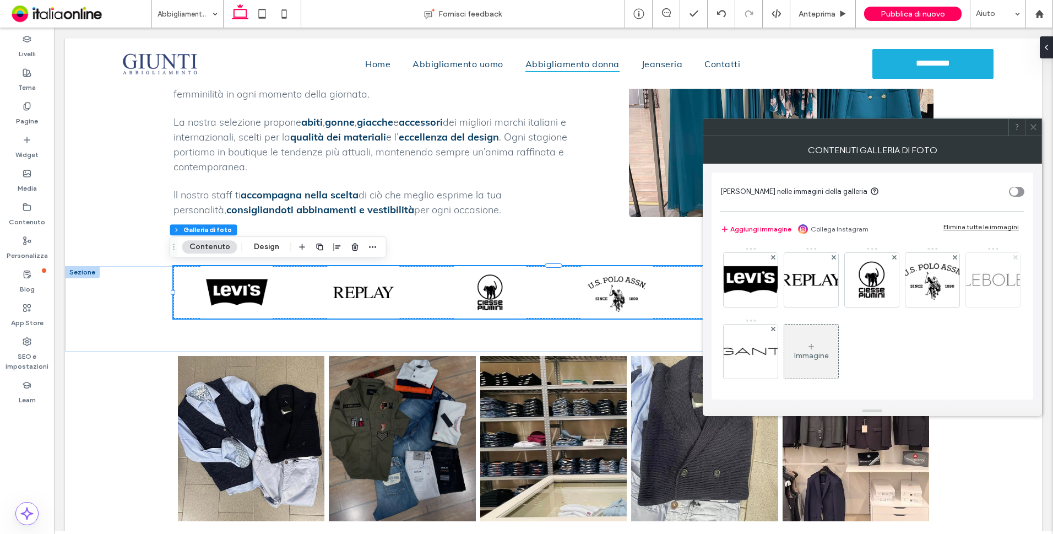
click at [1014, 260] on icon at bounding box center [1016, 257] width 4 height 4
click at [1013, 260] on use at bounding box center [1015, 257] width 4 height 4
click at [957, 256] on use at bounding box center [955, 257] width 4 height 4
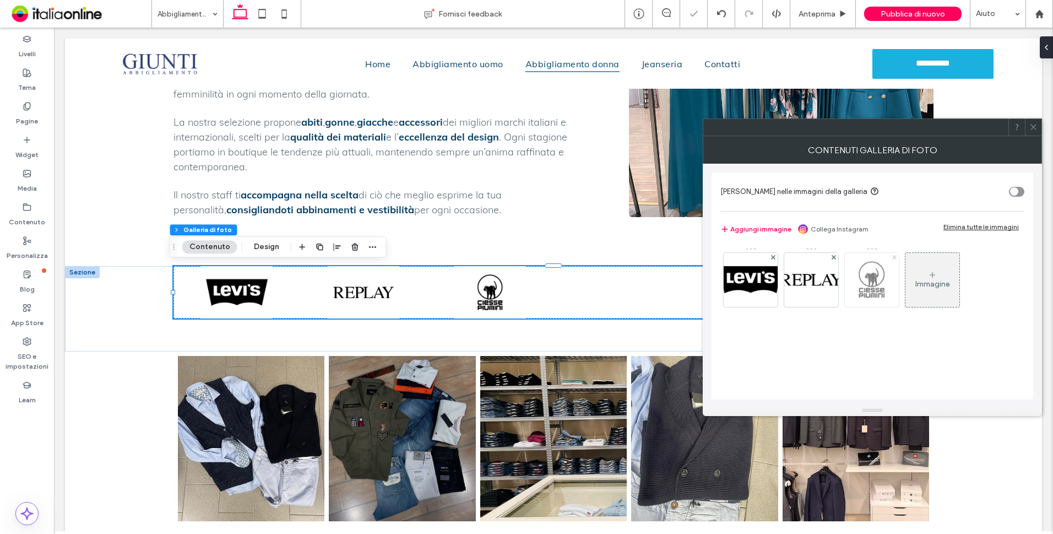
click at [894, 255] on icon at bounding box center [895, 257] width 4 height 4
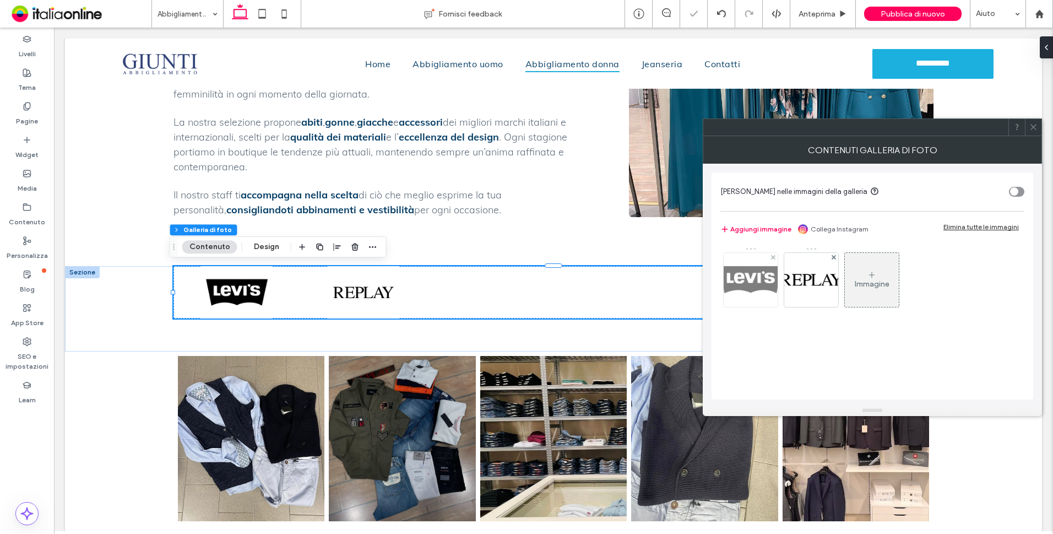
click at [753, 278] on img at bounding box center [751, 280] width 74 height 54
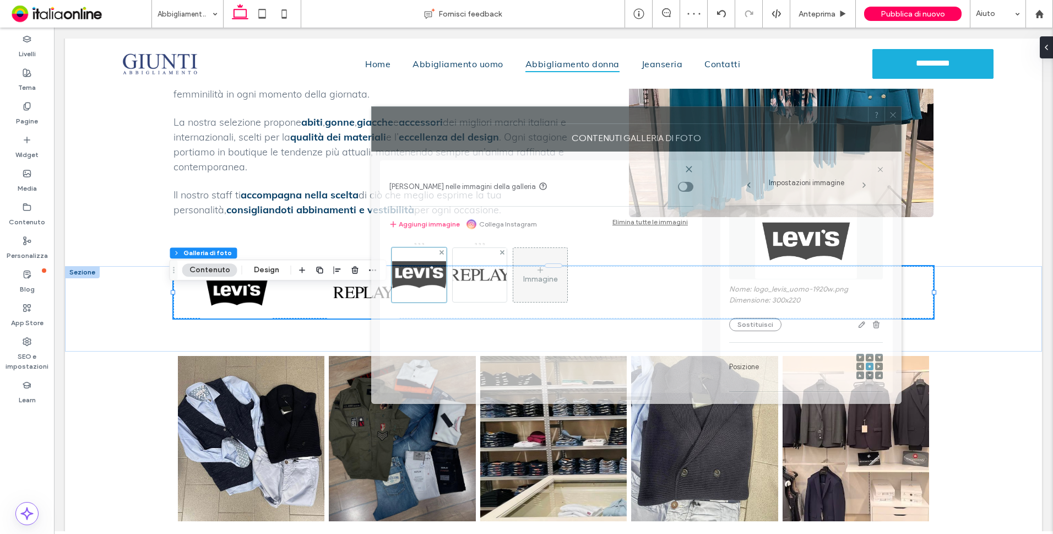
drag, startPoint x: 734, startPoint y: 129, endPoint x: 676, endPoint y: 124, distance: 58.7
click at [676, 124] on div "Contenuti galleria di foto" at bounding box center [636, 138] width 531 height 28
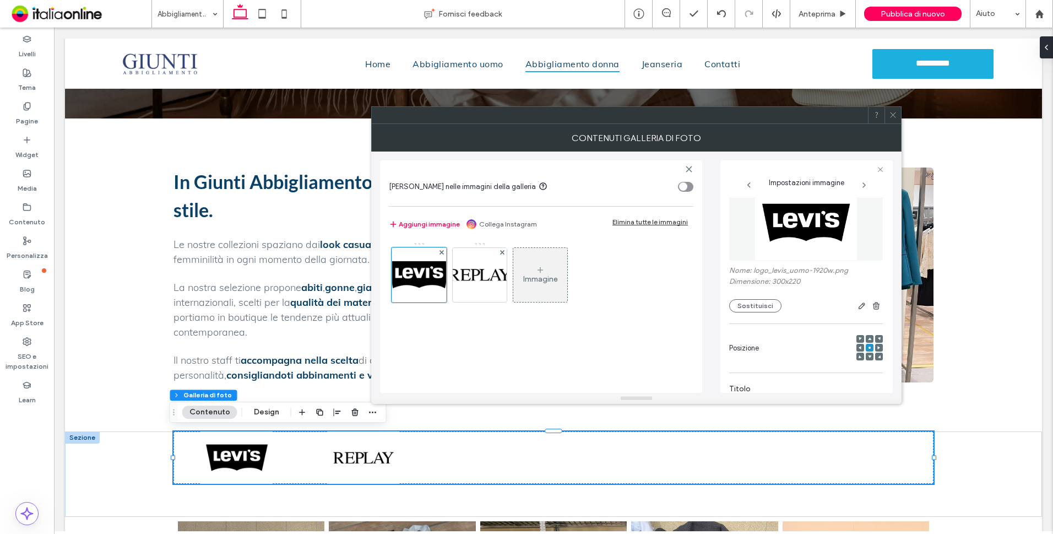
scroll to position [0, 0]
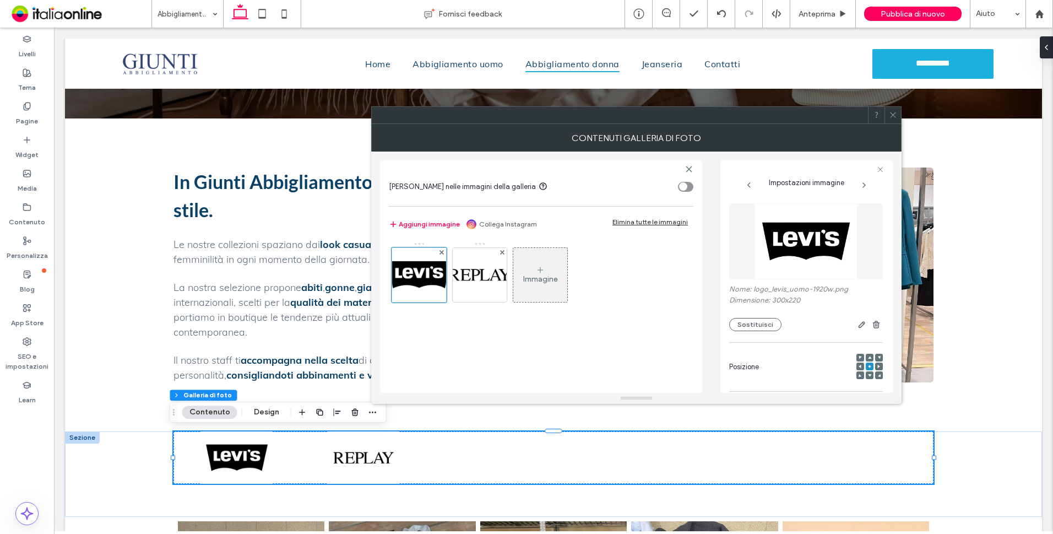
click at [799, 246] on img at bounding box center [806, 241] width 103 height 76
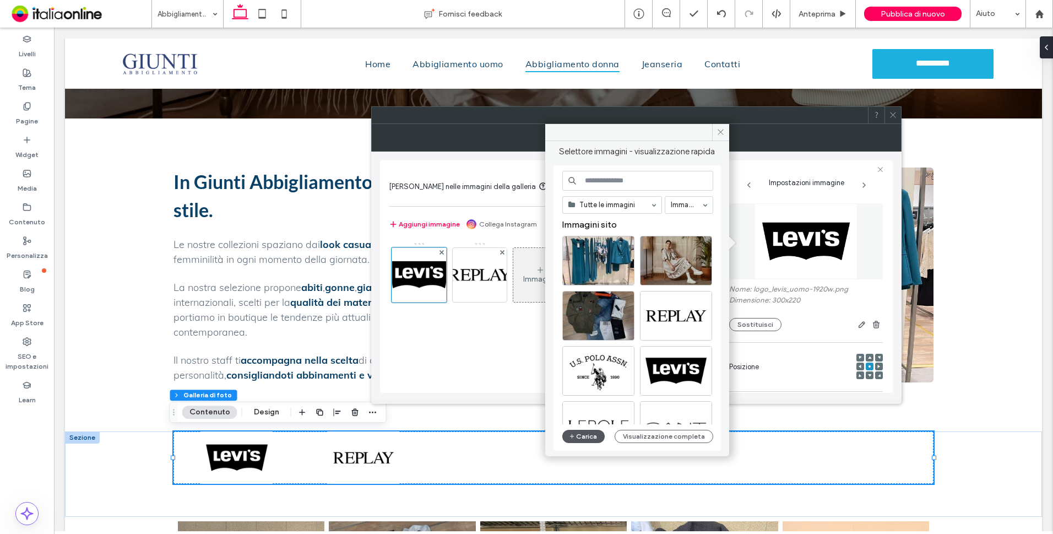
click at [586, 435] on button "Carica" at bounding box center [584, 436] width 43 height 13
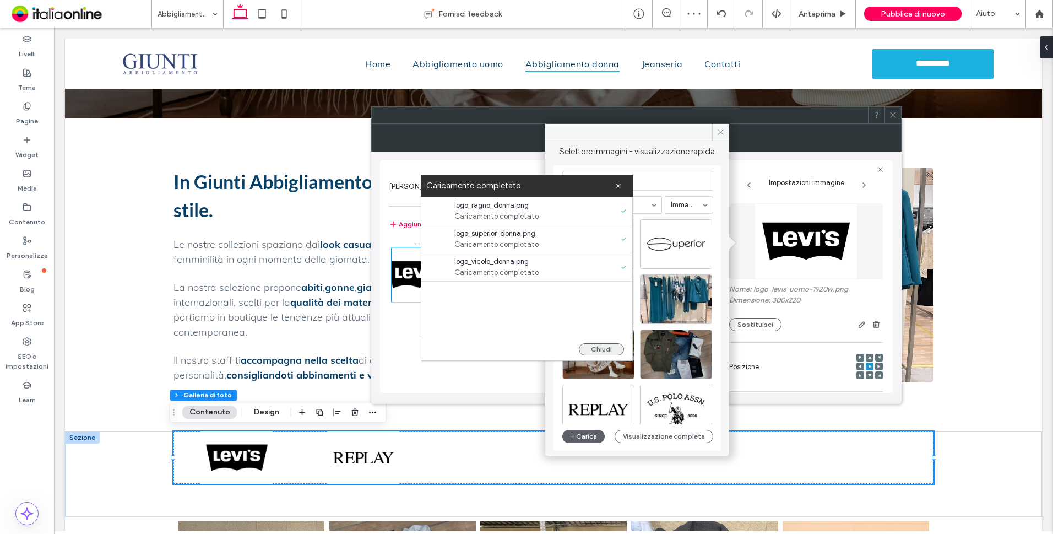
click at [610, 349] on button "Chiudi" at bounding box center [601, 349] width 45 height 12
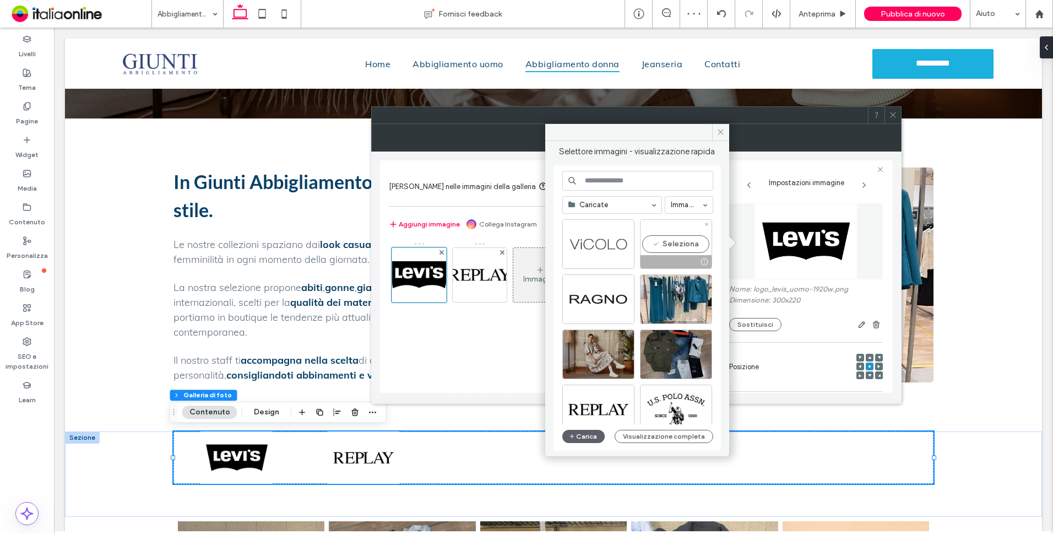
click at [678, 245] on div "Seleziona" at bounding box center [676, 244] width 72 height 50
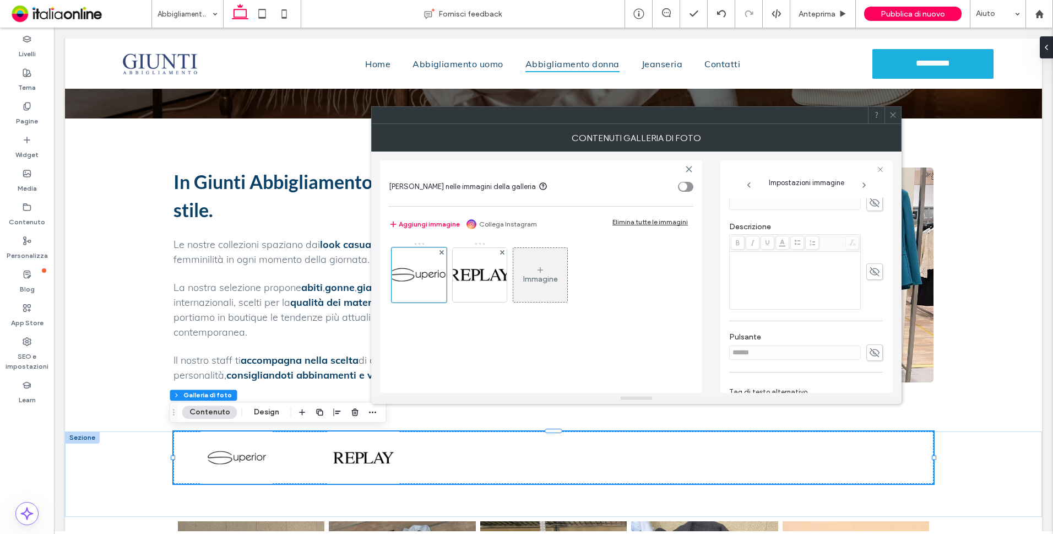
scroll to position [290, 0]
click at [871, 352] on use "button" at bounding box center [874, 355] width 7 height 7
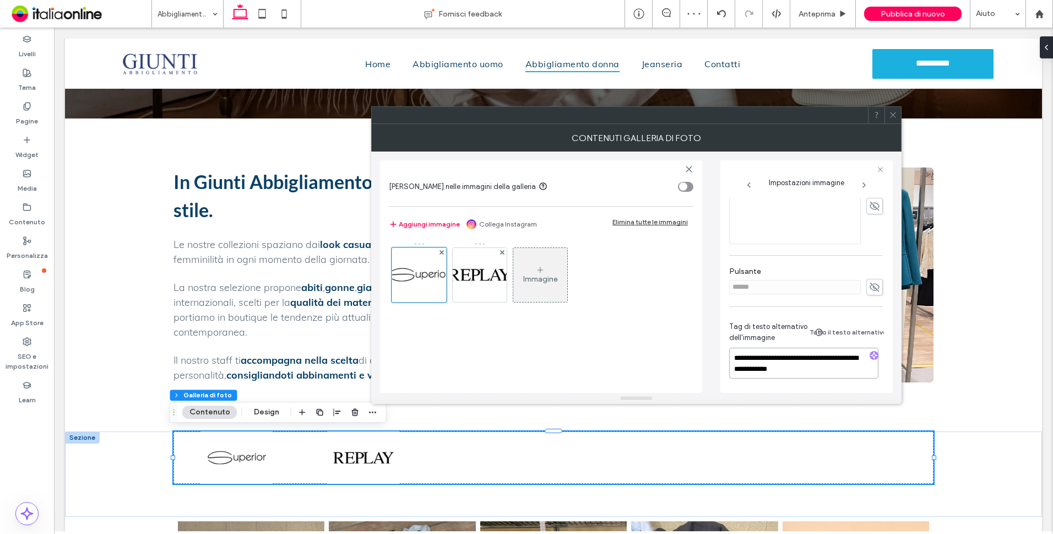
click at [785, 354] on textarea "**********" at bounding box center [804, 363] width 149 height 31
drag, startPoint x: 753, startPoint y: 353, endPoint x: 794, endPoint y: 361, distance: 41.6
click at [794, 361] on textarea "**********" at bounding box center [804, 363] width 149 height 31
type textarea "**********"
drag, startPoint x: 472, startPoint y: 278, endPoint x: 484, endPoint y: 279, distance: 12.2
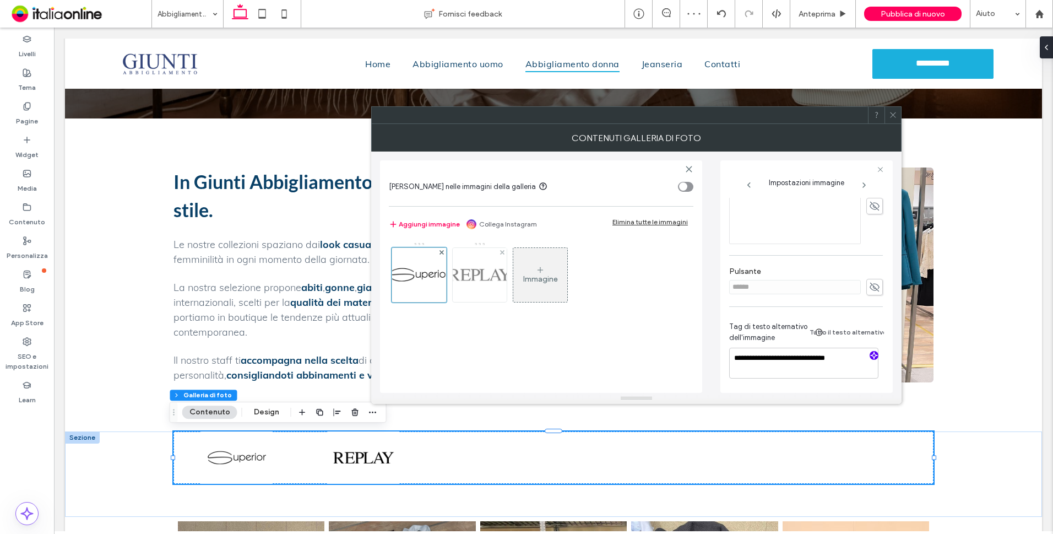
click at [472, 278] on img at bounding box center [480, 275] width 74 height 54
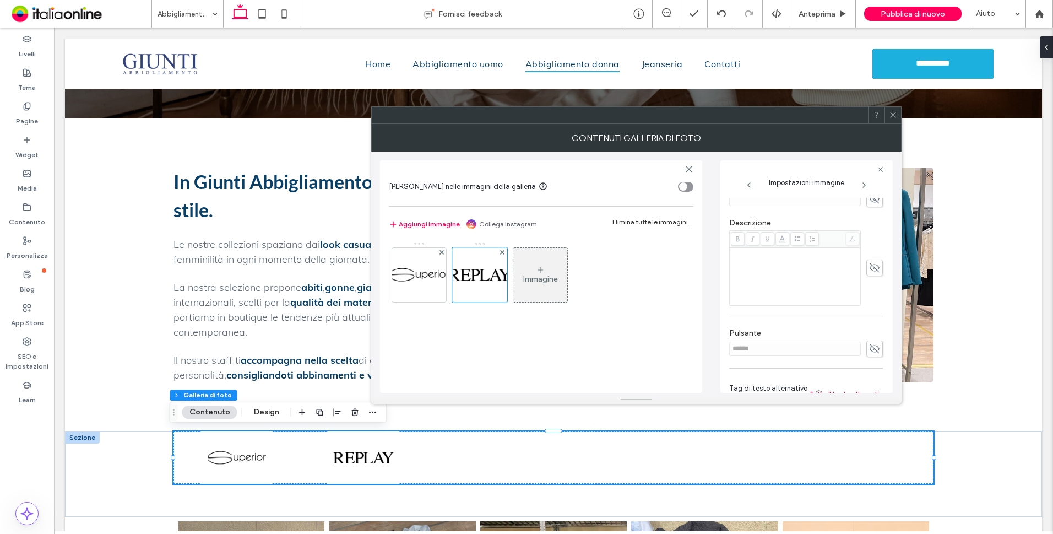
scroll to position [15, 0]
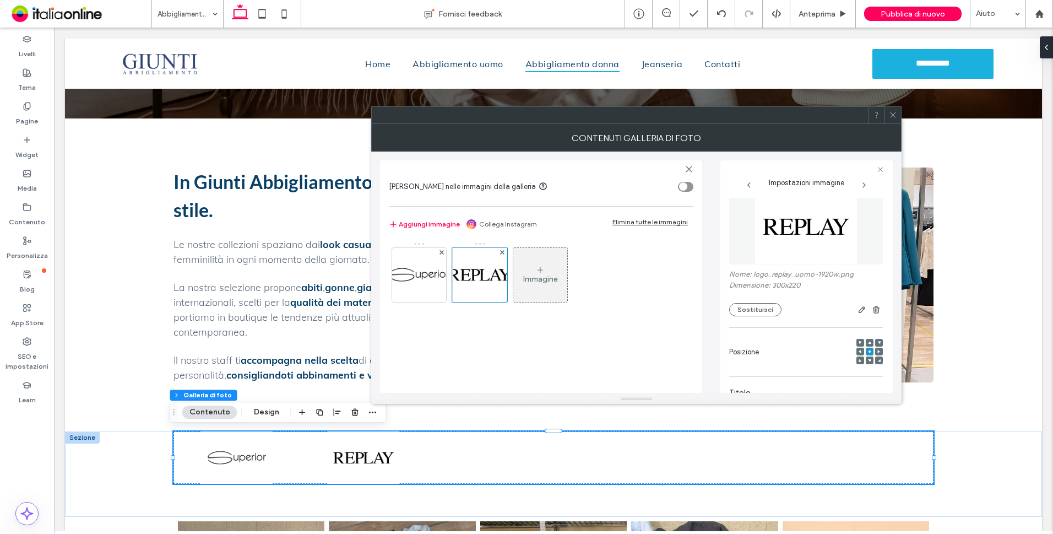
click at [821, 250] on img at bounding box center [806, 226] width 103 height 76
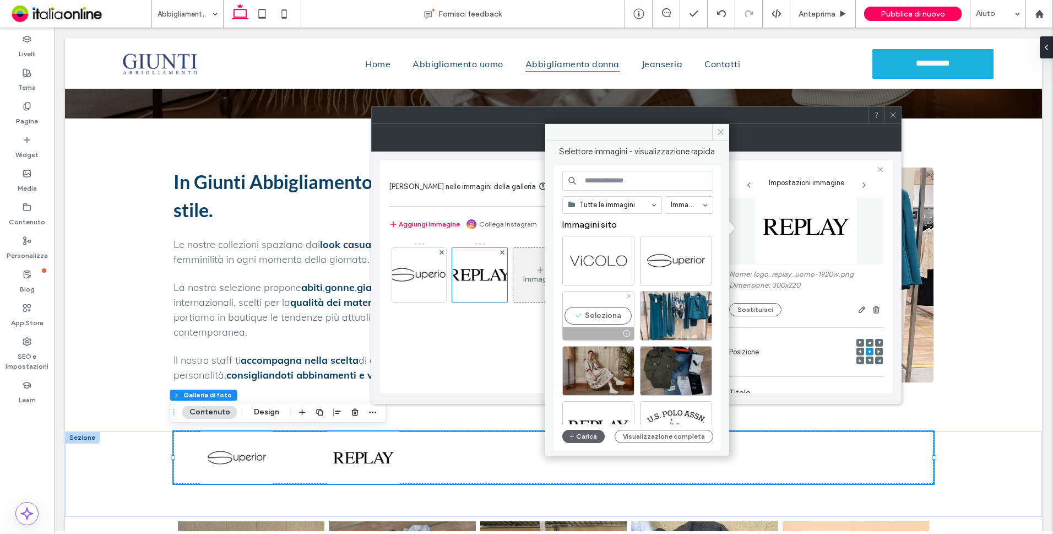
click at [596, 308] on div "Seleziona" at bounding box center [599, 316] width 72 height 50
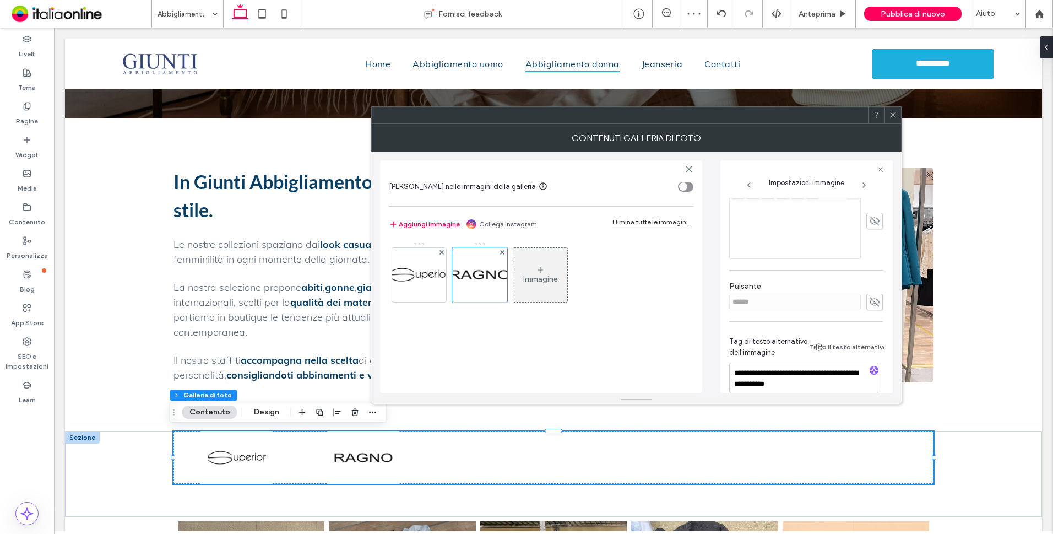
scroll to position [290, 0]
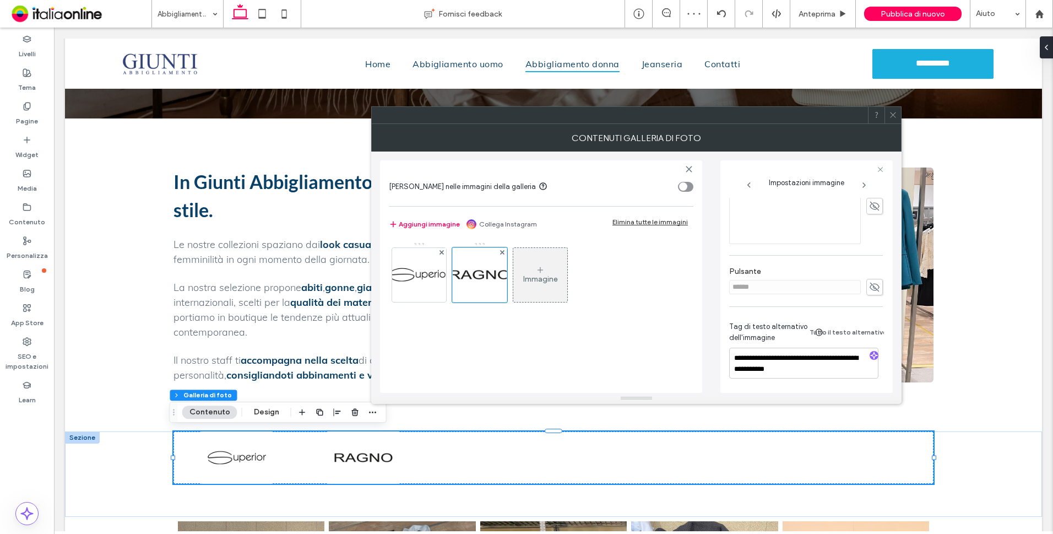
click at [871, 352] on use "button" at bounding box center [874, 355] width 7 height 7
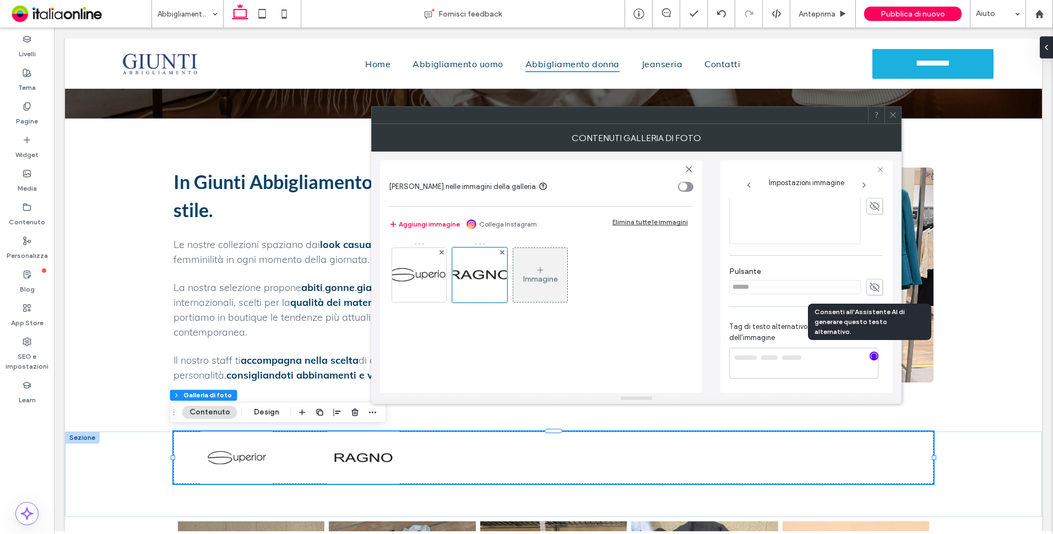
type textarea "**********"
click at [537, 276] on div "Immagine" at bounding box center [540, 278] width 35 height 9
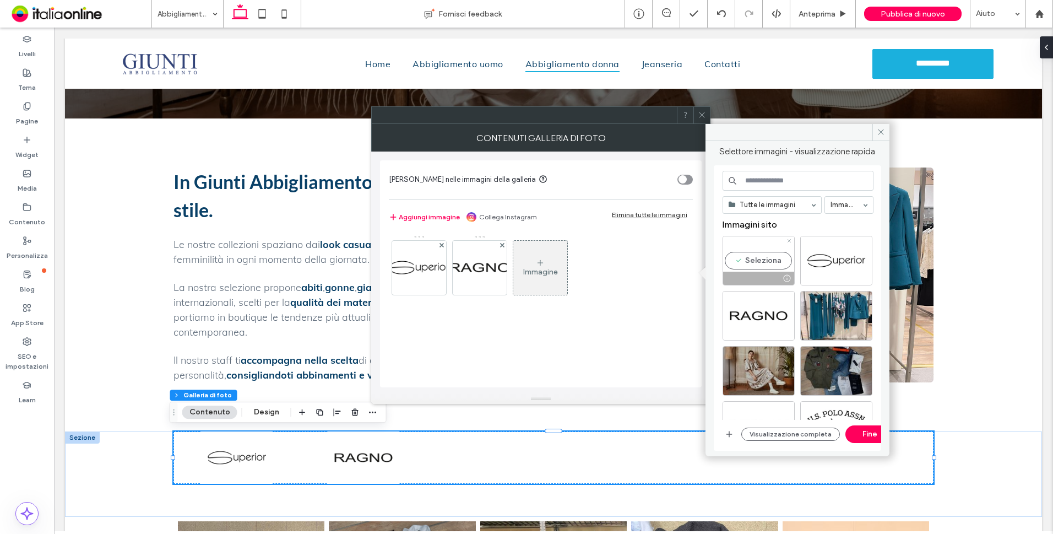
click at [760, 261] on div "Seleziona" at bounding box center [759, 261] width 72 height 50
drag, startPoint x: 863, startPoint y: 428, endPoint x: 781, endPoint y: 381, distance: 94.5
click at [863, 428] on button "Fine" at bounding box center [871, 434] width 50 height 18
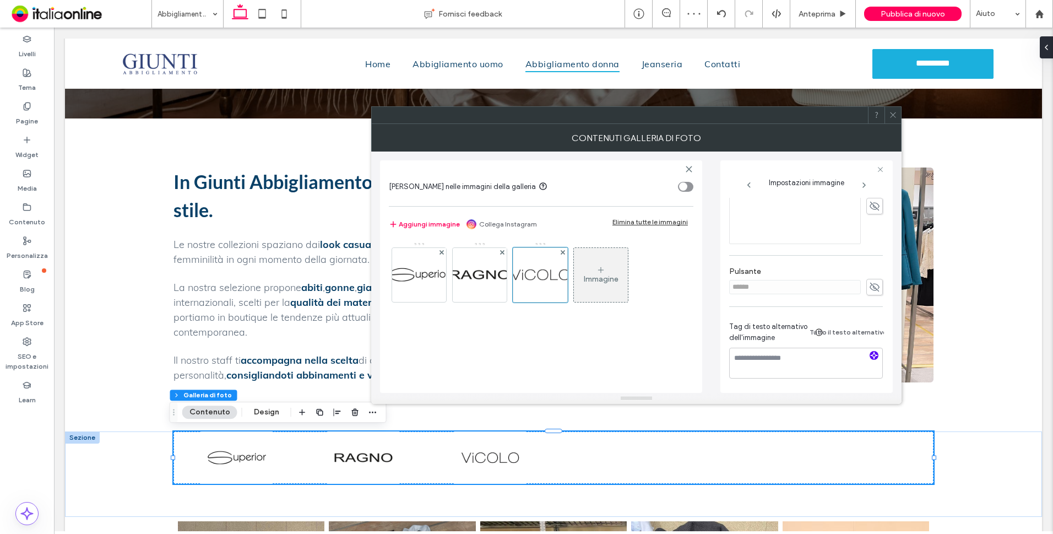
click at [871, 353] on use "button" at bounding box center [874, 355] width 7 height 7
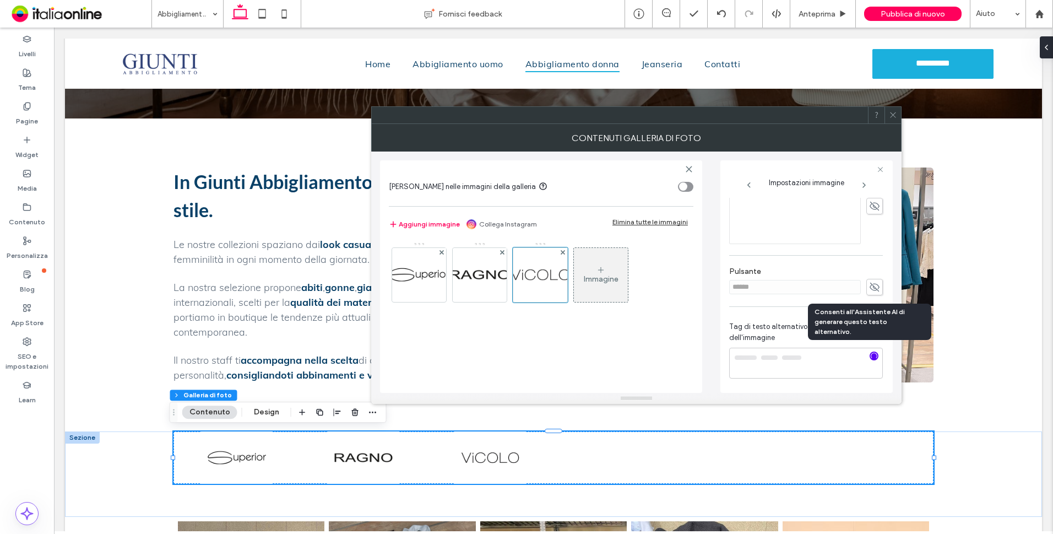
type textarea "**********"
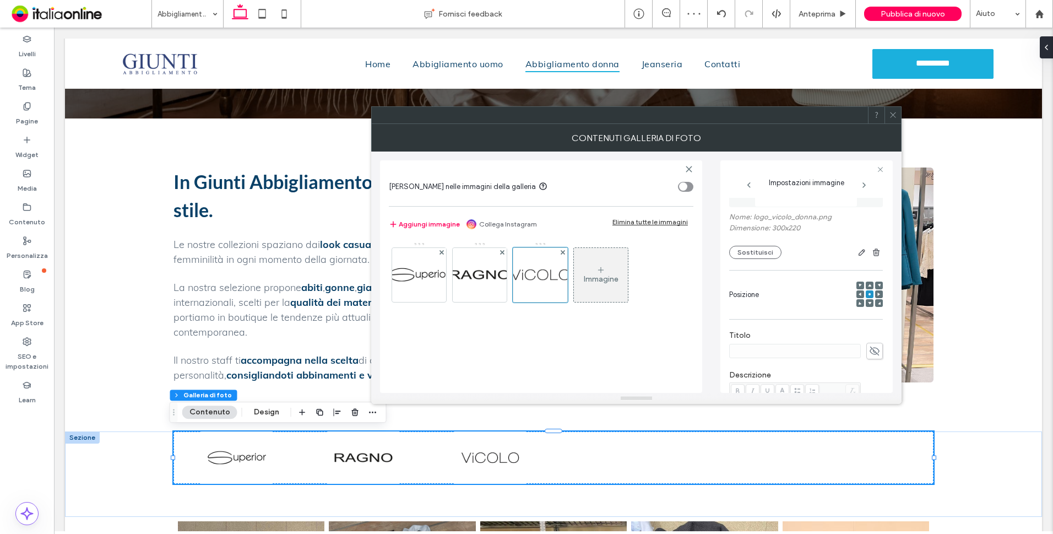
scroll to position [0, 0]
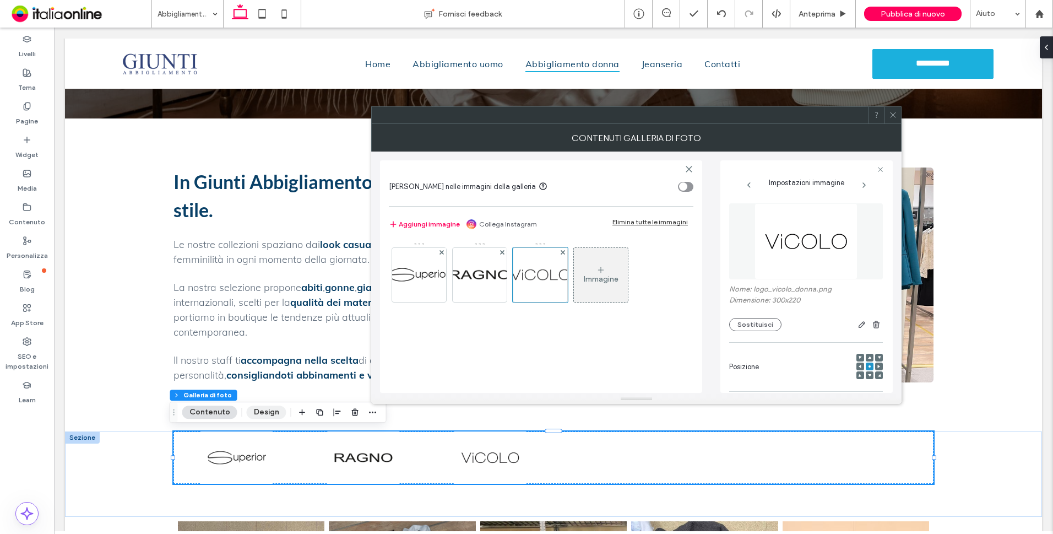
click at [268, 410] on button "Design" at bounding box center [267, 412] width 40 height 13
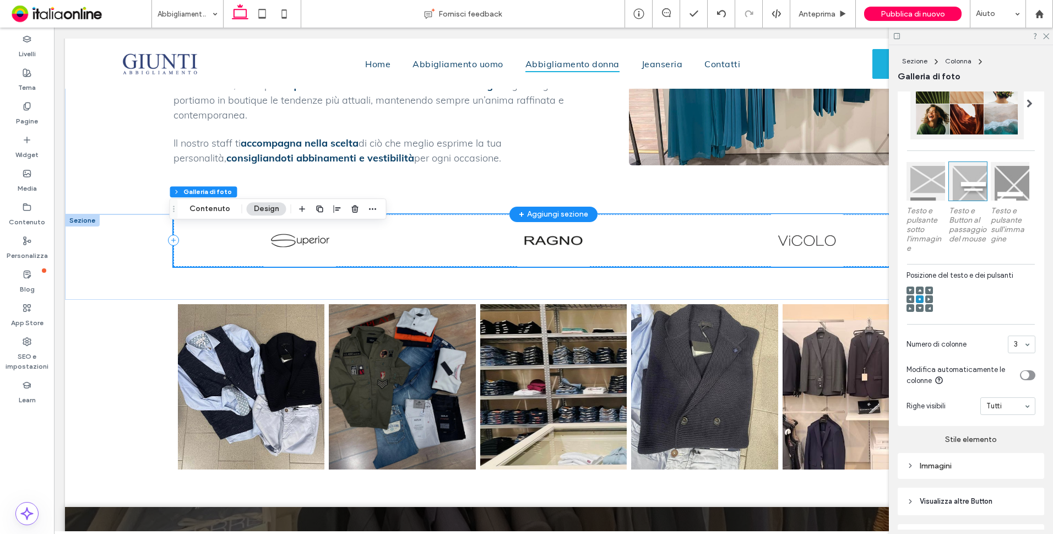
scroll to position [593, 0]
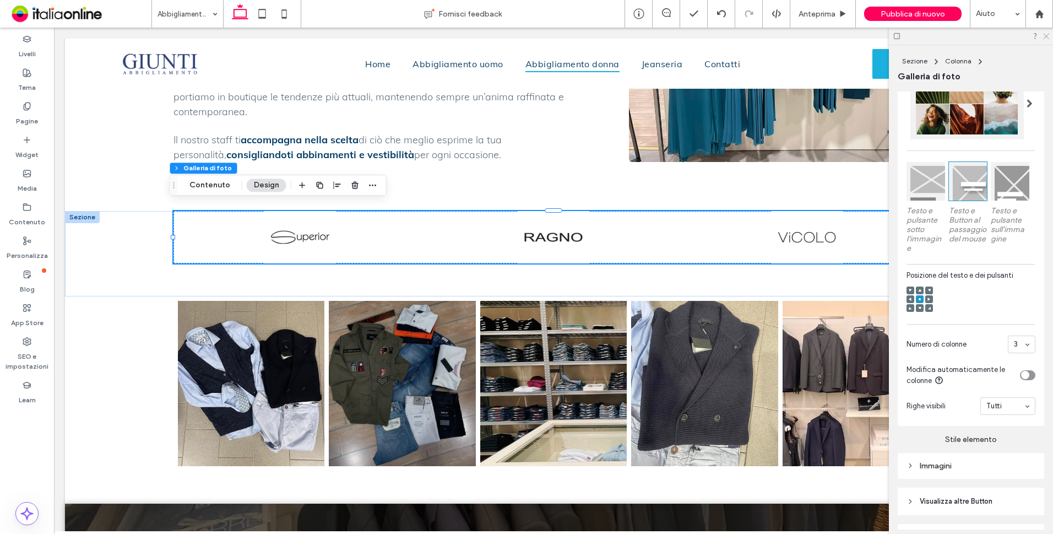
click at [1045, 35] on use at bounding box center [1047, 37] width 6 height 6
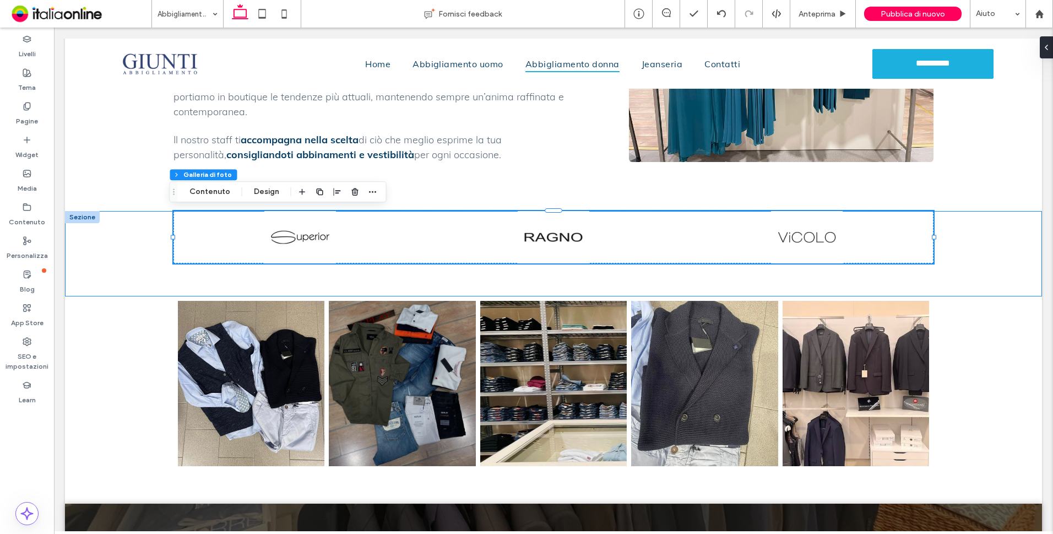
drag, startPoint x: 980, startPoint y: 268, endPoint x: 1039, endPoint y: 287, distance: 61.9
click at [980, 268] on div "Button Button Button Mostra altri" at bounding box center [553, 253] width 977 height 85
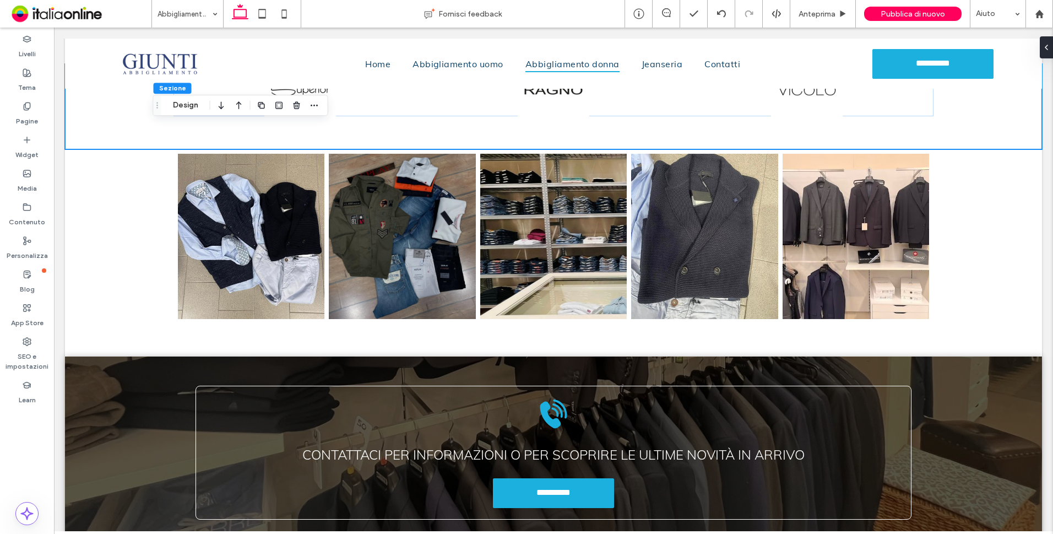
scroll to position [744, 0]
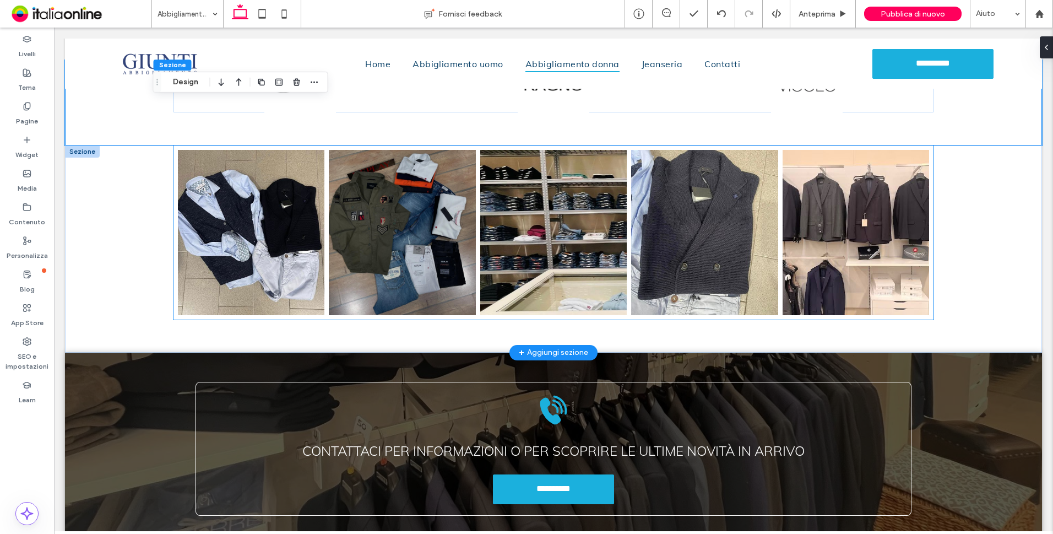
click at [603, 240] on link at bounding box center [553, 232] width 147 height 165
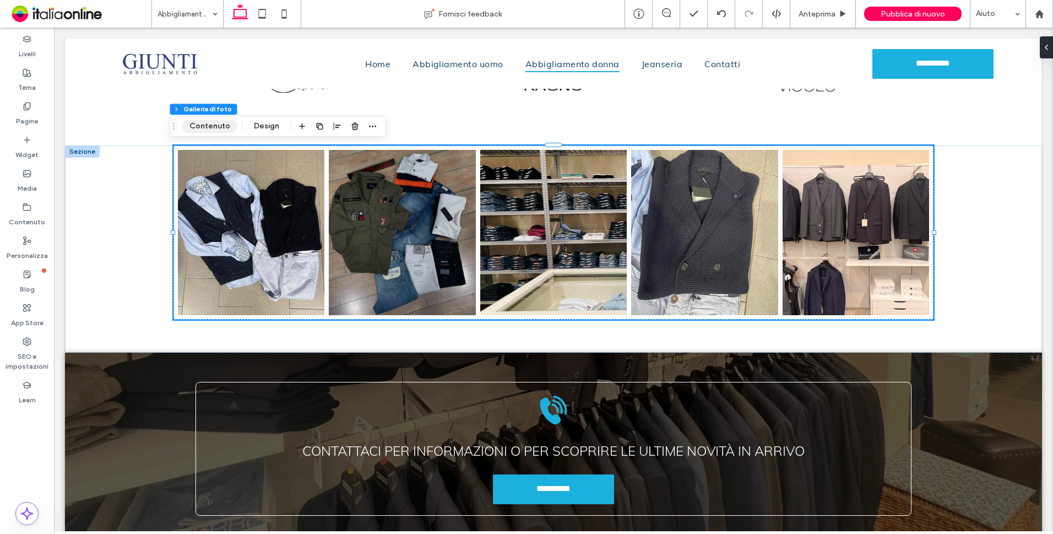
click at [223, 123] on button "Contenuto" at bounding box center [209, 126] width 55 height 13
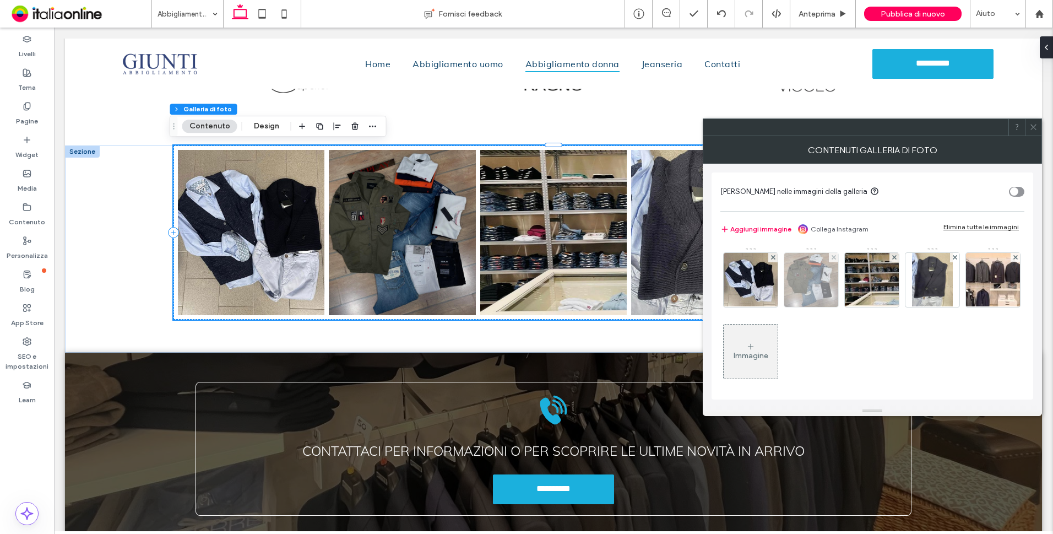
scroll to position [3, 0]
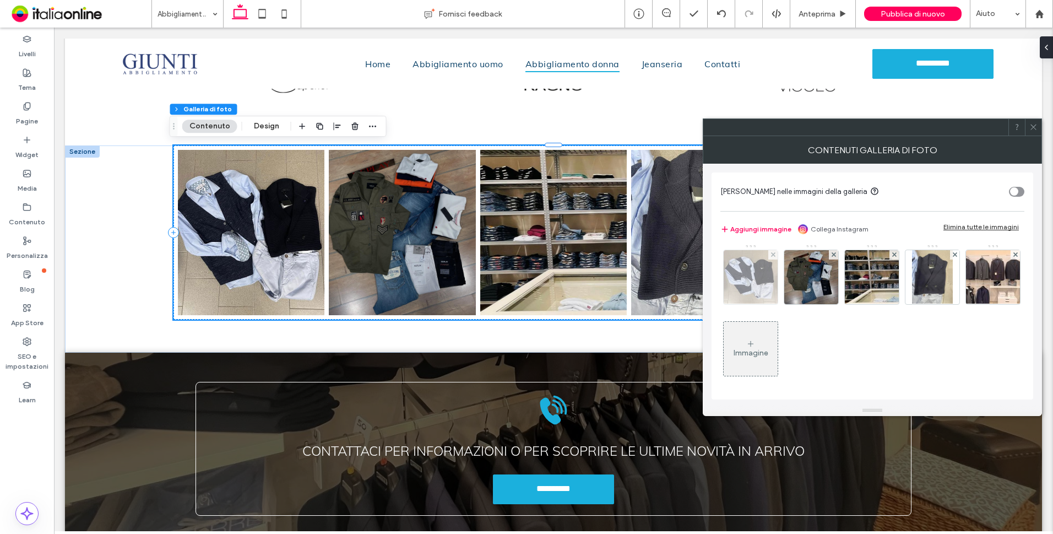
drag, startPoint x: 742, startPoint y: 275, endPoint x: 758, endPoint y: 274, distance: 15.5
click at [742, 275] on img at bounding box center [750, 277] width 55 height 54
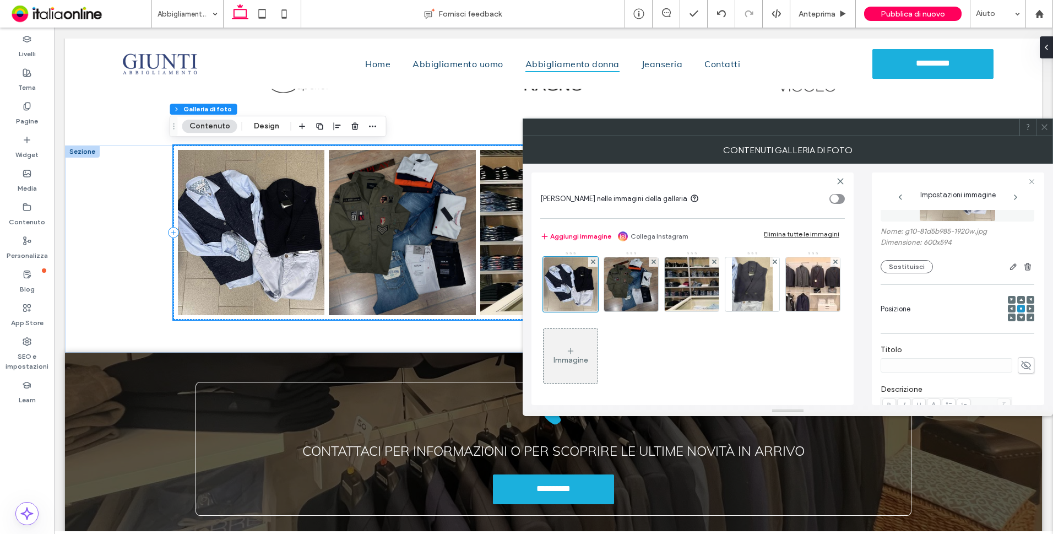
scroll to position [0, 0]
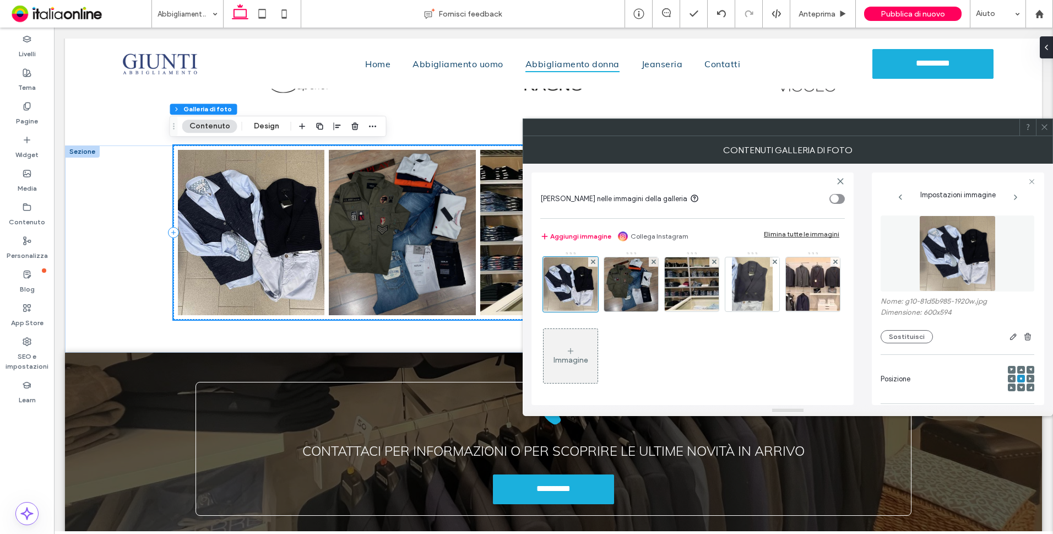
click at [952, 257] on img at bounding box center [958, 253] width 77 height 76
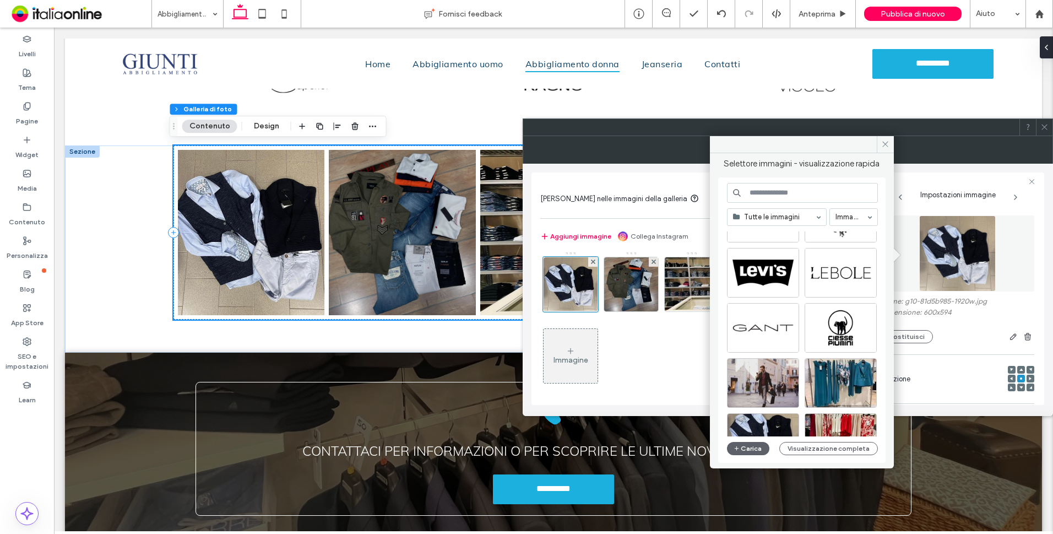
scroll to position [275, 0]
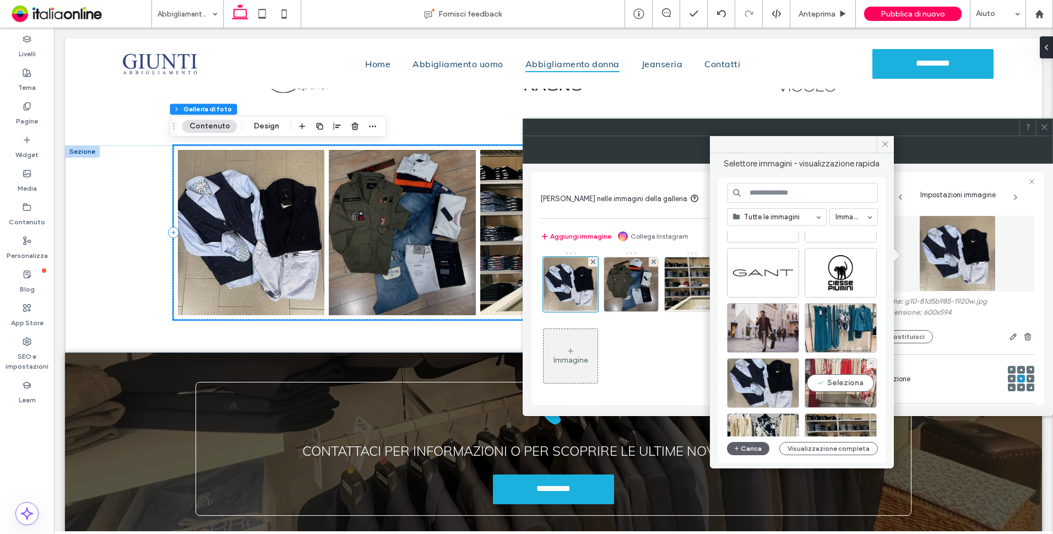
click at [841, 381] on div "Seleziona" at bounding box center [841, 383] width 72 height 50
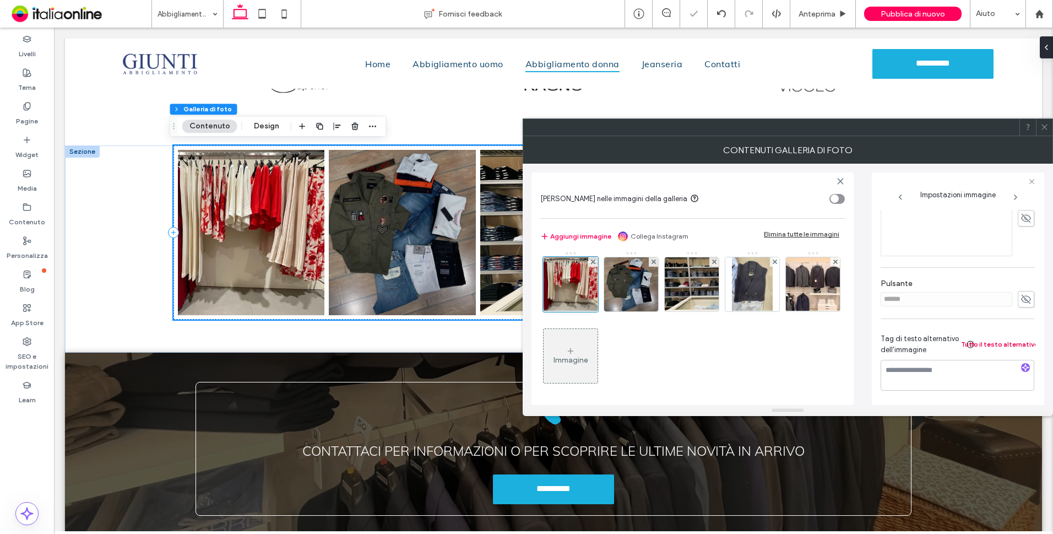
scroll to position [290, 0]
click at [1022, 366] on icon "button" at bounding box center [1026, 368] width 8 height 8
type textarea "**********"
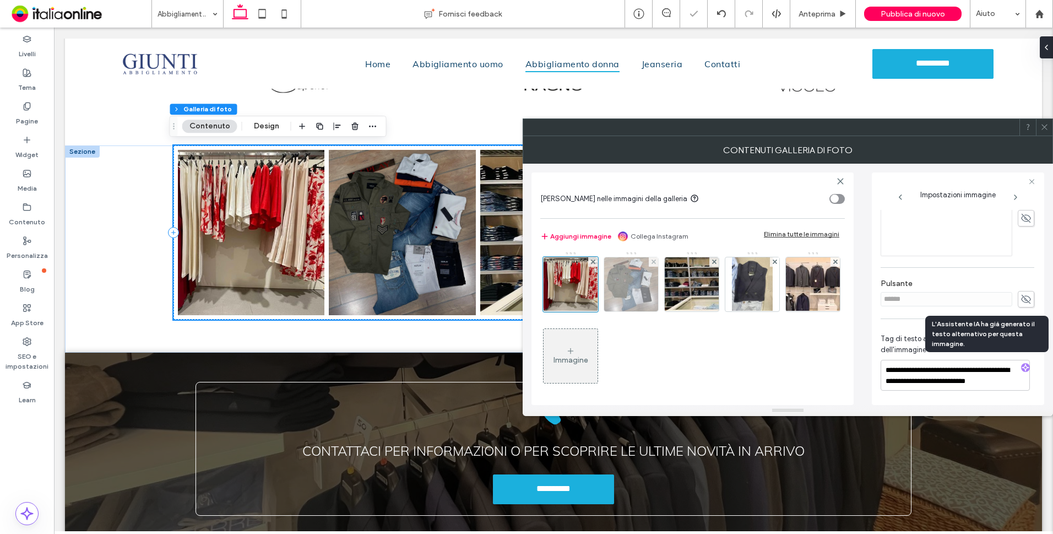
click at [625, 273] on img at bounding box center [631, 284] width 54 height 54
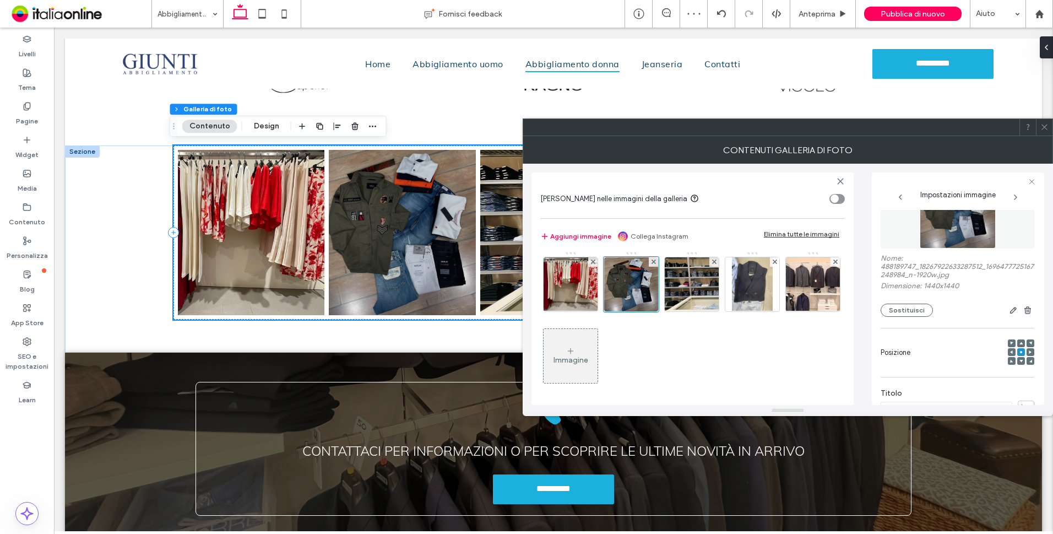
scroll to position [0, 0]
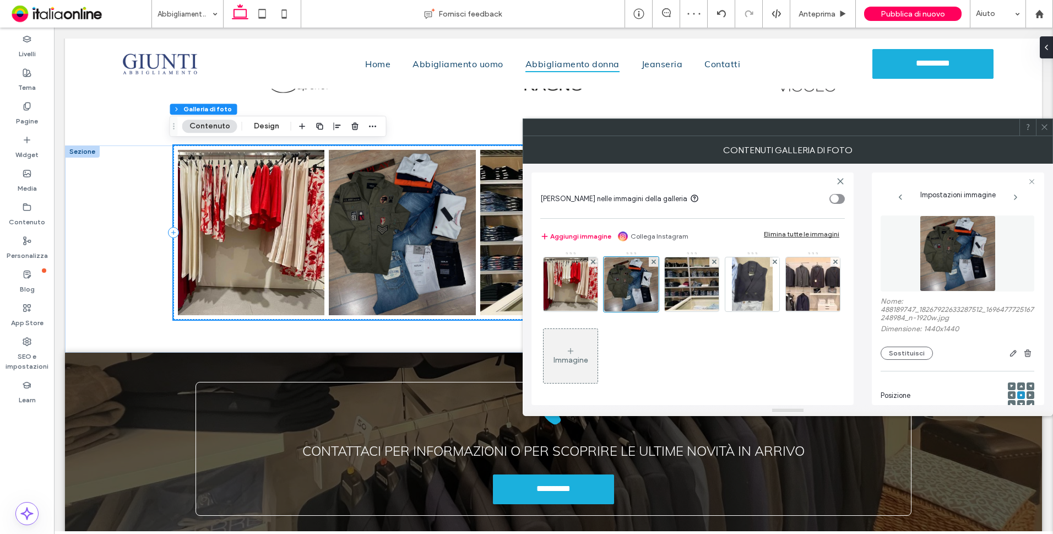
click at [957, 249] on img at bounding box center [958, 253] width 76 height 76
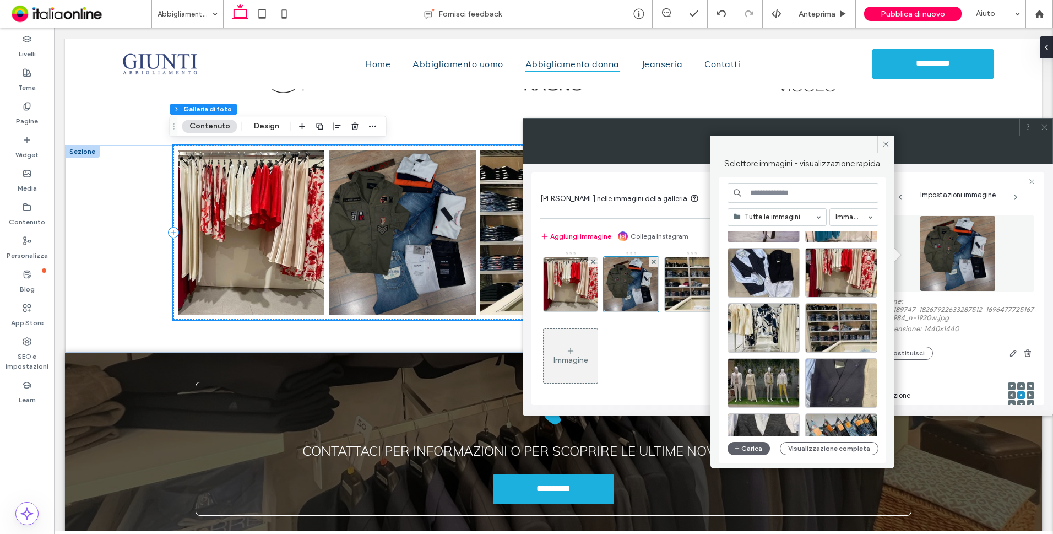
scroll to position [441, 0]
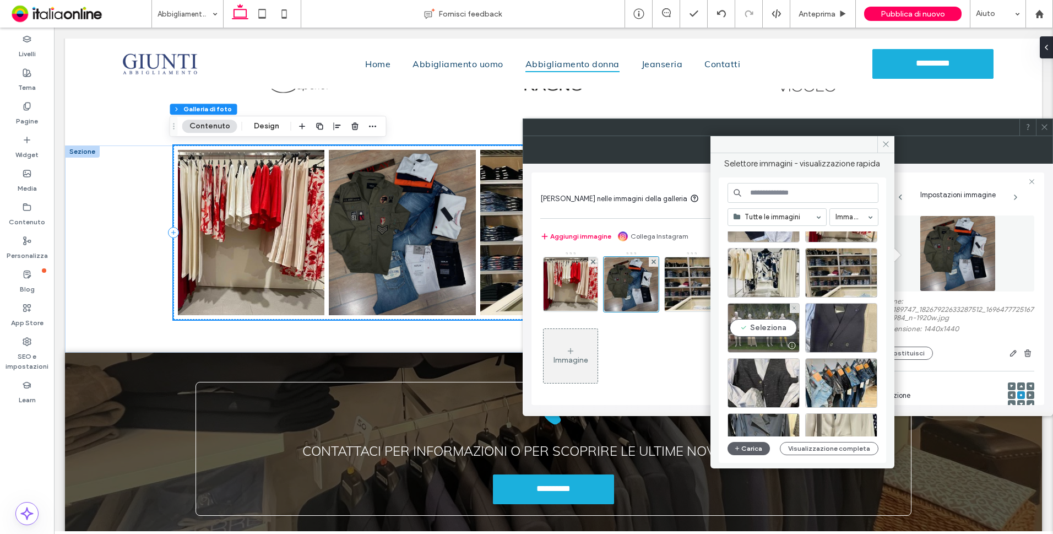
click at [773, 328] on div "Seleziona" at bounding box center [764, 328] width 72 height 50
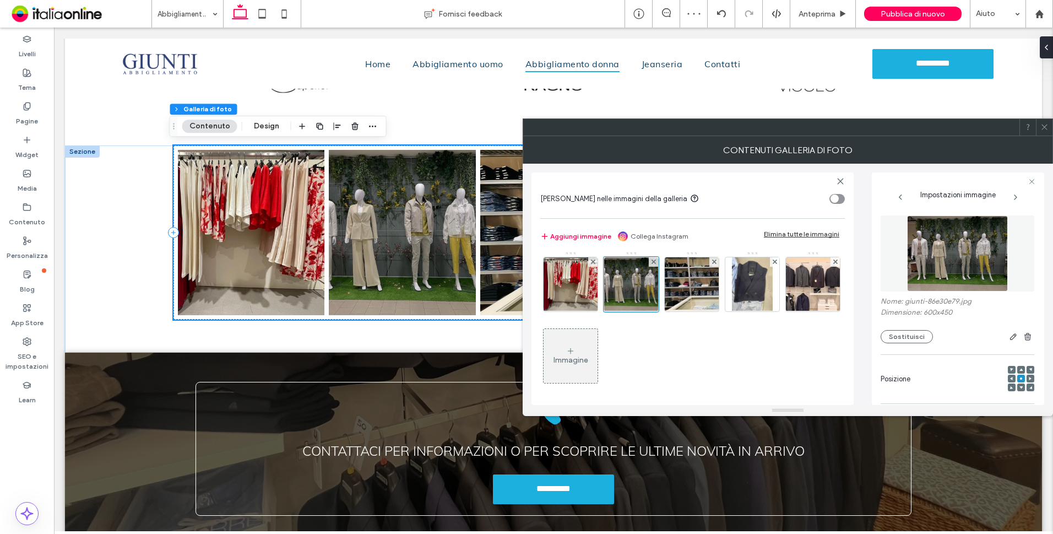
click at [941, 269] on img at bounding box center [957, 253] width 101 height 76
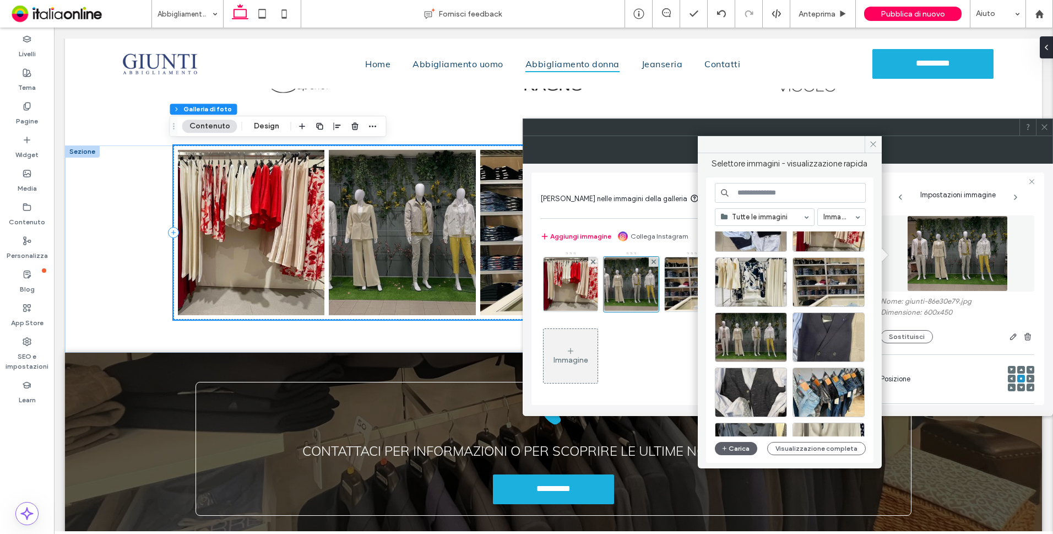
scroll to position [473, 0]
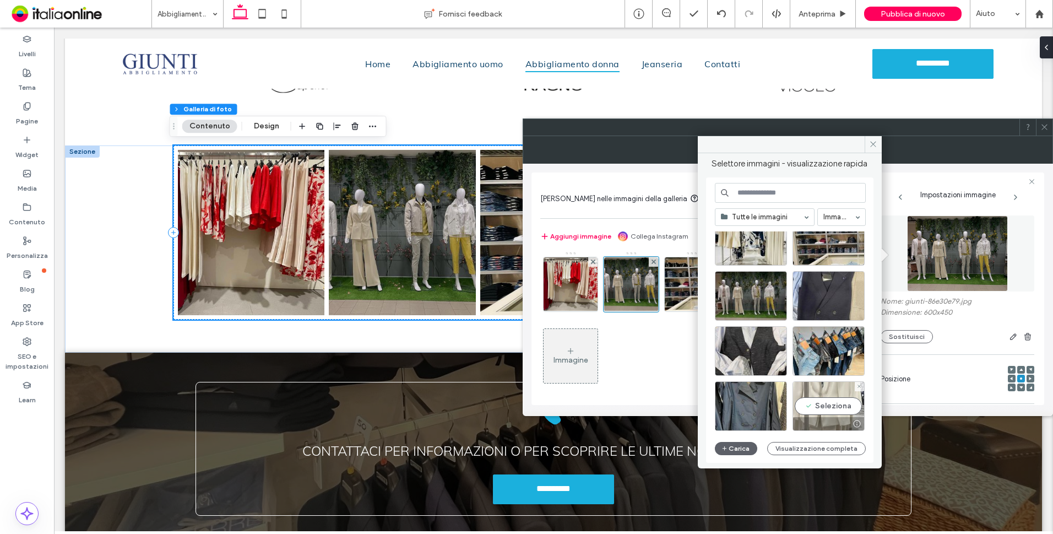
click at [822, 398] on div "Seleziona" at bounding box center [829, 406] width 72 height 50
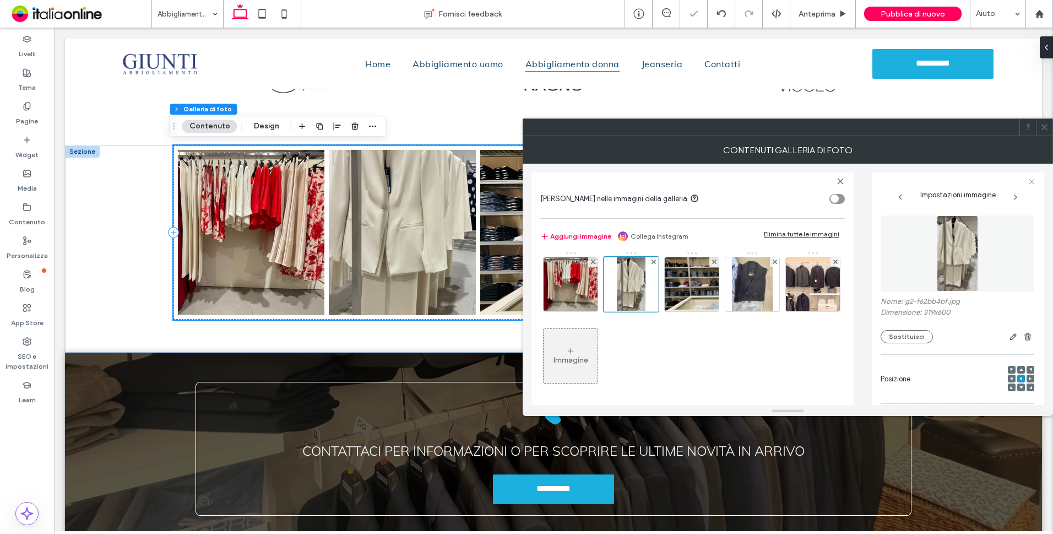
scroll to position [275, 0]
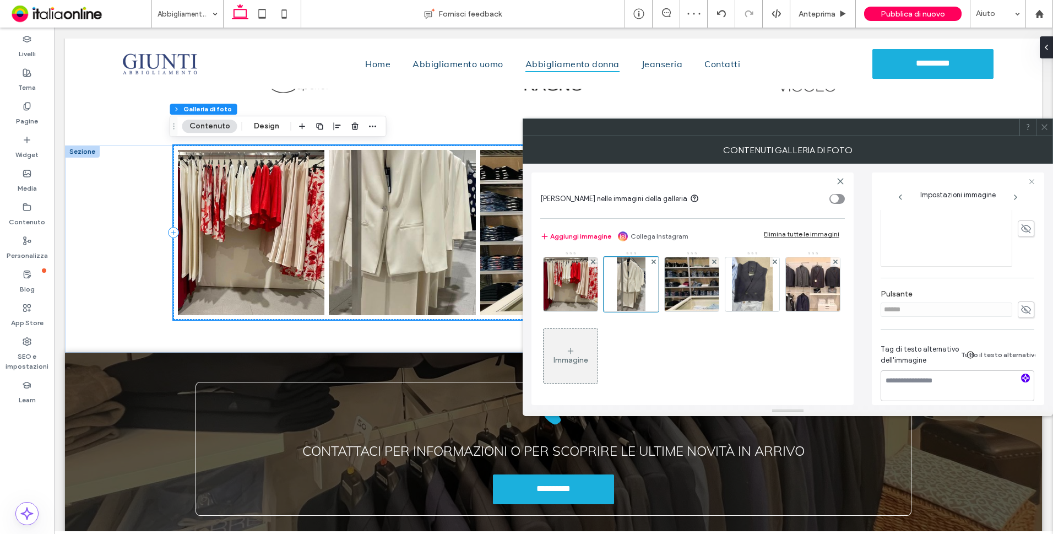
click at [1023, 377] on use "button" at bounding box center [1026, 378] width 7 height 7
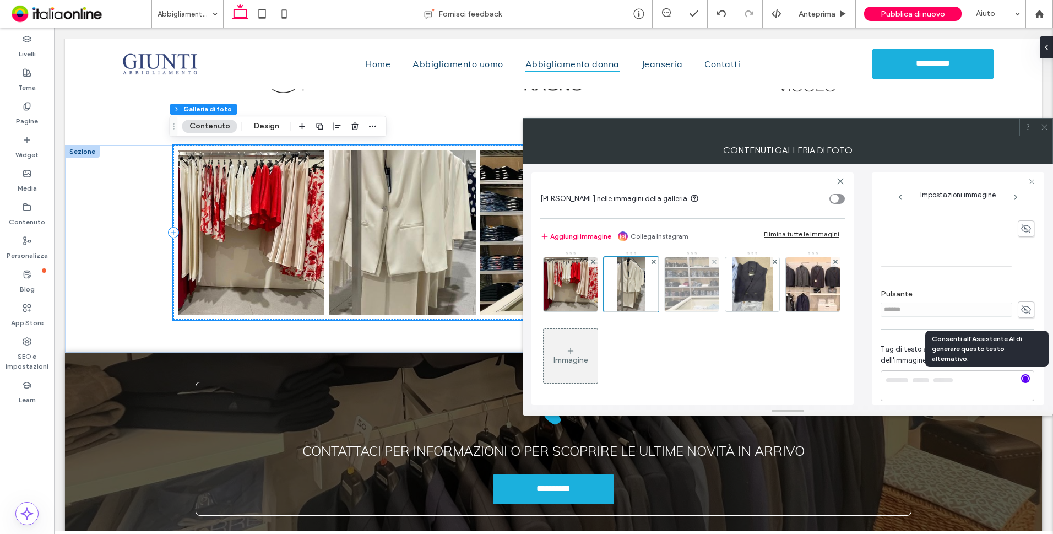
type textarea "**********"
click at [696, 283] on img at bounding box center [692, 284] width 68 height 54
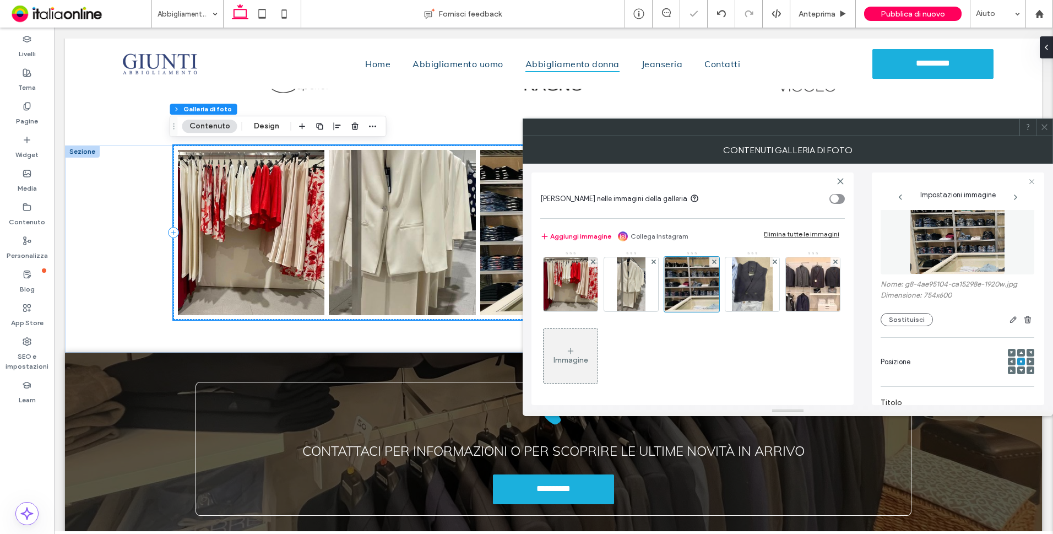
scroll to position [0, 0]
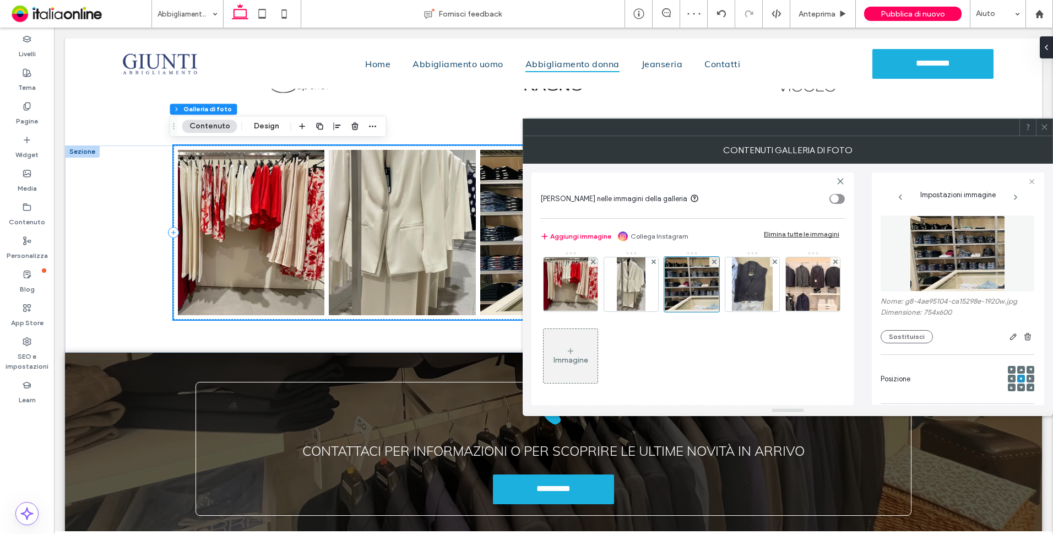
click at [933, 271] on img at bounding box center [957, 253] width 95 height 76
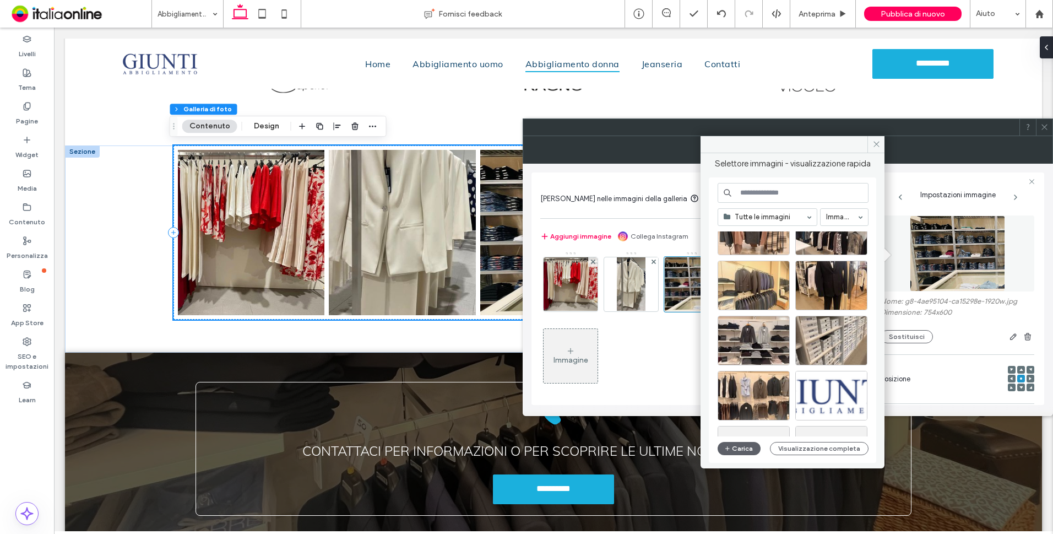
scroll to position [869, 0]
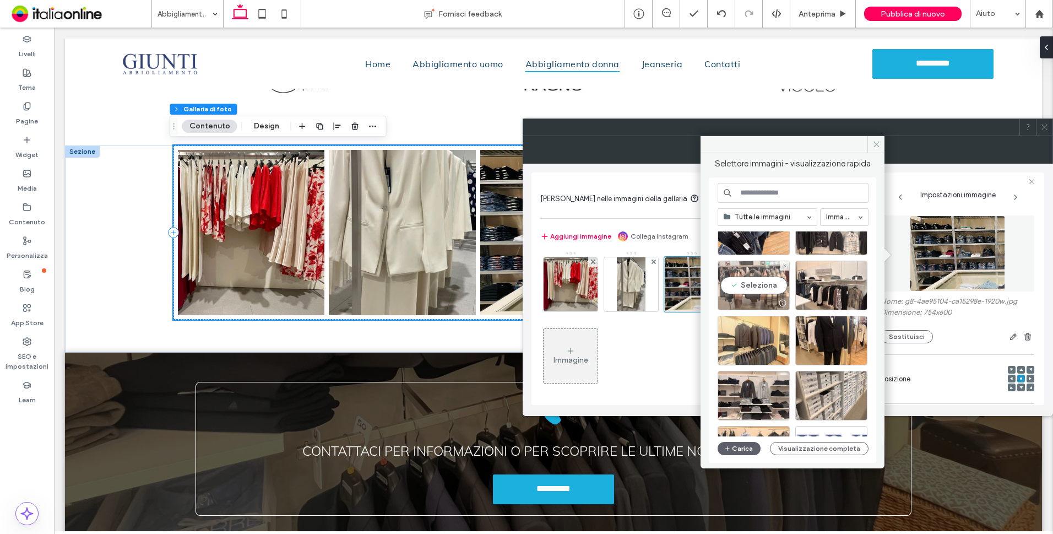
click at [760, 283] on div "Seleziona" at bounding box center [754, 286] width 72 height 50
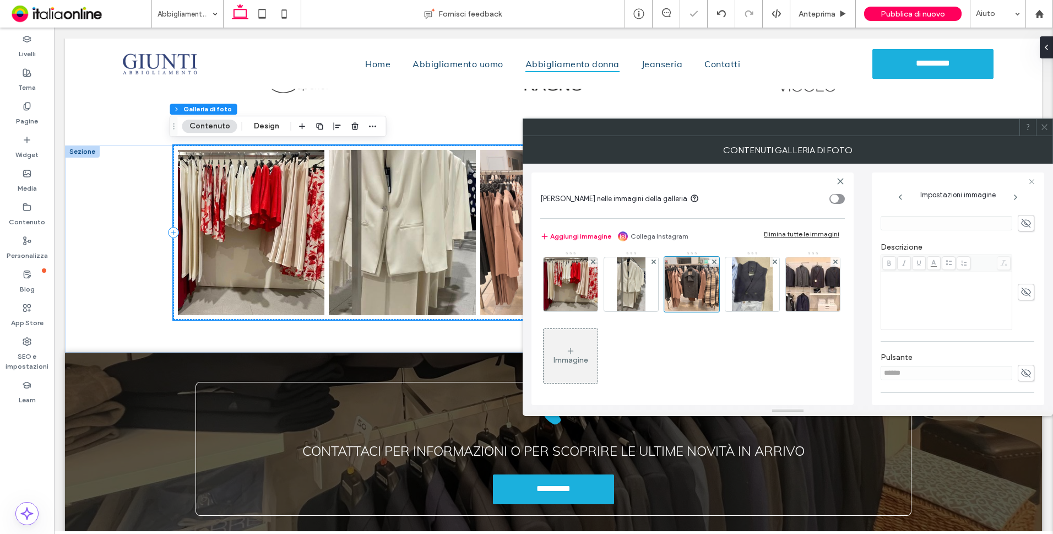
scroll to position [299, 0]
click at [1022, 364] on icon "button" at bounding box center [1026, 368] width 8 height 8
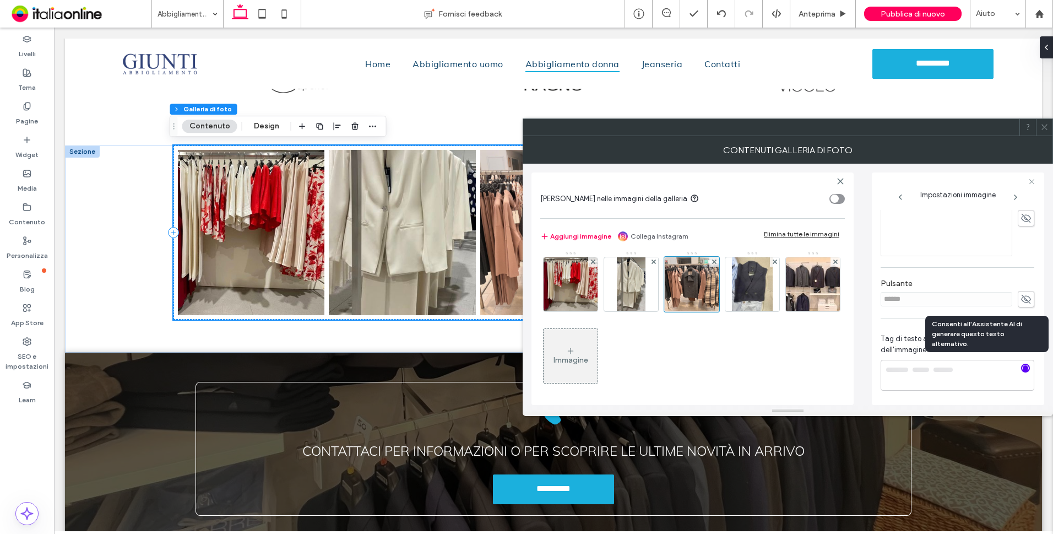
type textarea "**********"
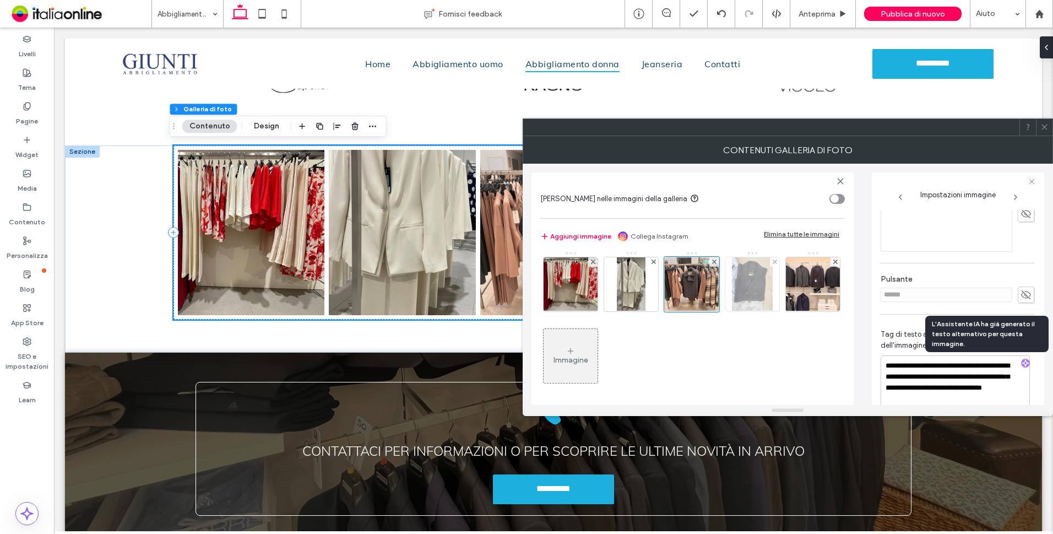
click at [758, 287] on img at bounding box center [752, 284] width 41 height 54
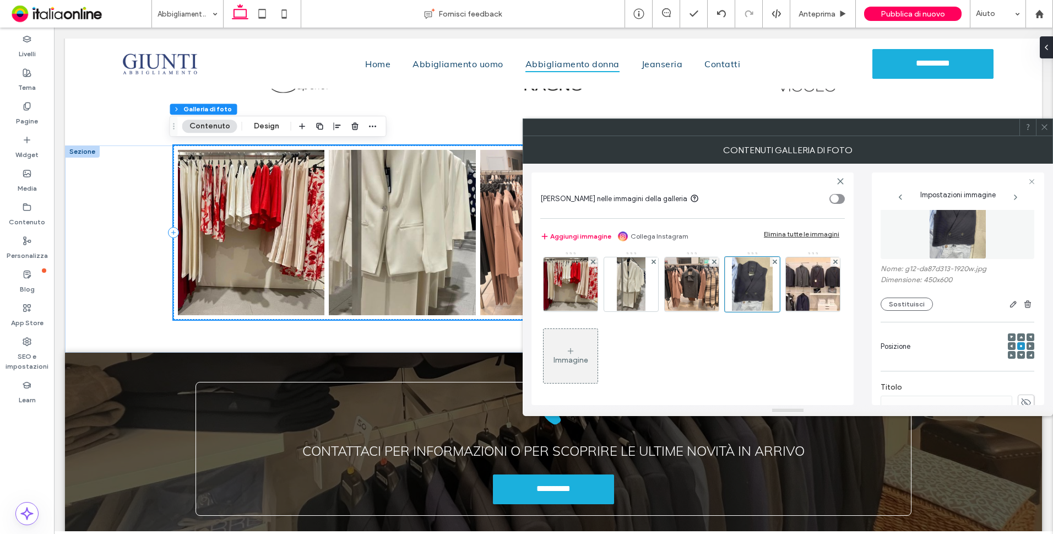
scroll to position [0, 0]
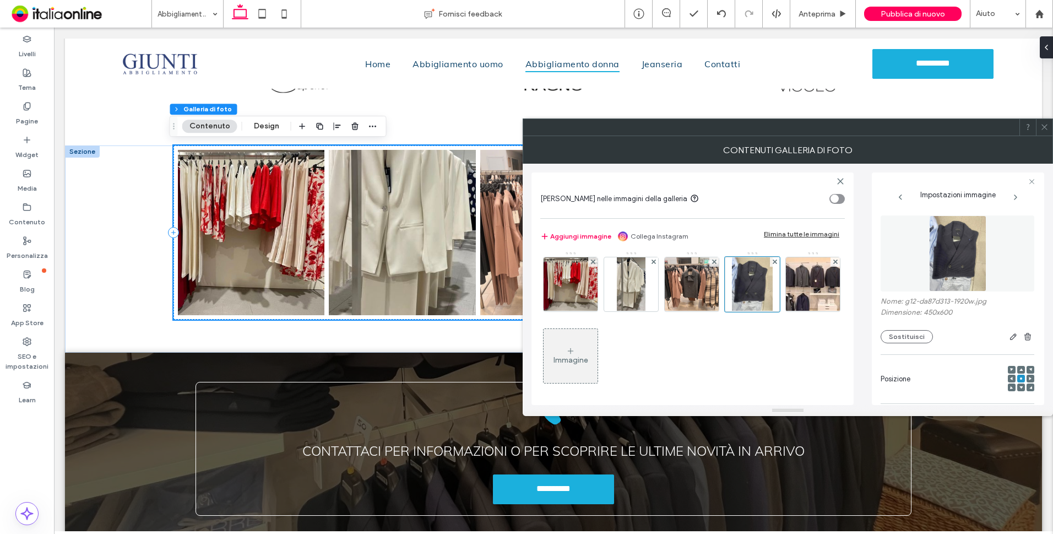
click at [922, 272] on figure at bounding box center [958, 253] width 154 height 76
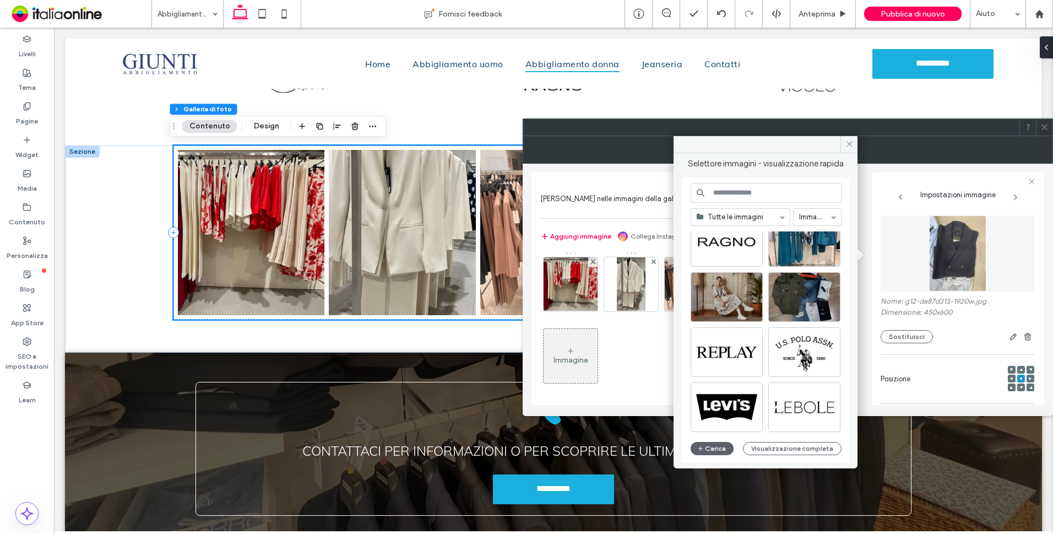
scroll to position [220, 0]
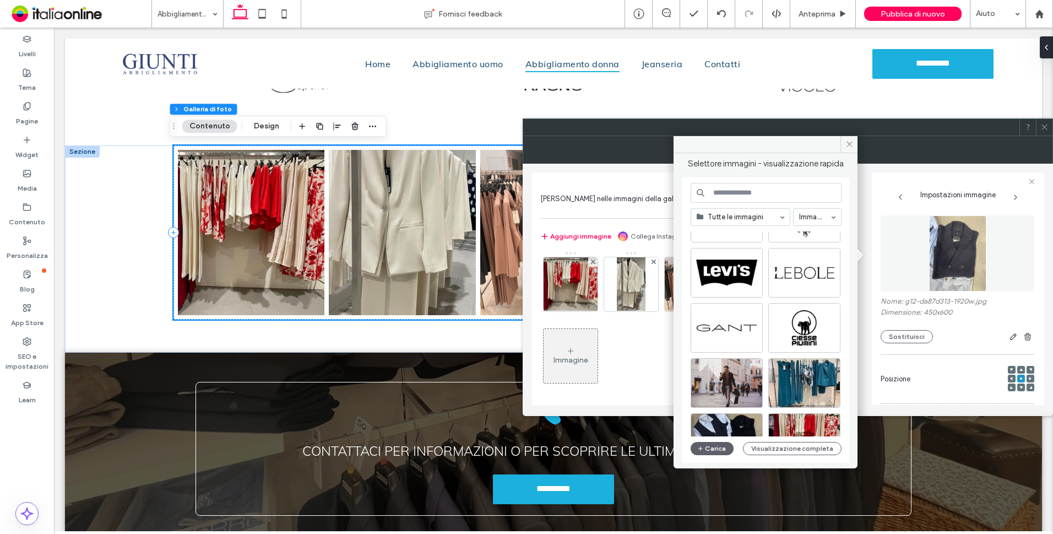
drag, startPoint x: 847, startPoint y: 144, endPoint x: 863, endPoint y: 143, distance: 15.5
click at [847, 144] on icon at bounding box center [850, 144] width 8 height 8
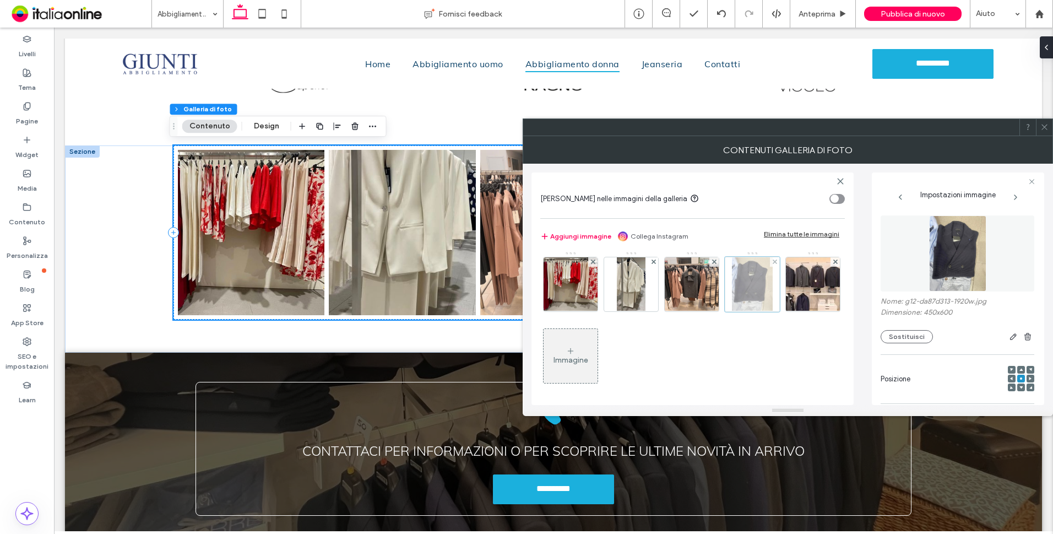
click at [742, 289] on div at bounding box center [752, 284] width 55 height 55
click at [977, 266] on img at bounding box center [958, 253] width 57 height 76
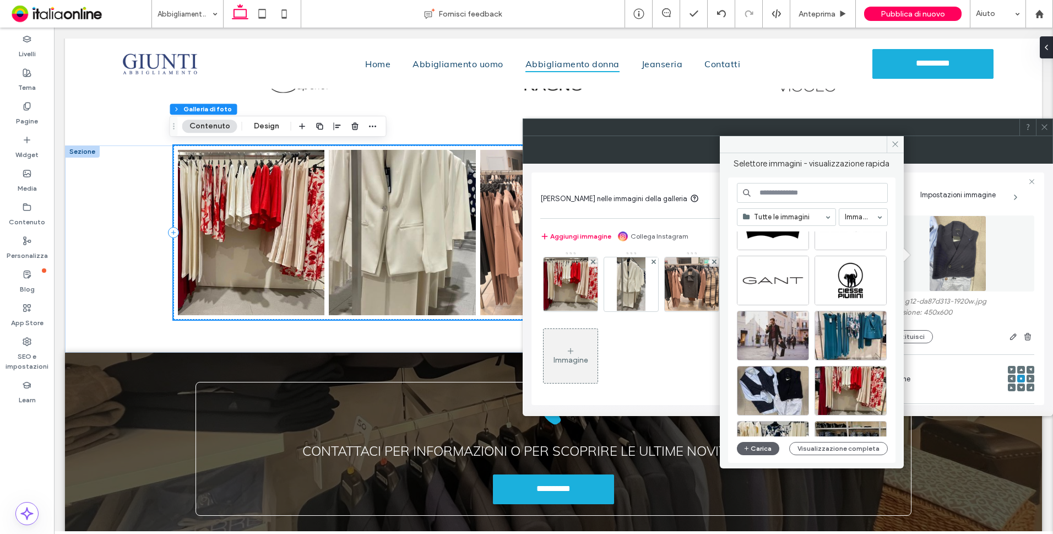
scroll to position [275, 0]
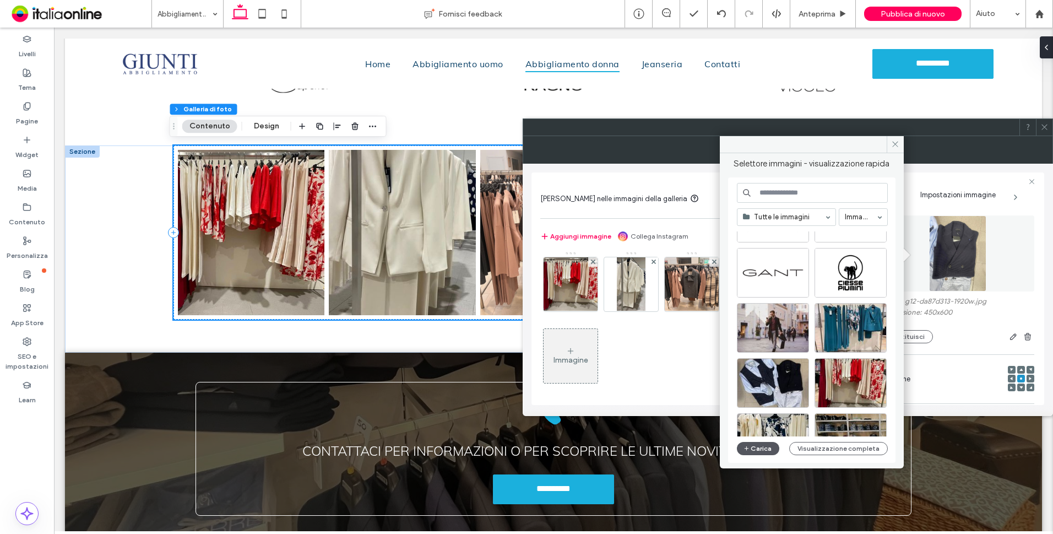
click at [761, 449] on button "Carica" at bounding box center [758, 448] width 43 height 13
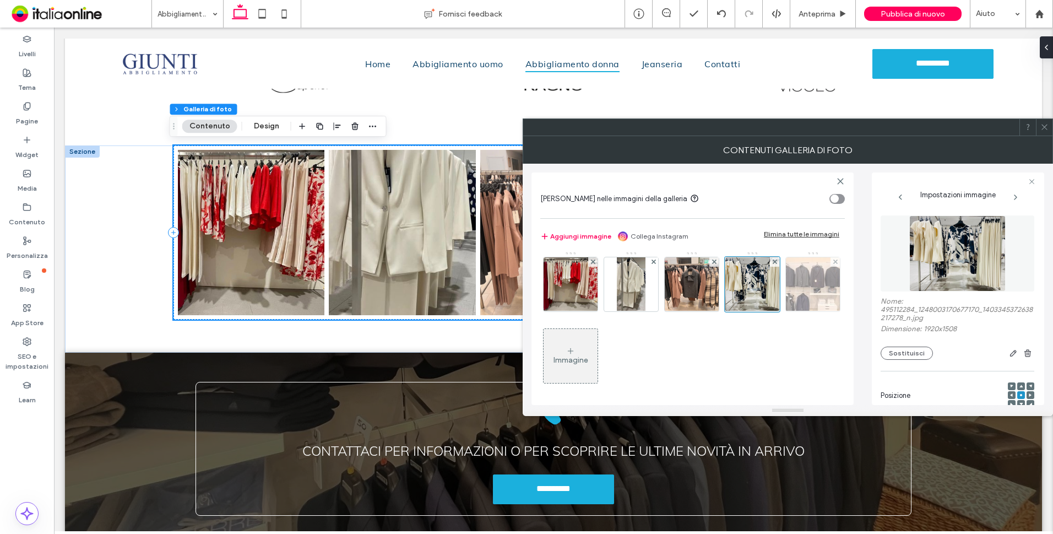
click at [777, 311] on img at bounding box center [813, 284] width 72 height 54
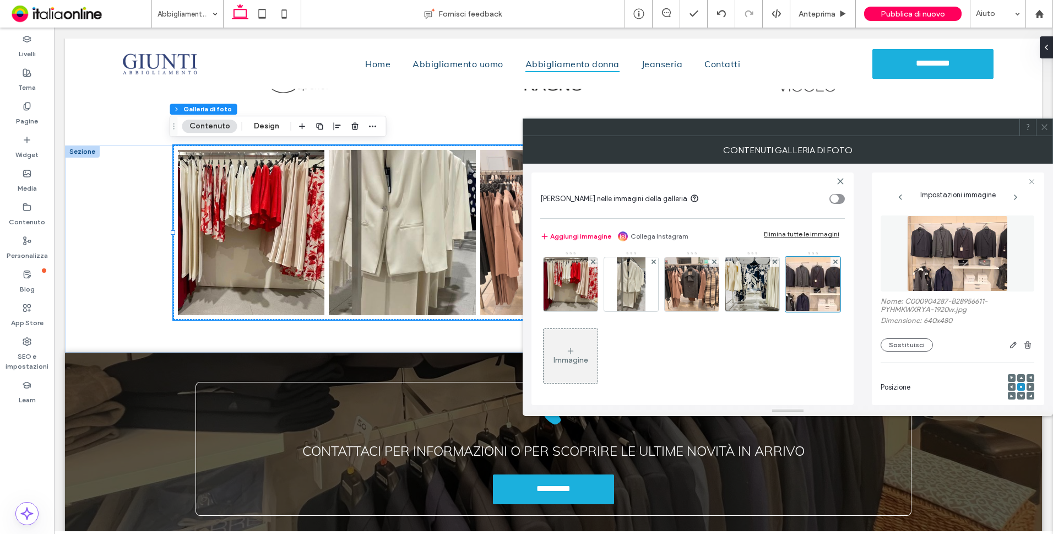
click at [962, 252] on img at bounding box center [957, 253] width 101 height 76
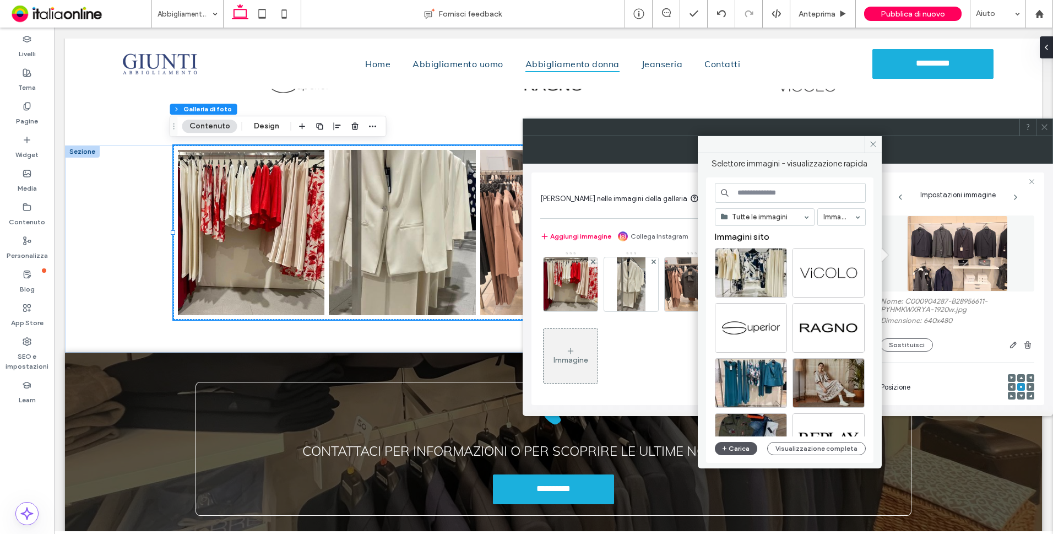
click at [736, 445] on button "Carica" at bounding box center [736, 448] width 43 height 13
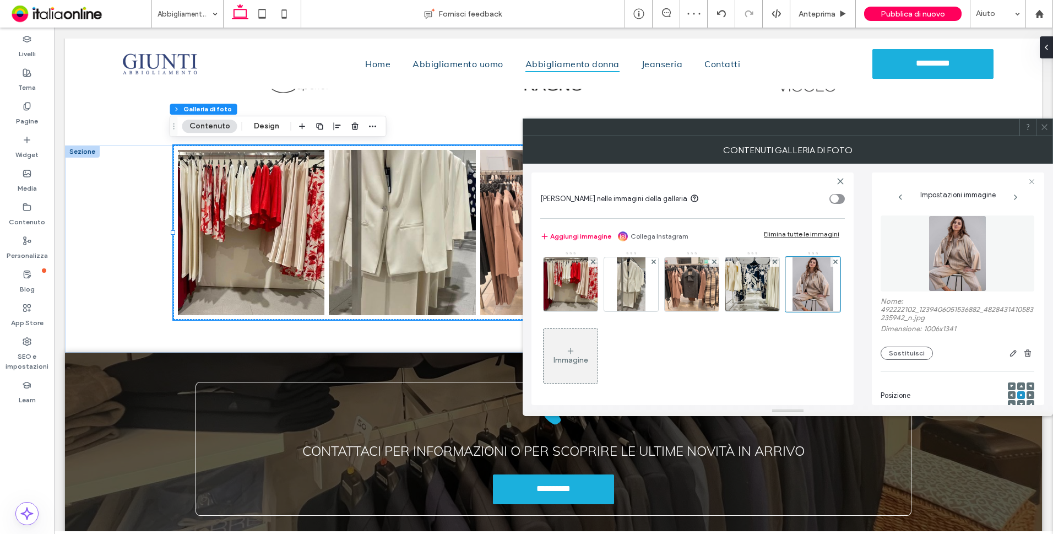
click at [1042, 125] on icon at bounding box center [1045, 127] width 8 height 8
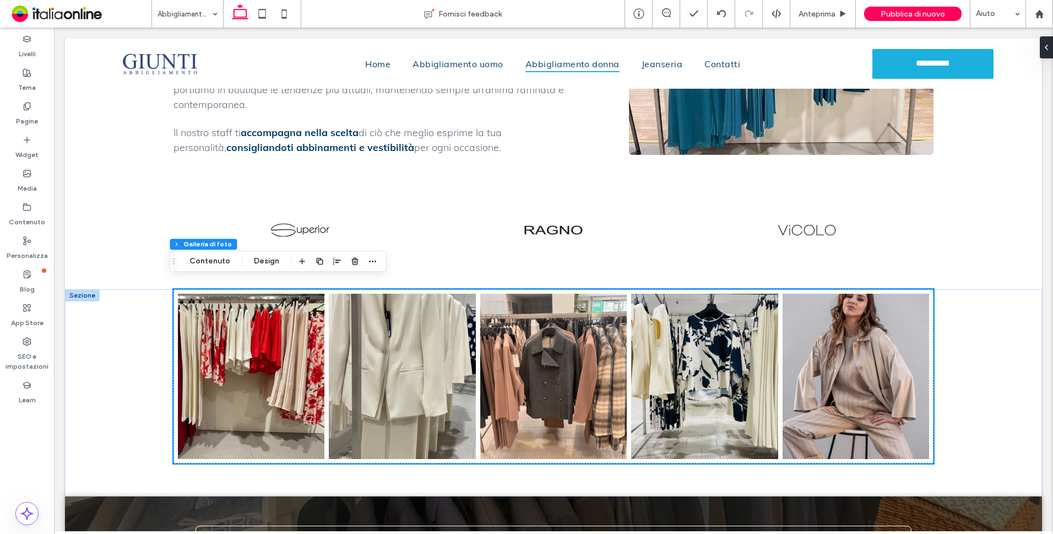
scroll to position [611, 0]
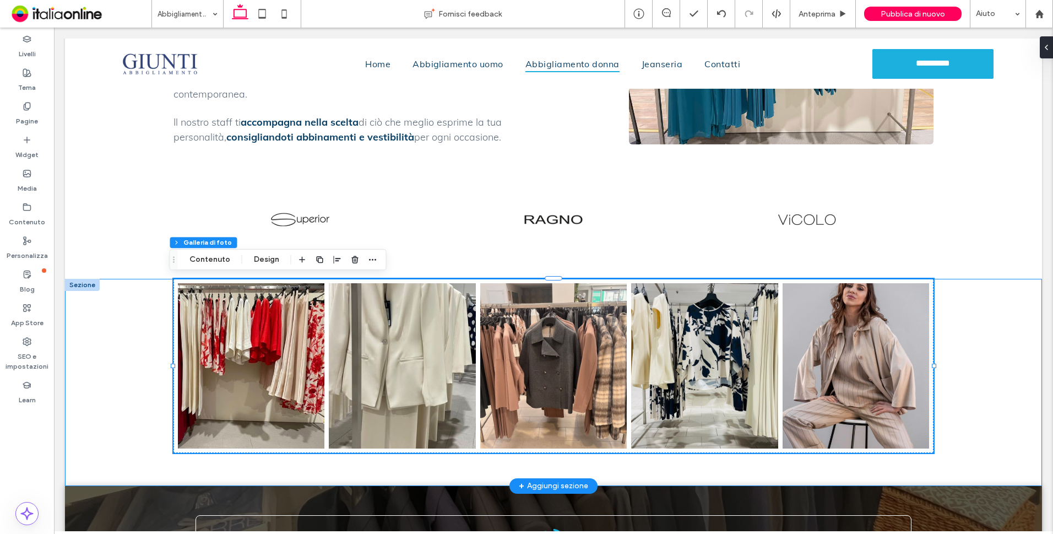
drag, startPoint x: 999, startPoint y: 311, endPoint x: 1014, endPoint y: 315, distance: 15.4
click at [999, 311] on div "Button Button Button Button Button Mostra altri" at bounding box center [553, 382] width 977 height 207
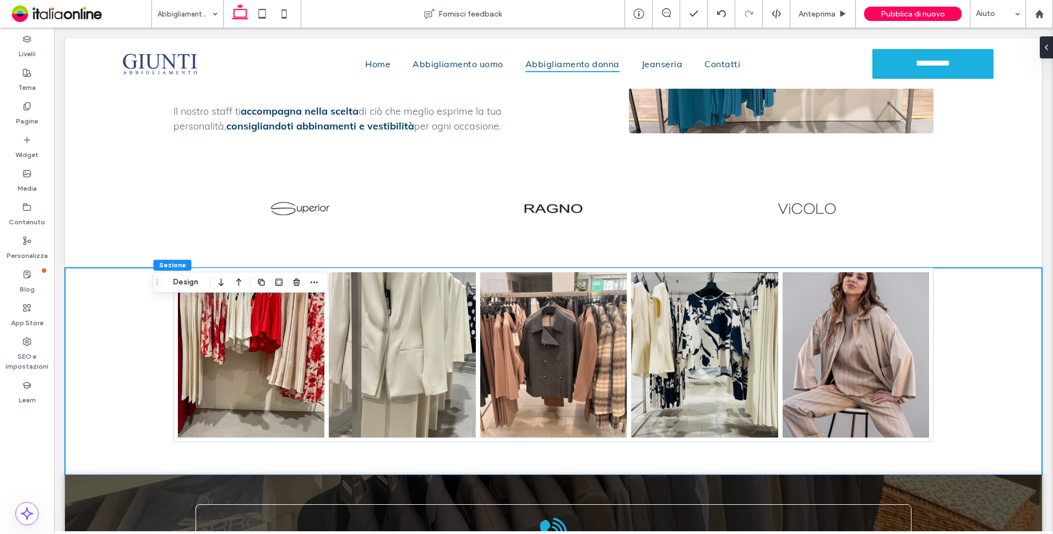
scroll to position [623, 0]
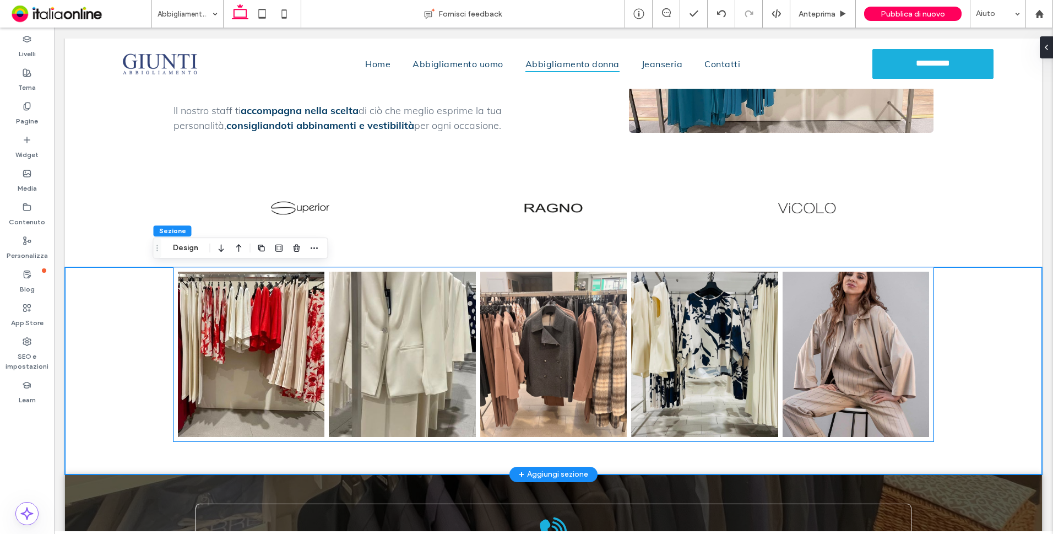
click at [562, 339] on link at bounding box center [553, 354] width 147 height 165
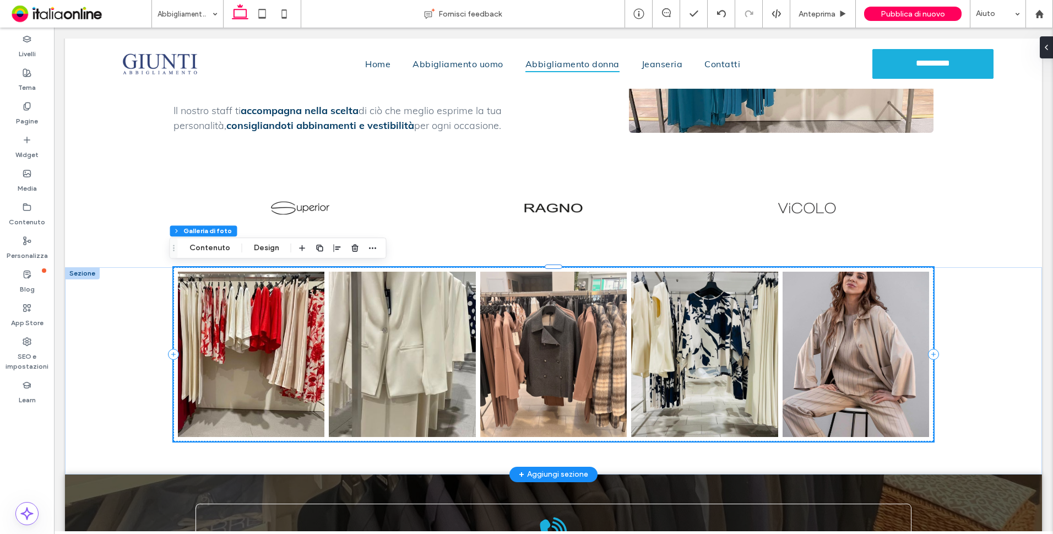
click at [555, 341] on link at bounding box center [553, 354] width 147 height 165
drag, startPoint x: 215, startPoint y: 244, endPoint x: 277, endPoint y: 256, distance: 62.9
click at [215, 244] on button "Contenuto" at bounding box center [209, 247] width 55 height 13
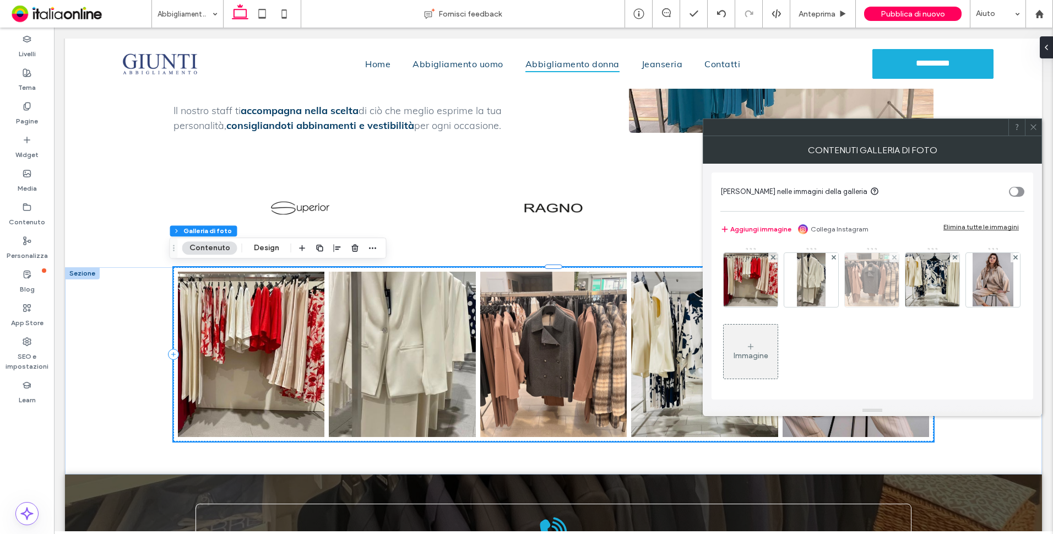
click at [862, 278] on img at bounding box center [872, 280] width 72 height 54
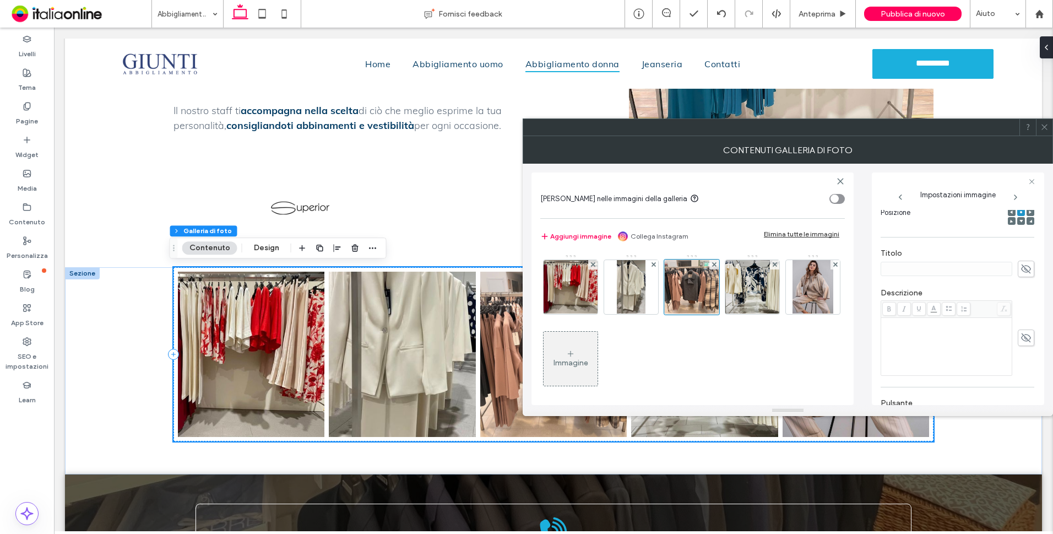
scroll to position [275, 0]
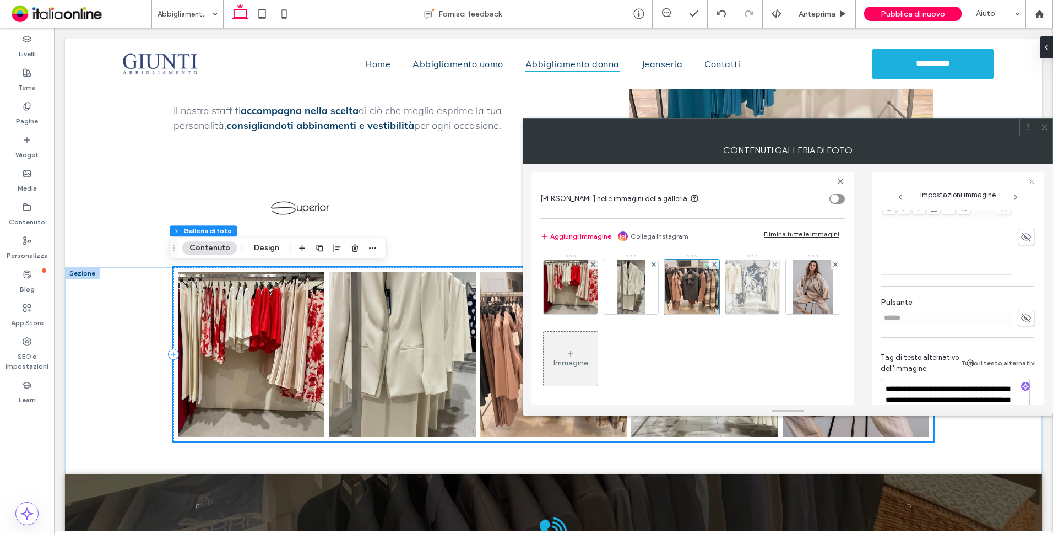
click at [758, 280] on img at bounding box center [752, 287] width 69 height 54
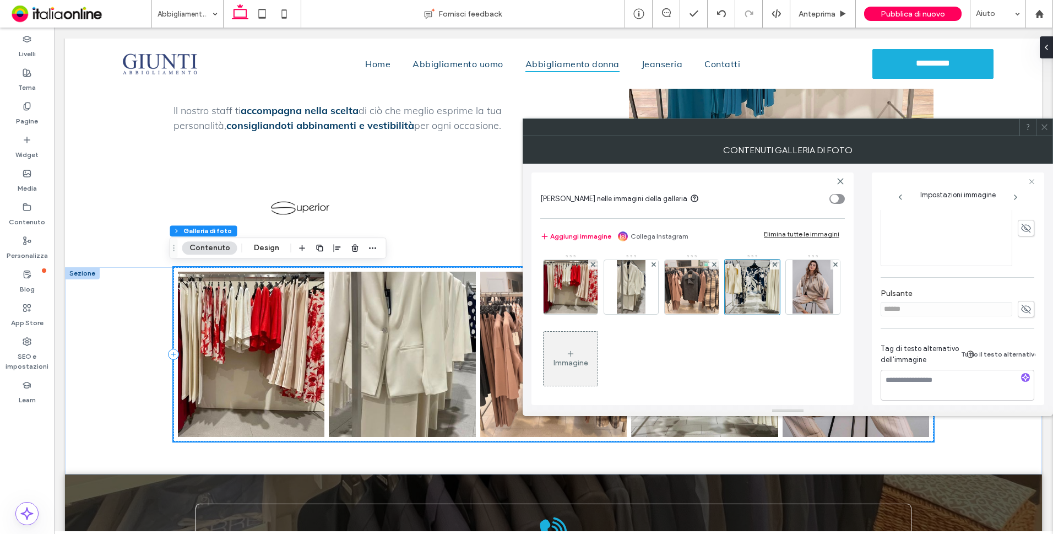
scroll to position [307, 0]
click at [1022, 364] on icon "button" at bounding box center [1026, 368] width 8 height 8
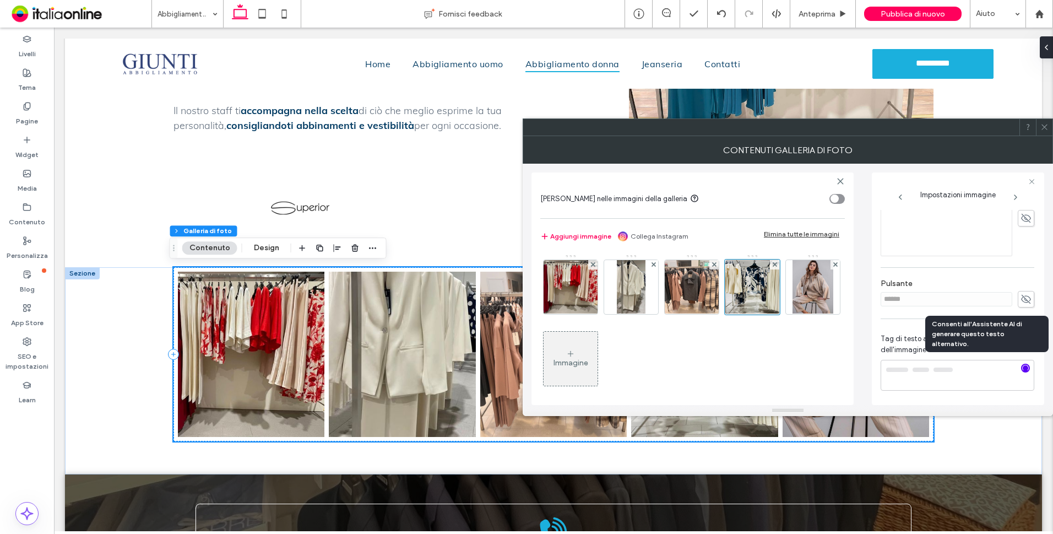
type textarea "**********"
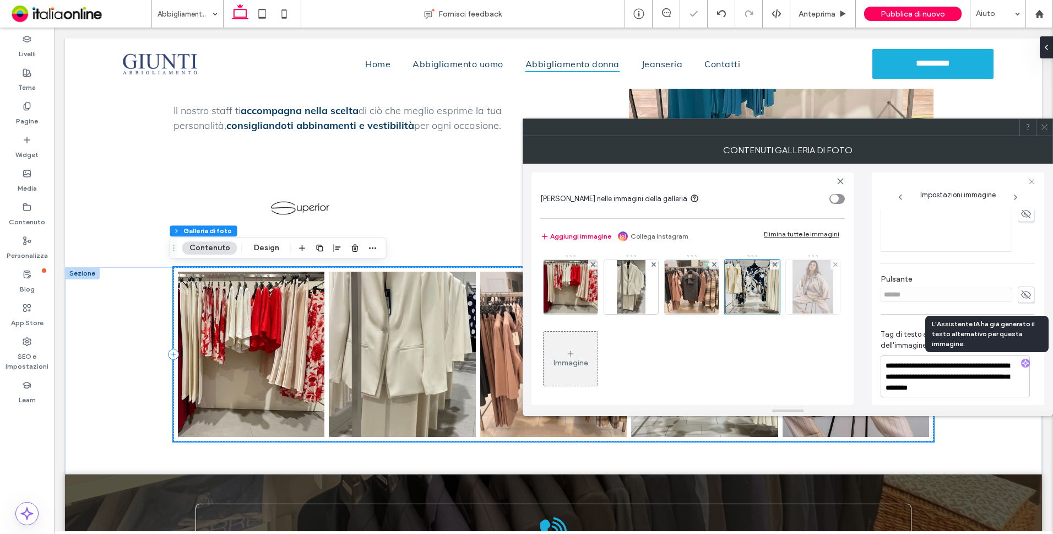
drag, startPoint x: 566, startPoint y: 355, endPoint x: 576, endPoint y: 355, distance: 9.9
click at [793, 314] on img at bounding box center [813, 287] width 41 height 54
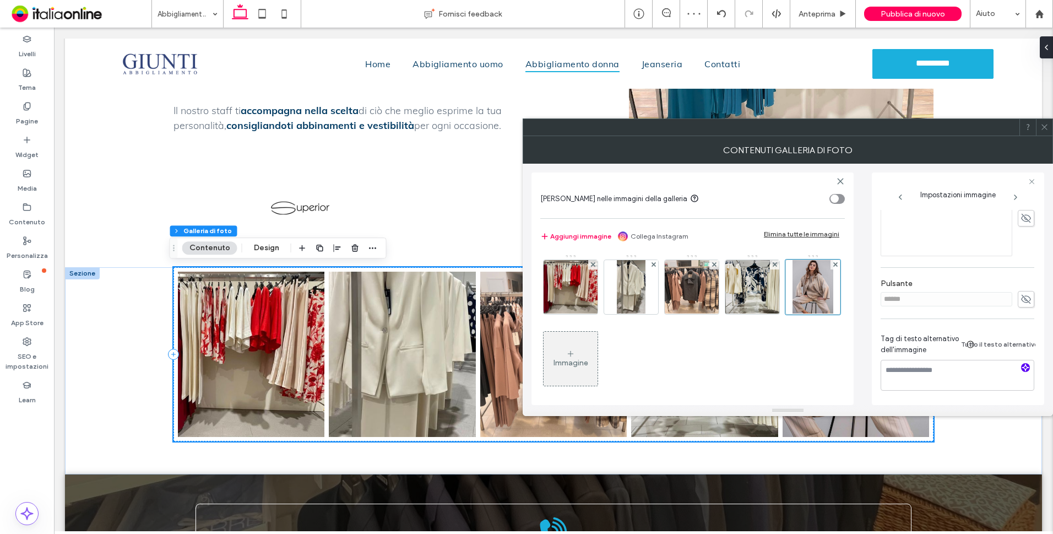
click at [1022, 364] on icon "button" at bounding box center [1026, 368] width 8 height 8
type textarea "**********"
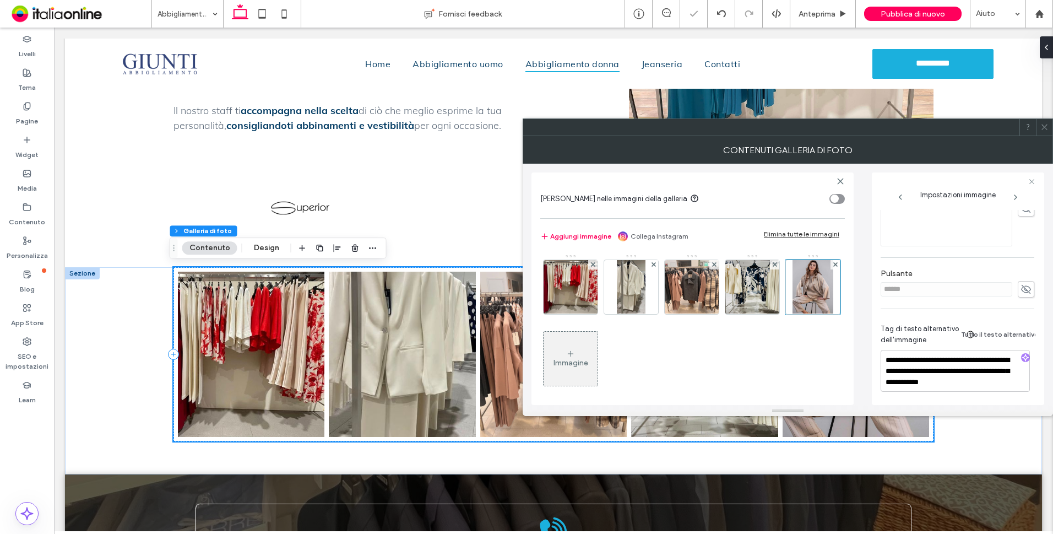
scroll to position [318, 0]
click at [1047, 129] on icon at bounding box center [1045, 127] width 8 height 8
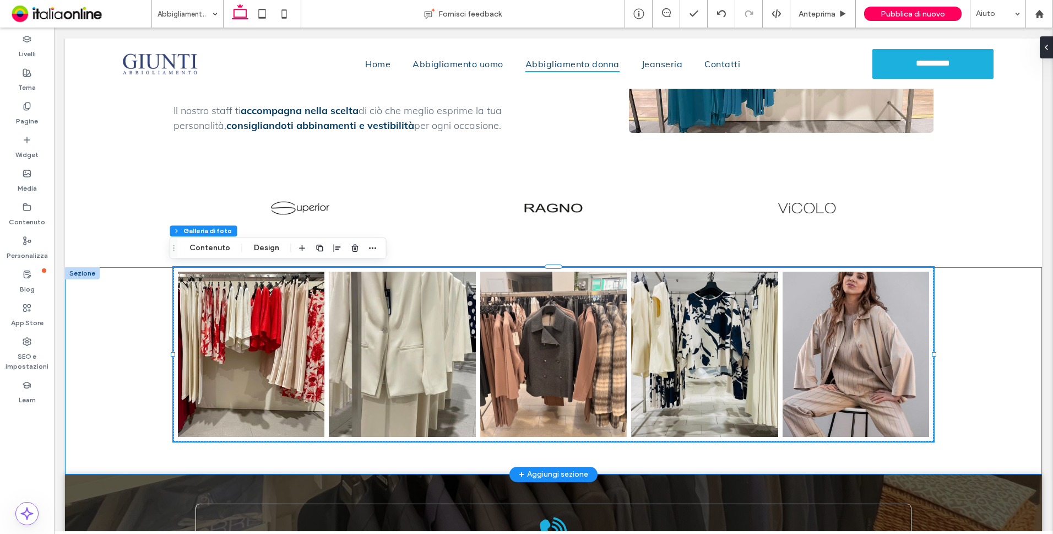
click at [1011, 295] on div "Button Button Button Button Button Mostra altri" at bounding box center [553, 370] width 977 height 207
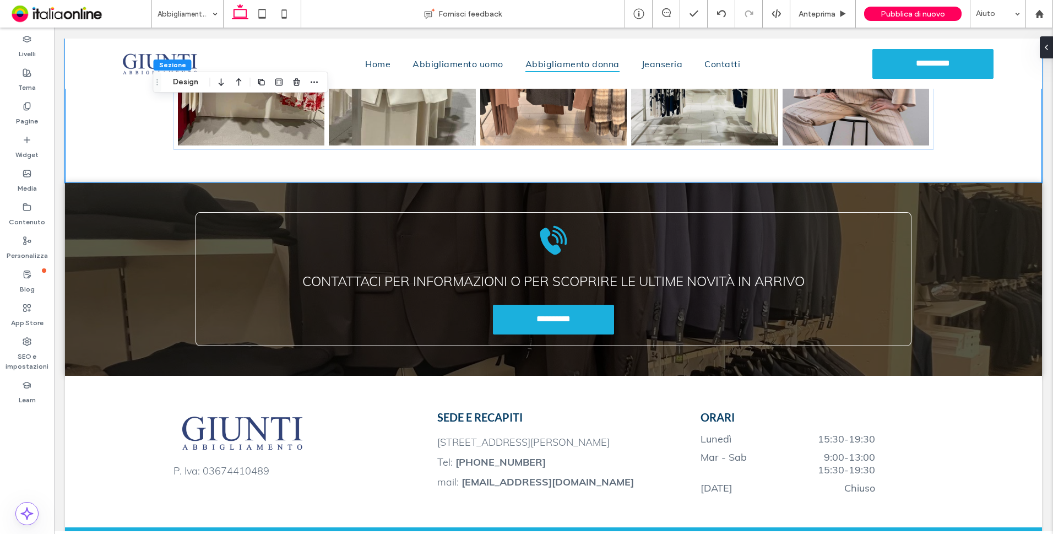
scroll to position [853, 0]
